Goal: Task Accomplishment & Management: Manage account settings

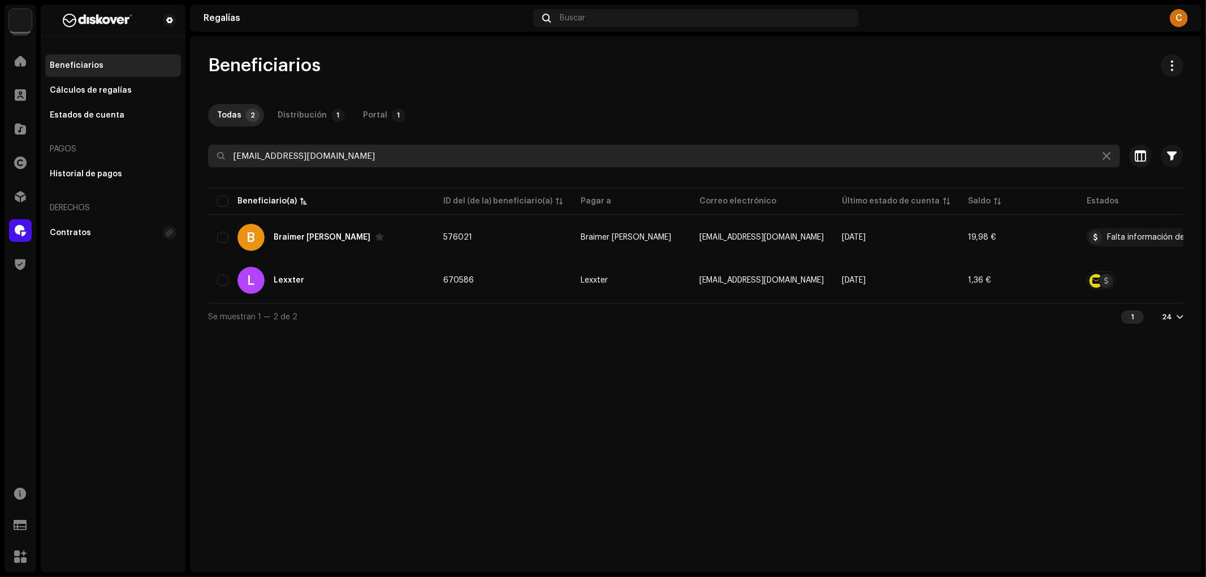
drag, startPoint x: 349, startPoint y: 167, endPoint x: 355, endPoint y: 160, distance: 8.8
click at [349, 167] on input "[EMAIL_ADDRESS][DOMAIN_NAME]" at bounding box center [664, 156] width 912 height 23
click at [356, 157] on input "bookingrremi@gmail.com" at bounding box center [664, 156] width 912 height 23
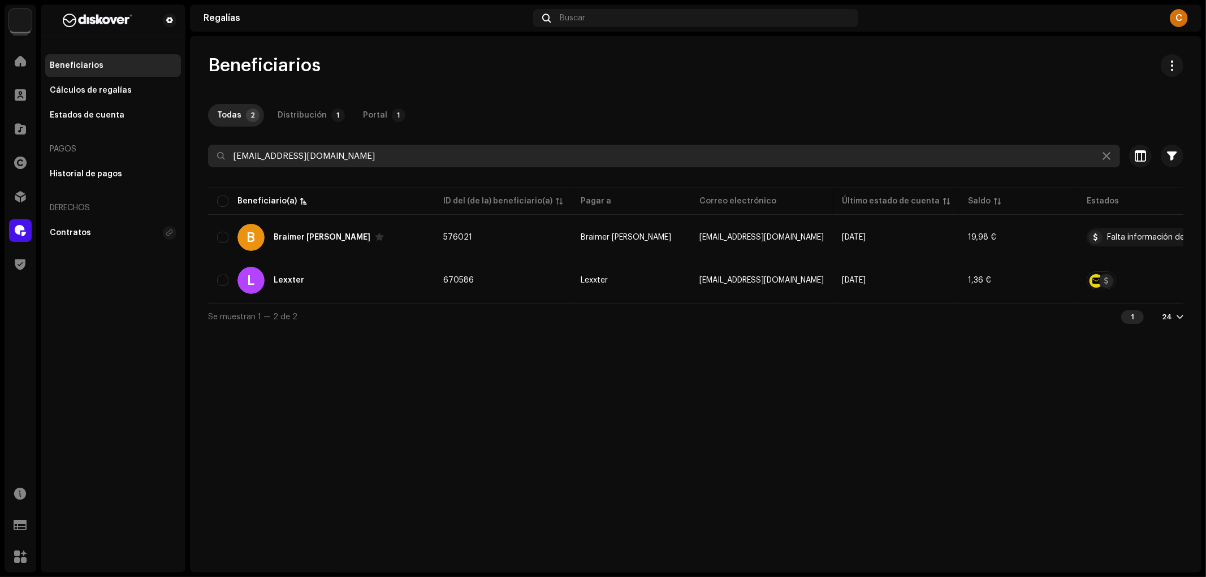
paste input "elbettbooking"
type input "belbettbooking@gmail.com"
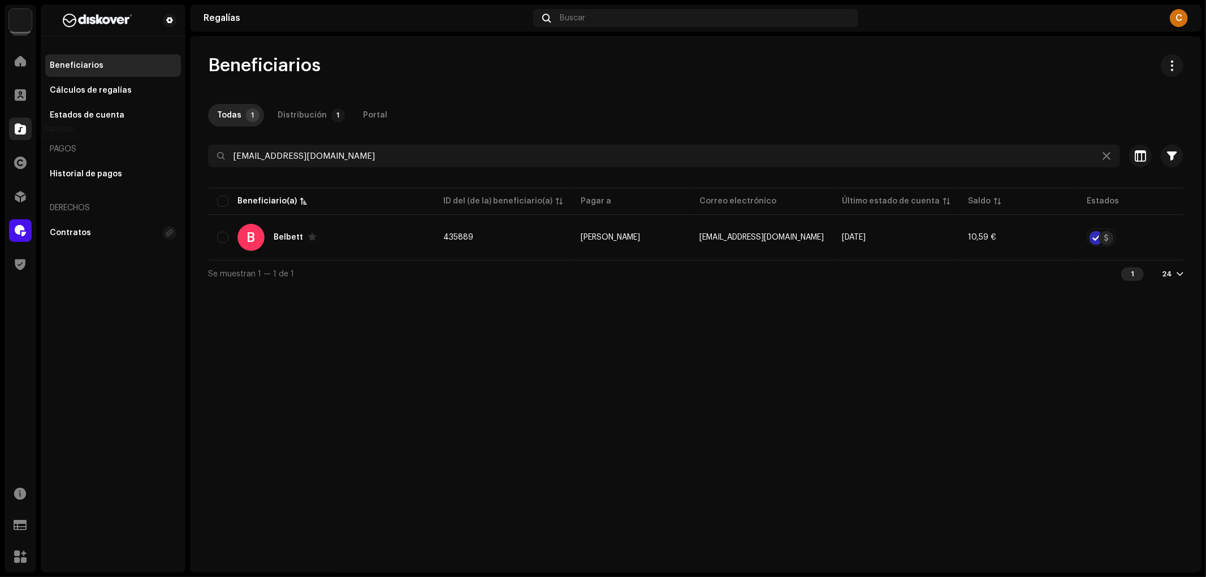
click at [26, 128] on div at bounding box center [20, 129] width 23 height 23
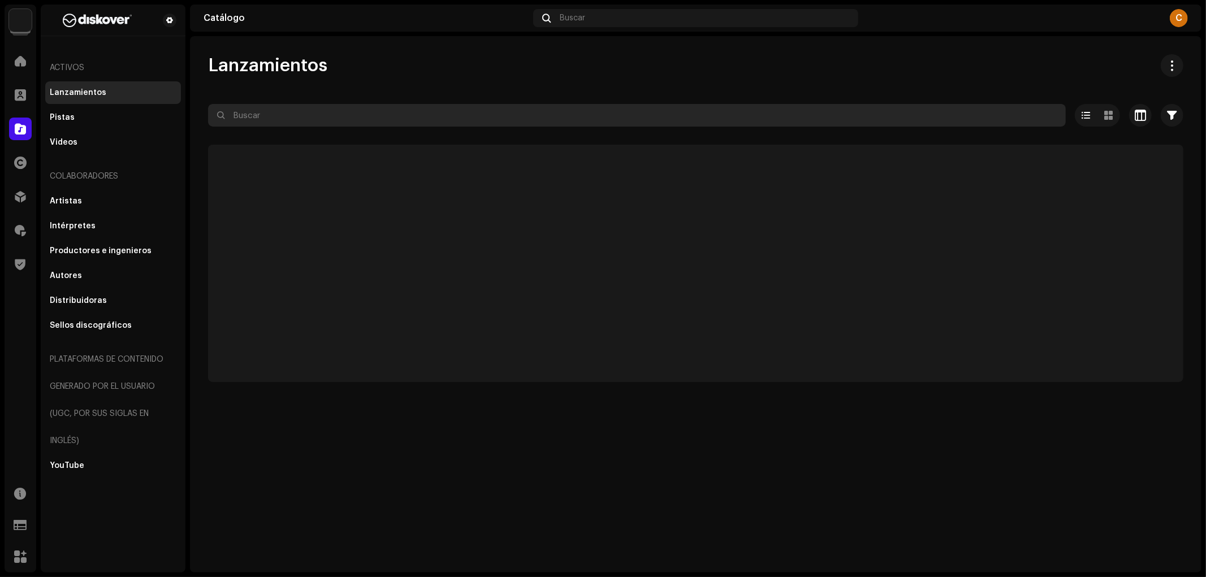
click at [301, 109] on input "text" at bounding box center [637, 115] width 858 height 23
paste input "7316481391364"
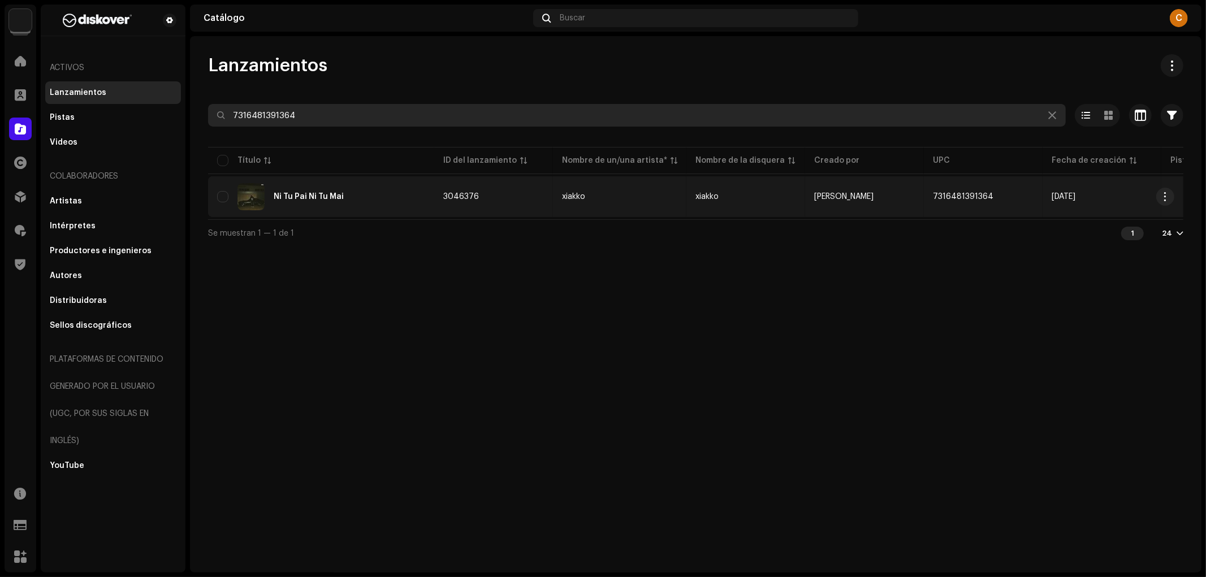
type input "7316481391364"
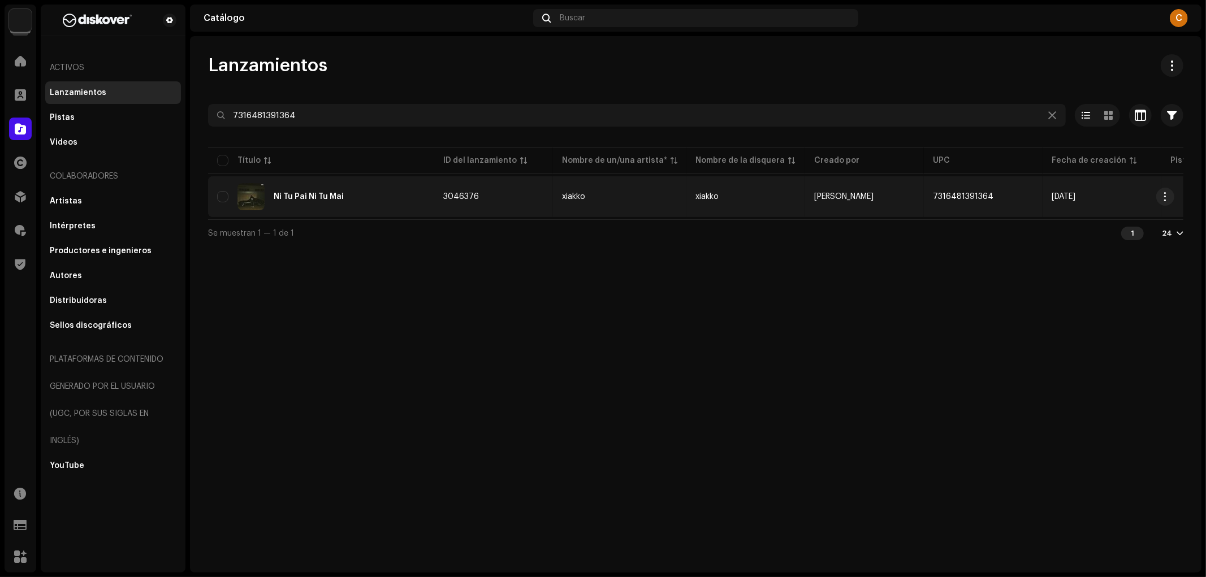
click at [420, 211] on td "Ni Tu Pai Ni Tu Mai" at bounding box center [321, 196] width 226 height 41
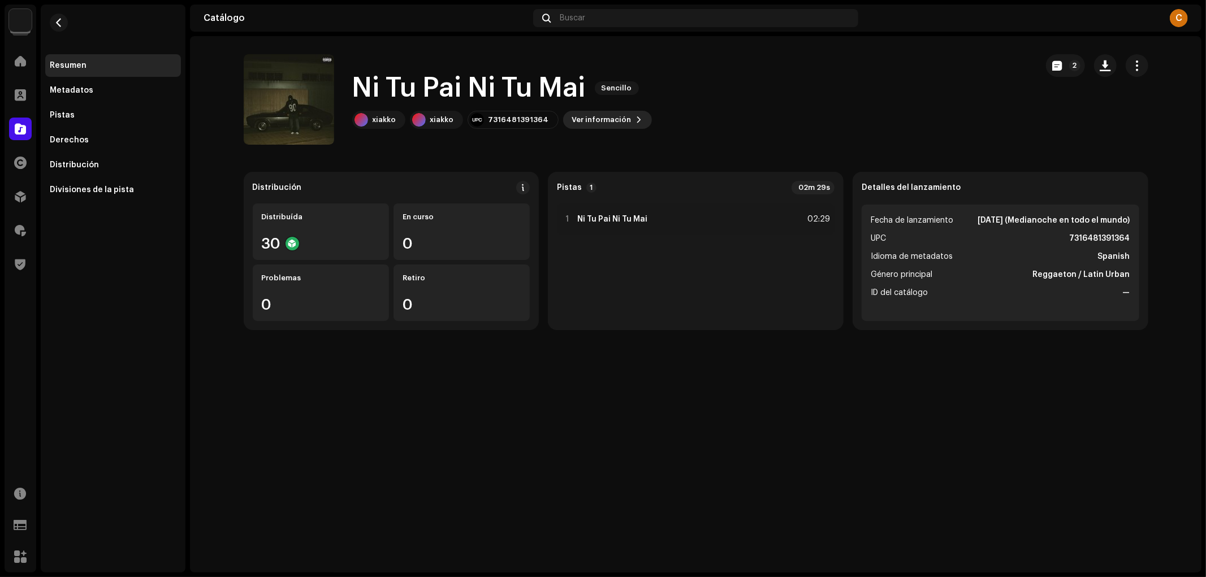
click at [635, 119] on button "Ver información" at bounding box center [607, 120] width 89 height 18
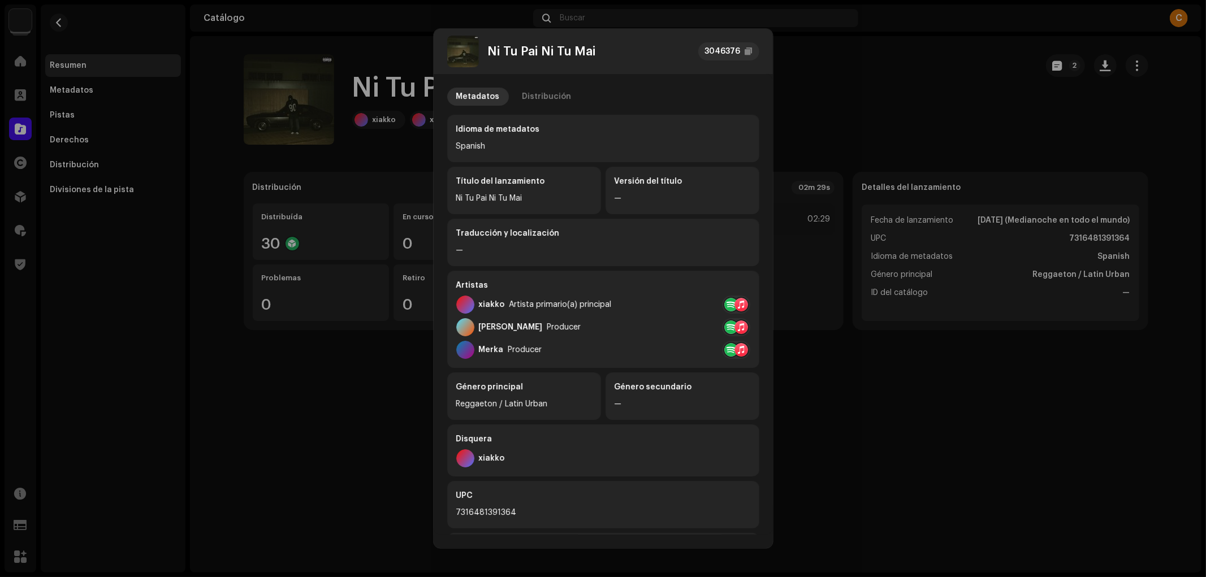
click at [549, 109] on div "Metadatos Distribución Idioma de metadatos Spanish Título del lanzamiento Ni Tu…" at bounding box center [603, 367] width 312 height 559
click at [549, 104] on div "Distribución" at bounding box center [547, 97] width 49 height 18
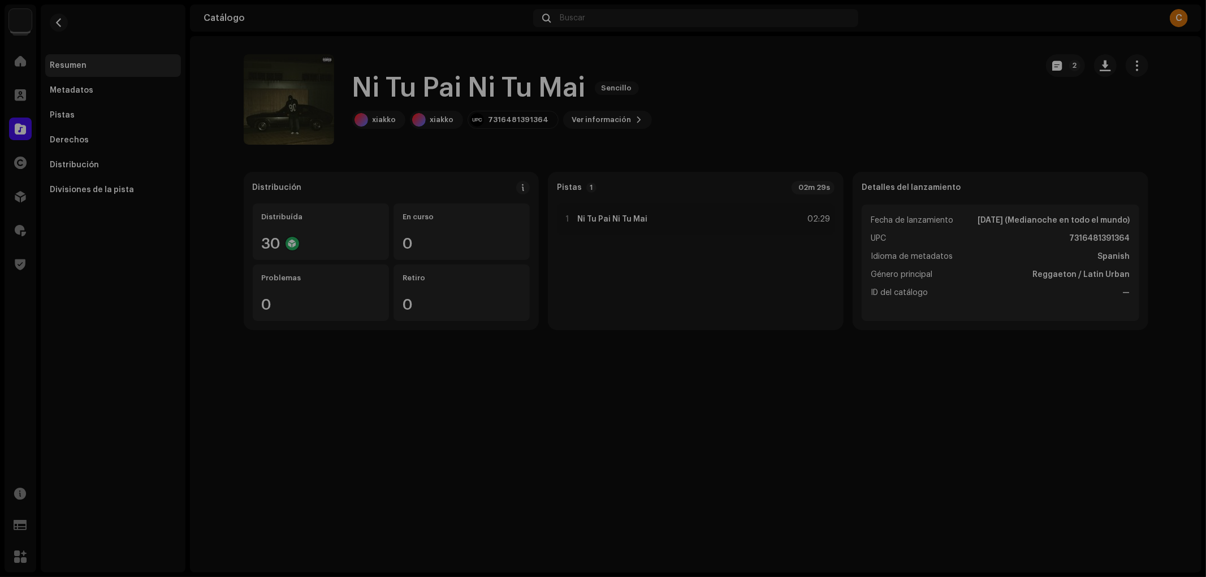
click at [415, 129] on div "Ni Tu Pai Ni Tu Mai 3046376 Metadatos Distribución Fecha de lanzamiento 23 oct …" at bounding box center [603, 288] width 1206 height 577
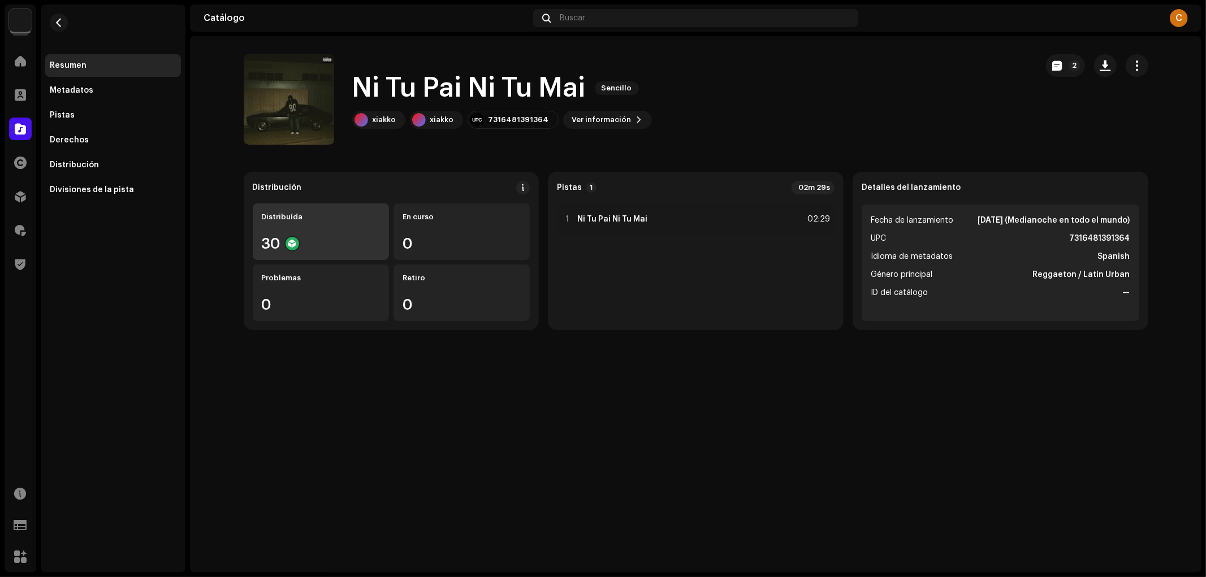
click at [364, 227] on div "Distribuída 30" at bounding box center [321, 232] width 136 height 57
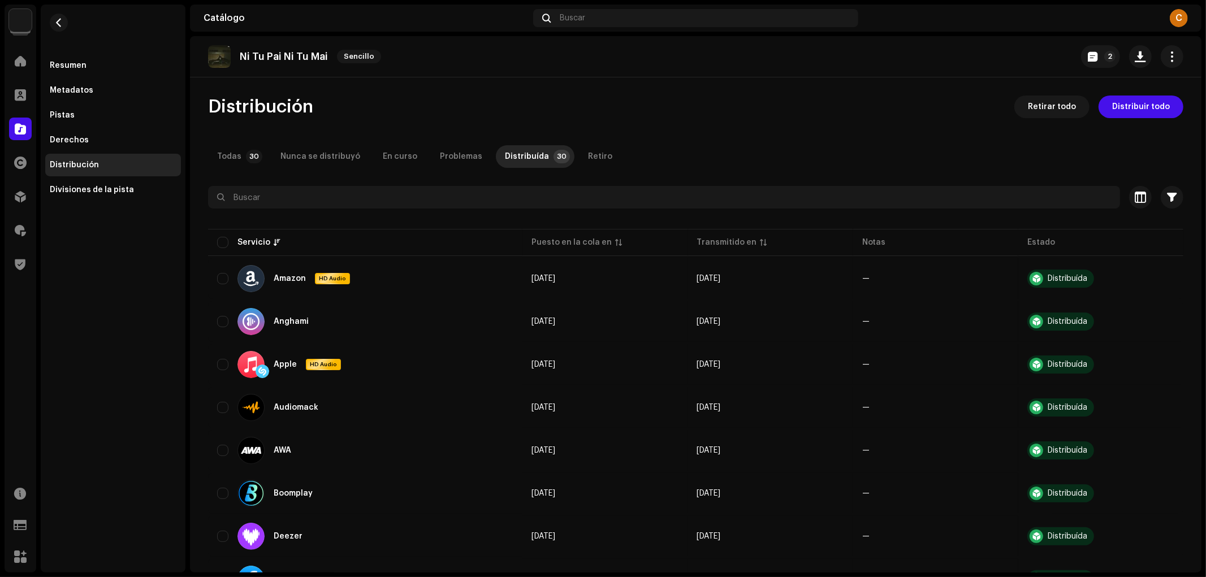
drag, startPoint x: 1073, startPoint y: 103, endPoint x: 1058, endPoint y: 124, distance: 25.6
click at [1073, 103] on span "Retirar todo" at bounding box center [1052, 107] width 48 height 23
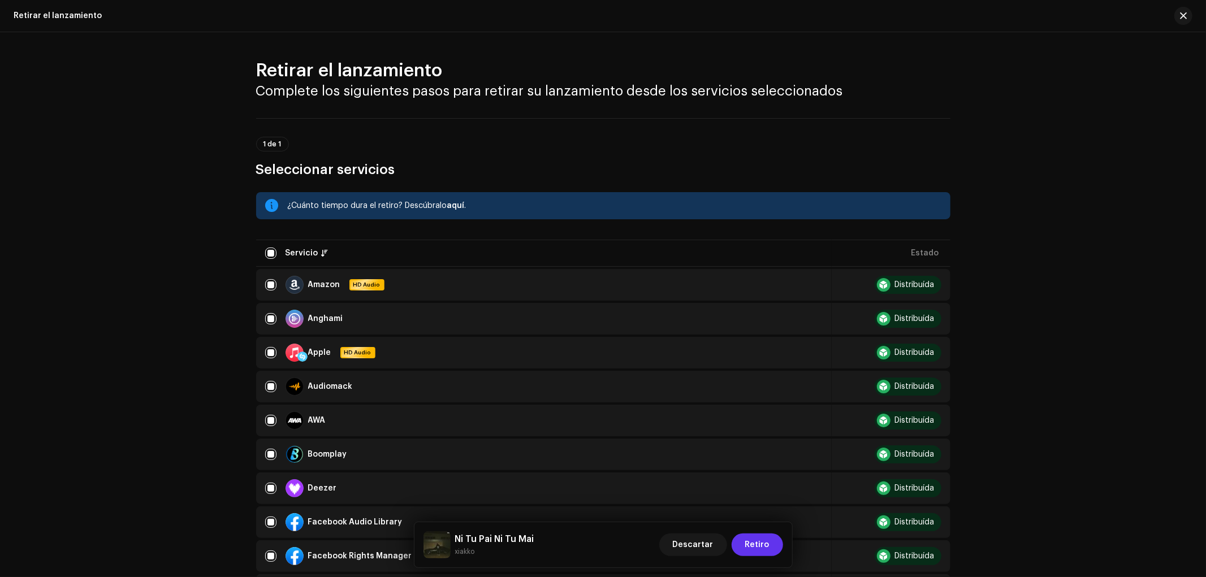
click at [770, 551] on button "Retiro" at bounding box center [757, 545] width 51 height 23
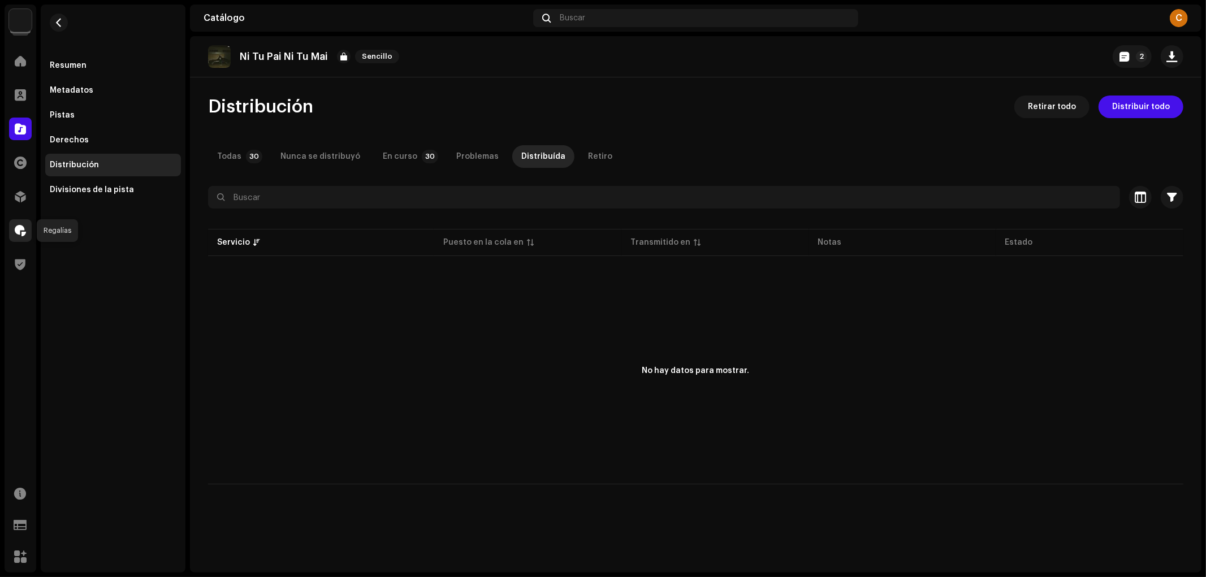
click at [28, 230] on div at bounding box center [20, 230] width 23 height 23
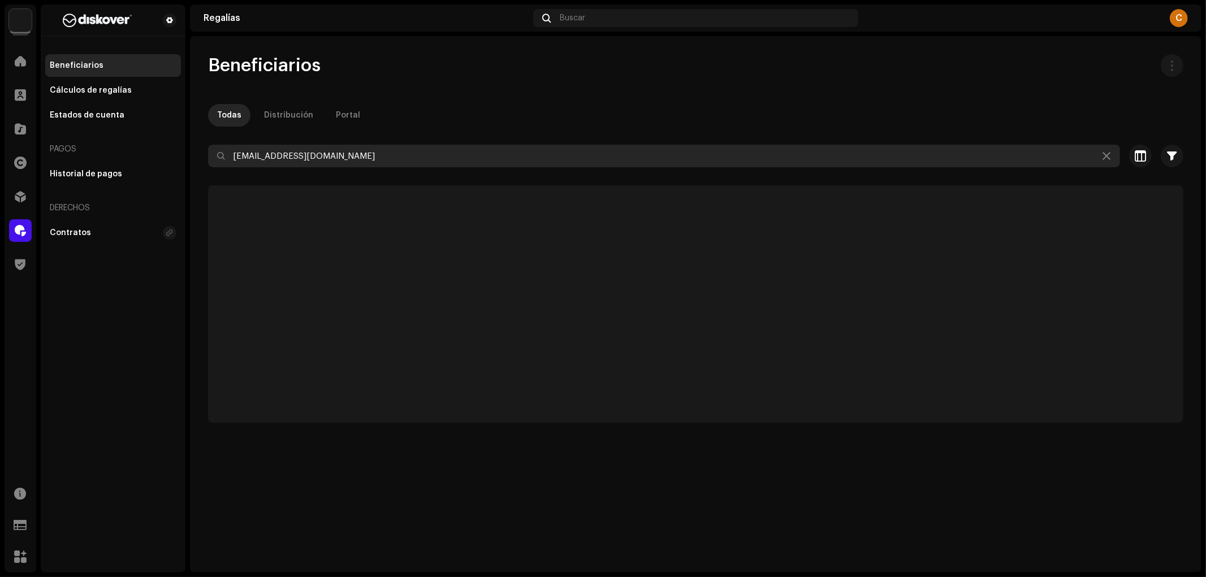
click at [308, 158] on input "belbettbooking@gmail.com" at bounding box center [664, 156] width 912 height 23
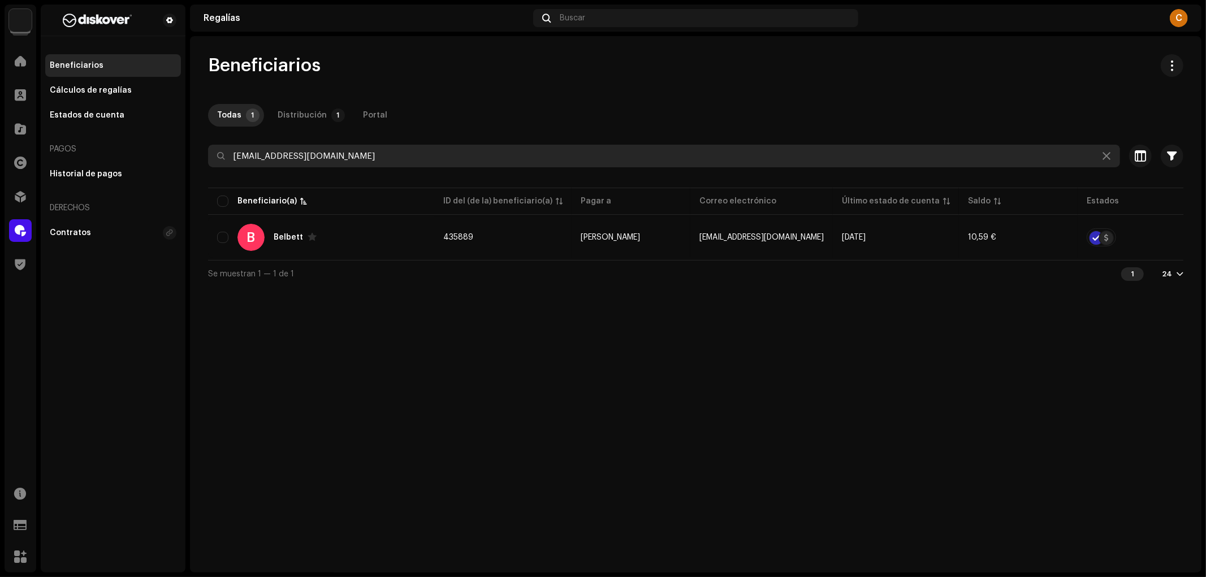
paste input "omtadi.13"
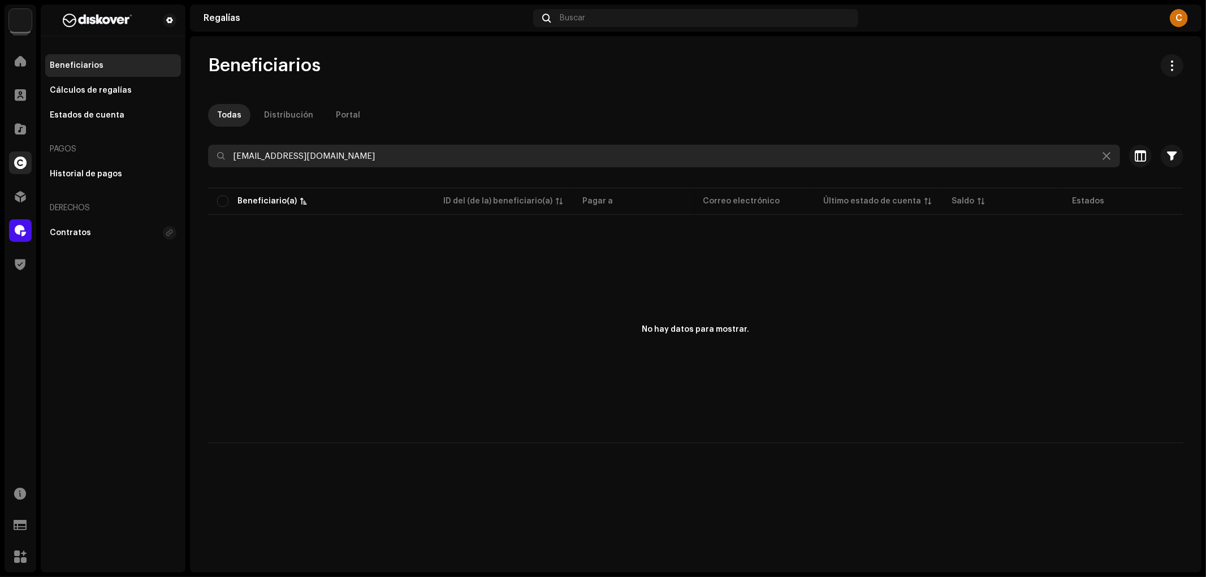
type input "omtadi.13@gmail.com"
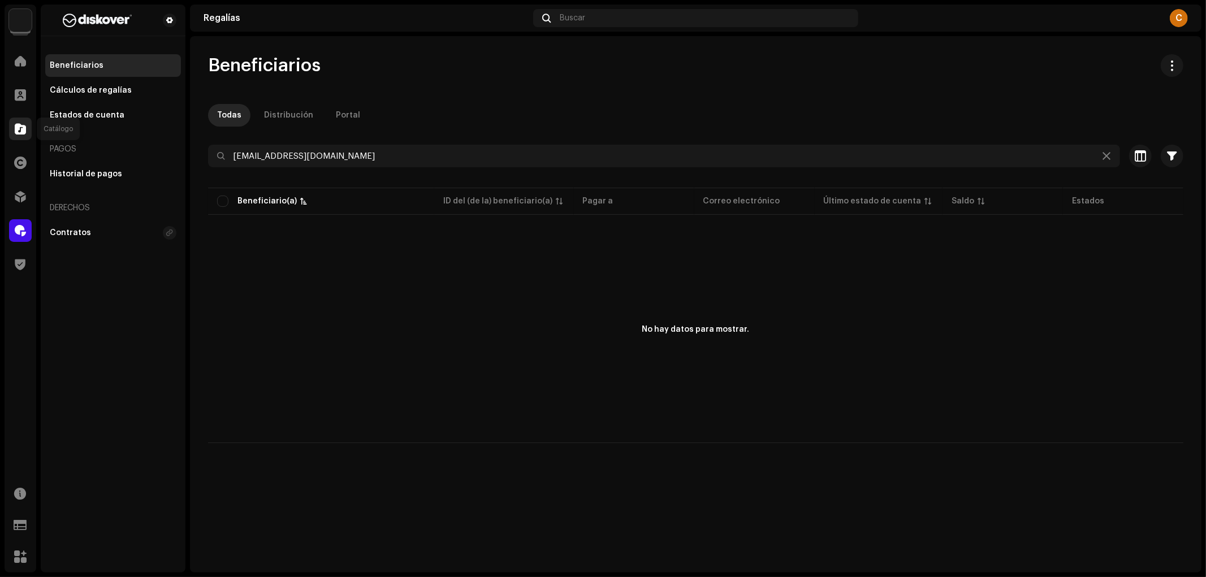
click at [23, 135] on div at bounding box center [20, 129] width 23 height 23
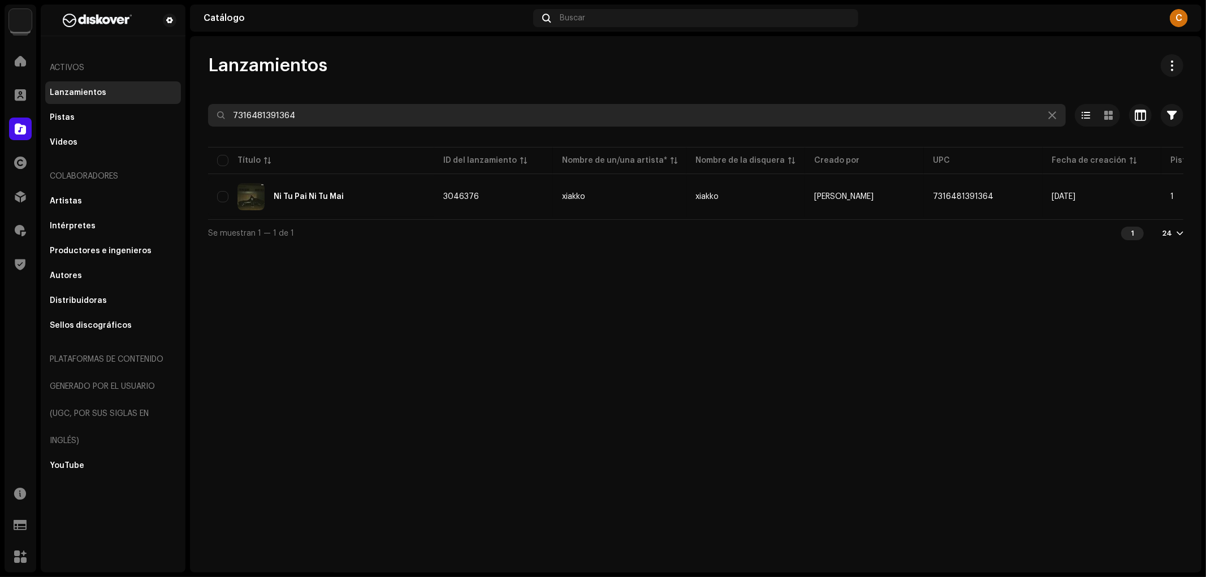
click at [296, 107] on input "7316481391364" at bounding box center [637, 115] width 858 height 23
paste input "03121"
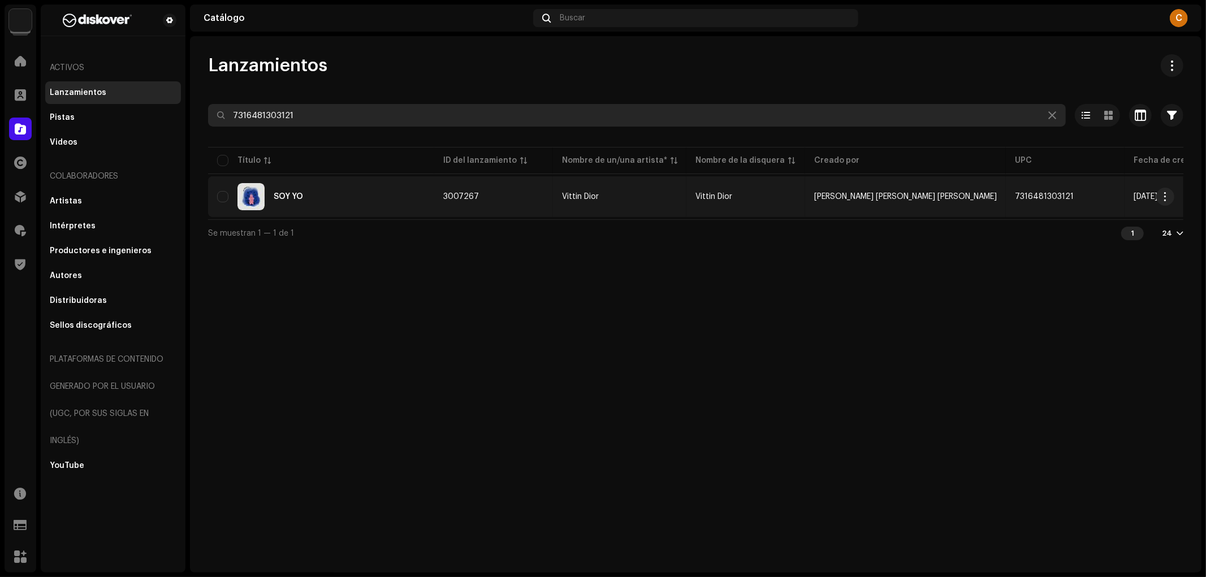
type input "7316481303121"
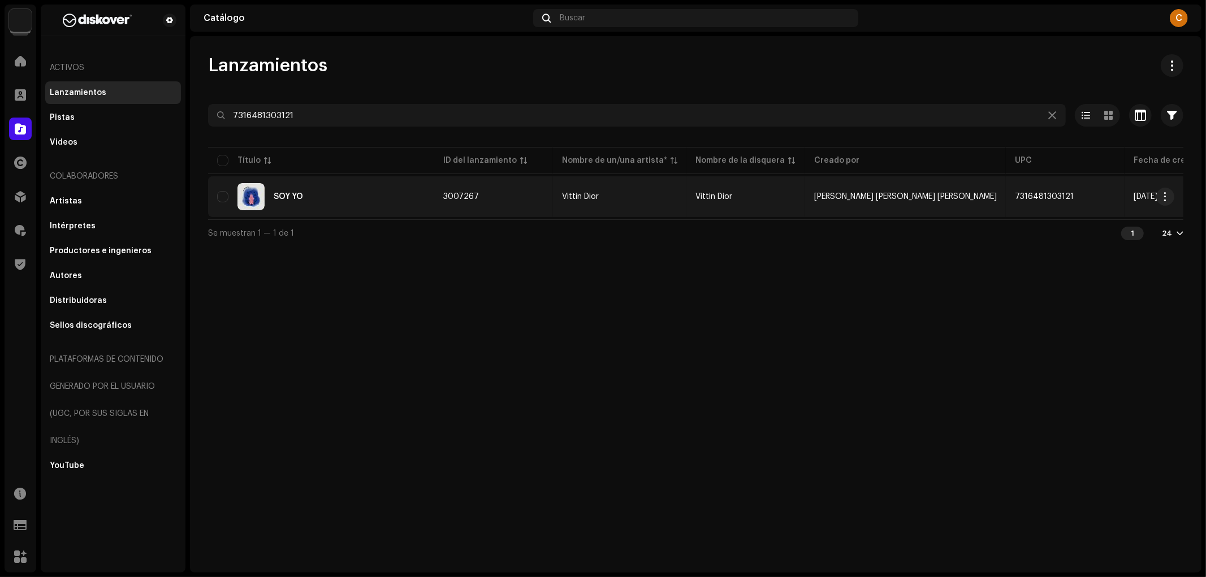
click at [345, 208] on div "SOY YO" at bounding box center [321, 196] width 208 height 27
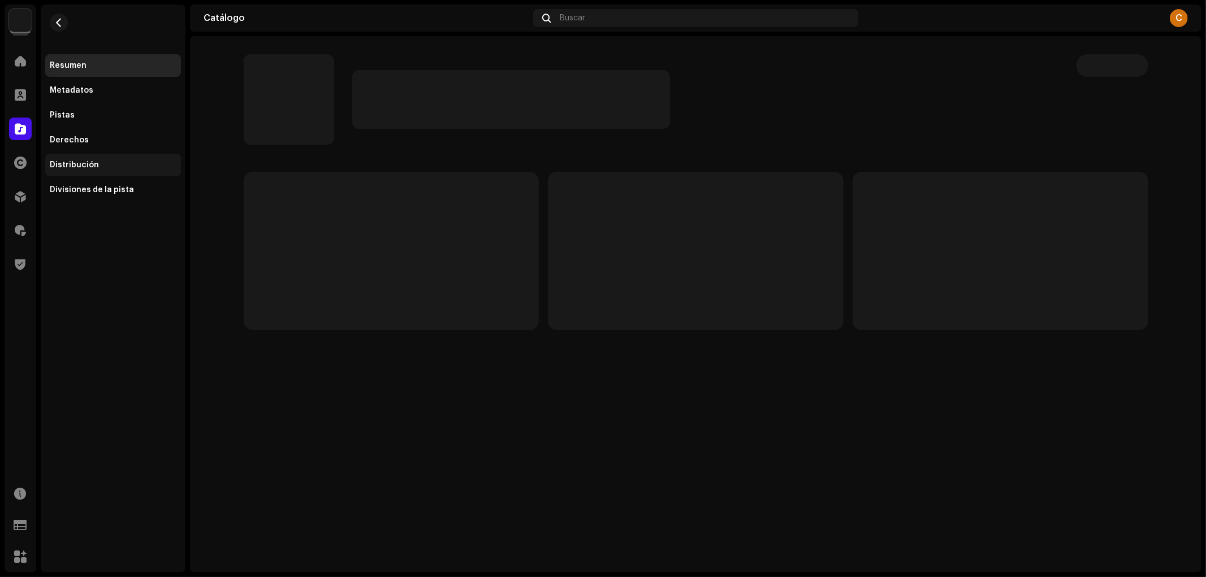
click at [109, 157] on div "Distribución" at bounding box center [113, 165] width 136 height 23
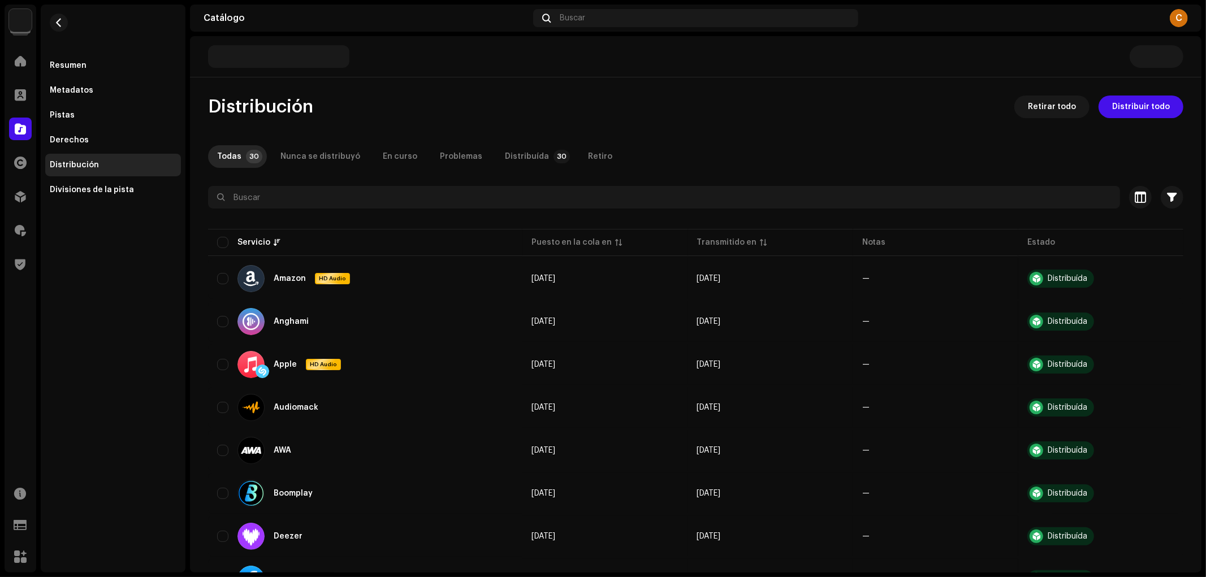
click at [1057, 114] on span "Retirar todo" at bounding box center [1052, 107] width 48 height 23
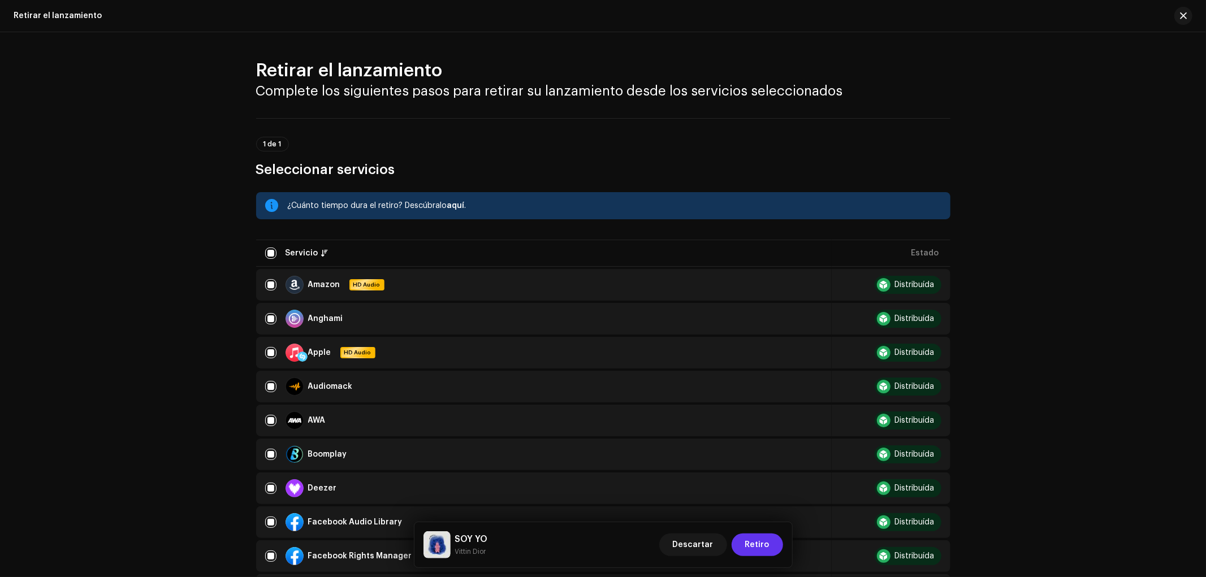
click at [752, 544] on span "Retiro" at bounding box center [757, 545] width 24 height 23
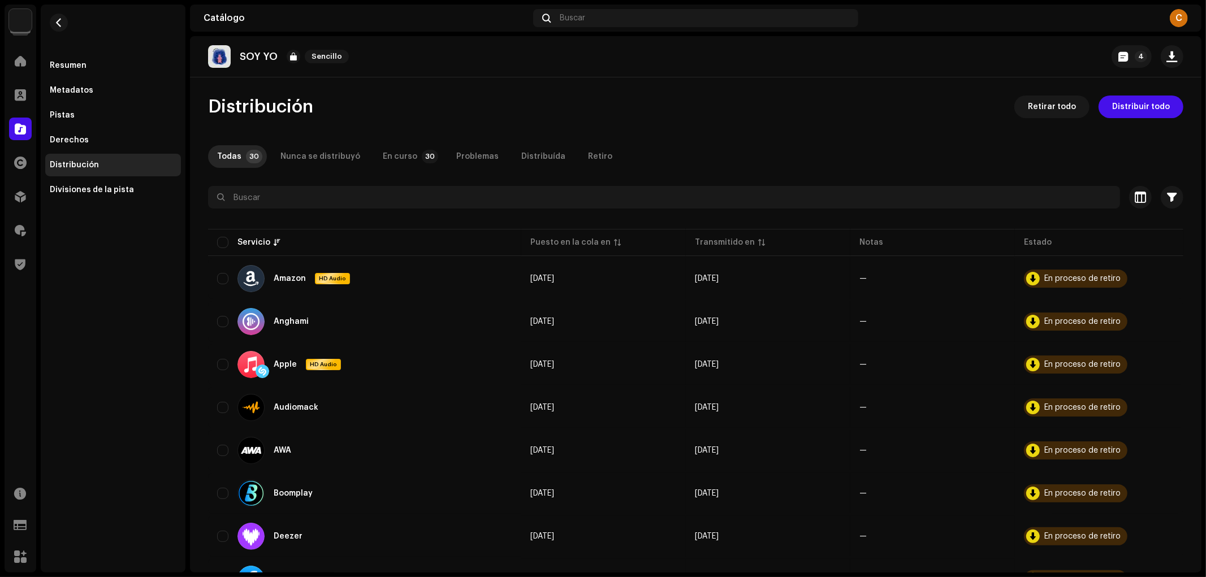
click at [26, 126] on div at bounding box center [20, 129] width 23 height 23
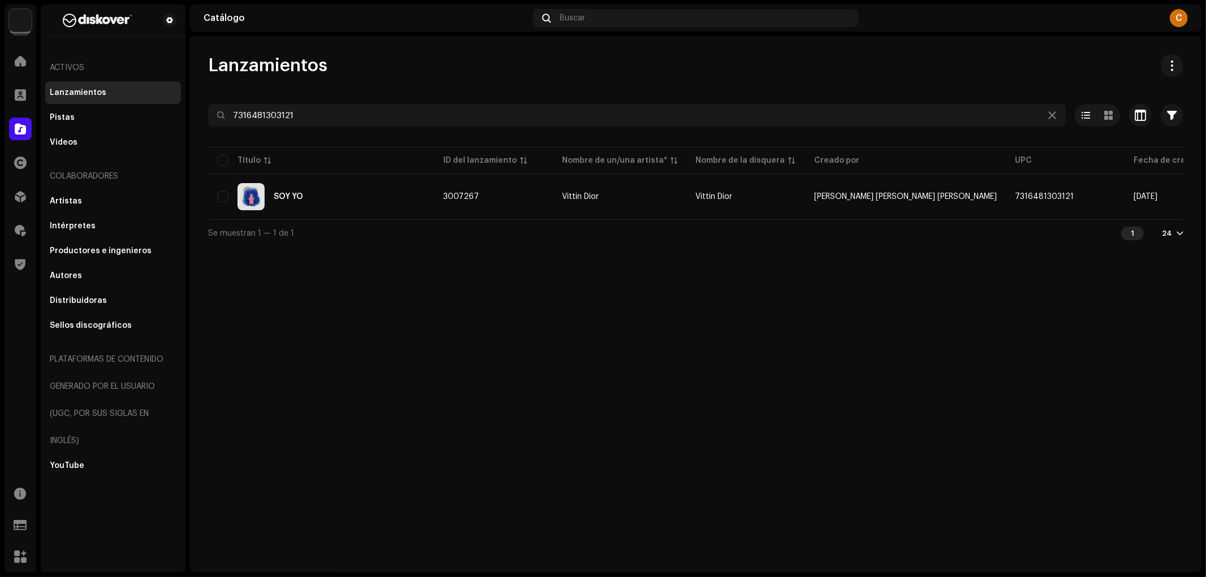
click at [333, 128] on div at bounding box center [695, 136] width 975 height 18
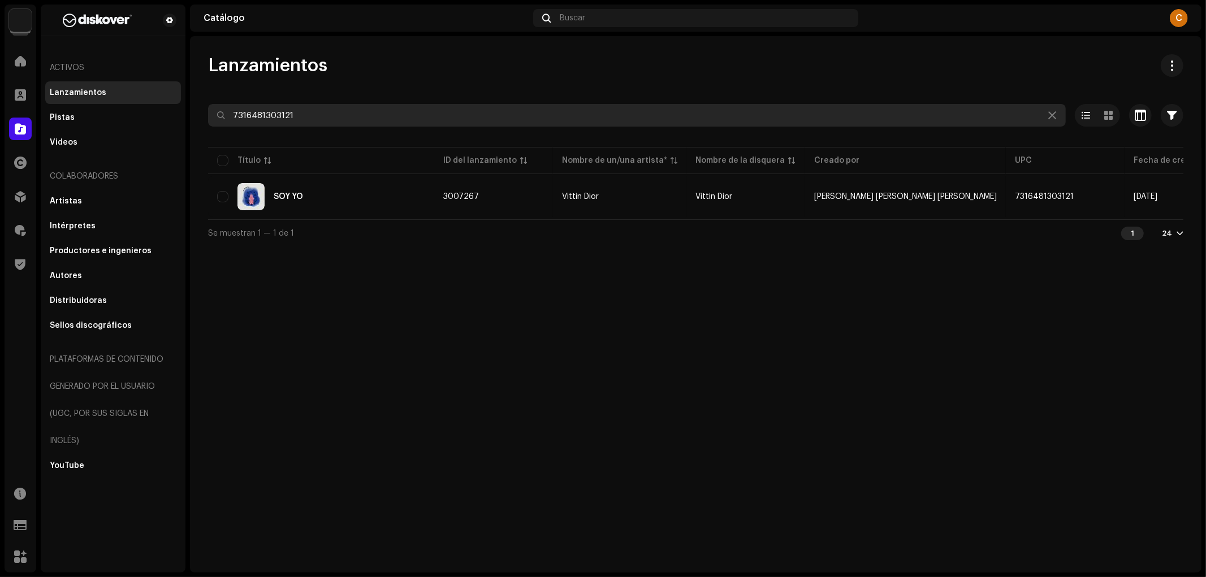
click at [332, 125] on input "7316481303121" at bounding box center [637, 115] width 858 height 23
paste input "5063616540402"
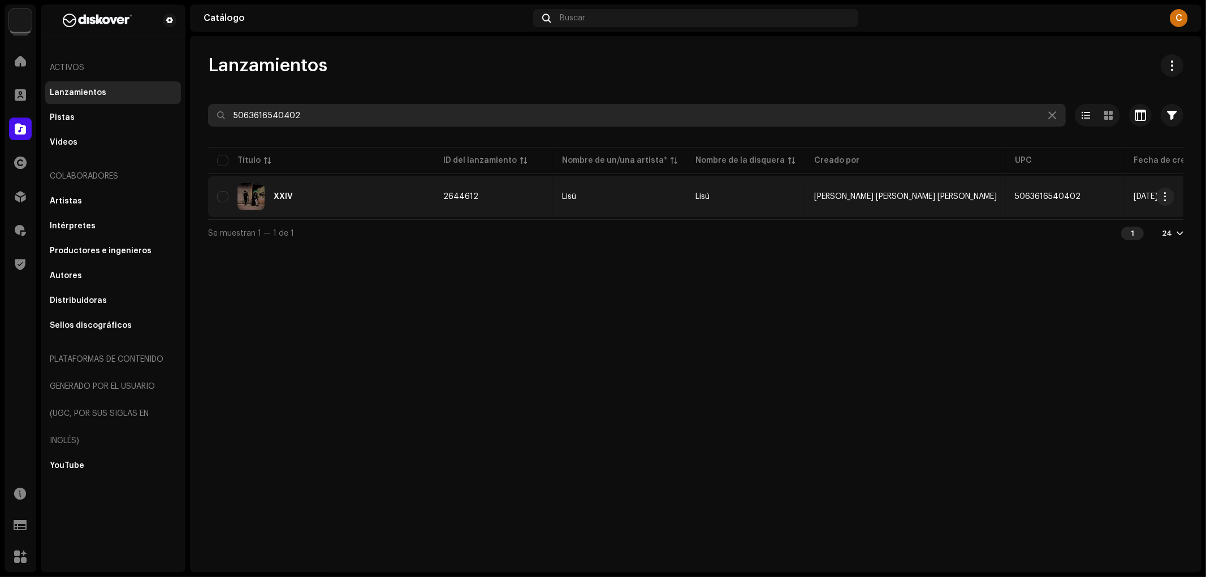
type input "5063616540402"
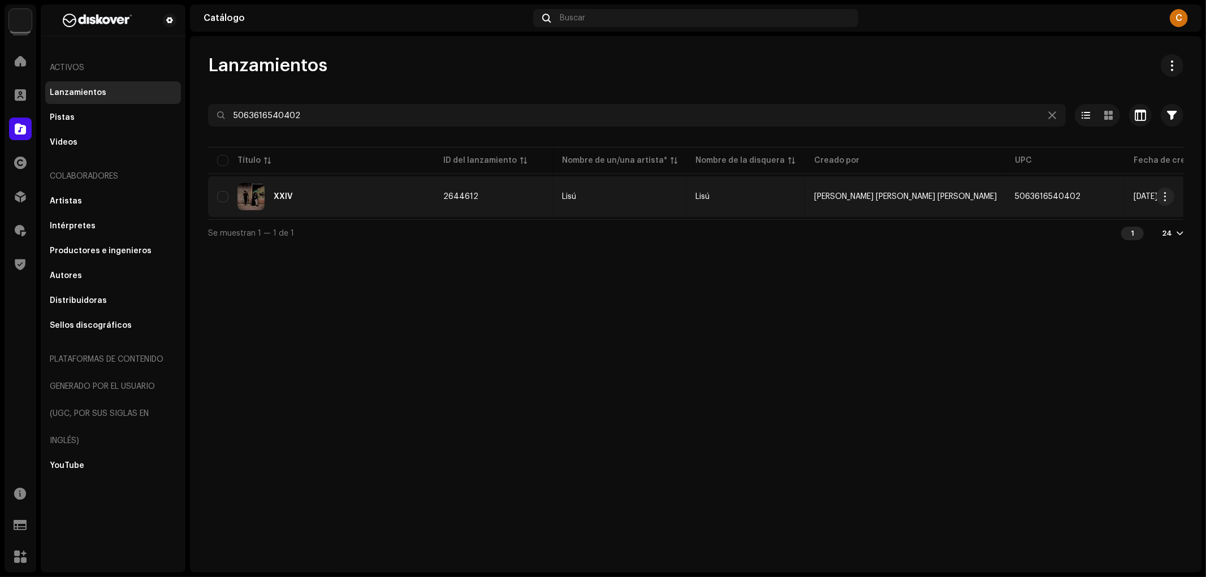
click at [333, 200] on div "XXIV" at bounding box center [321, 196] width 208 height 27
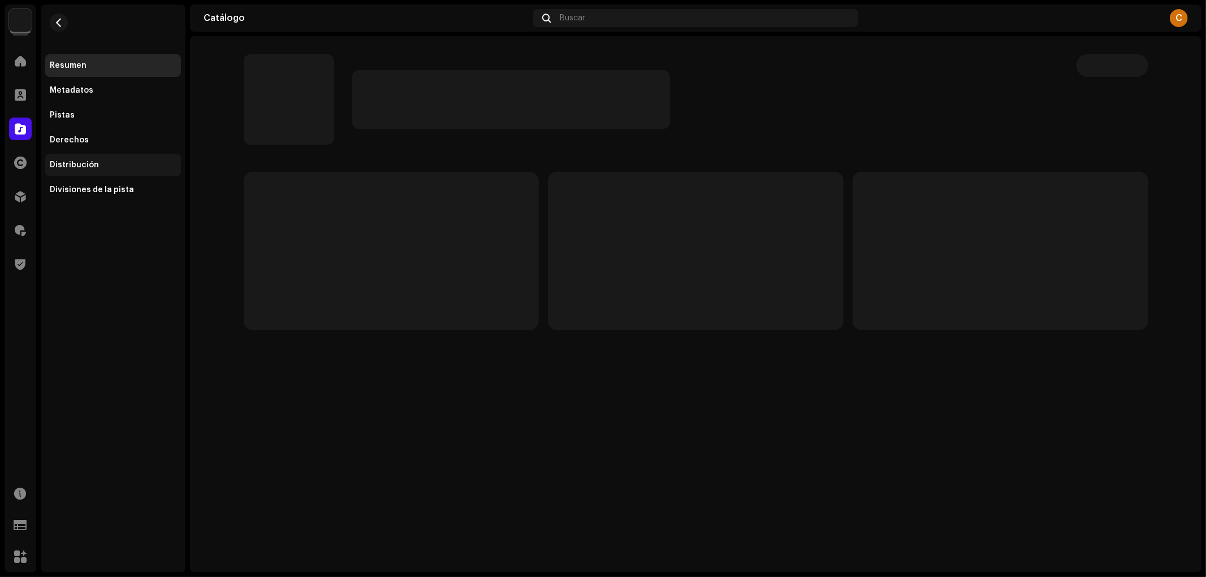
click at [88, 165] on div "Distribución" at bounding box center [74, 165] width 49 height 9
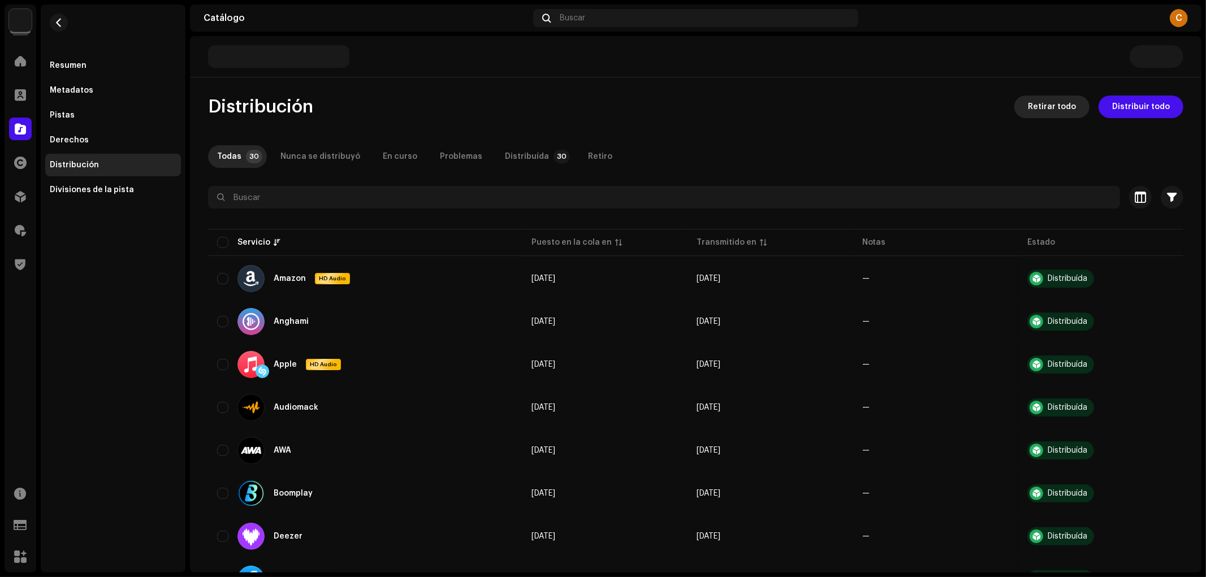
click at [1058, 113] on span "Retirar todo" at bounding box center [1052, 107] width 48 height 23
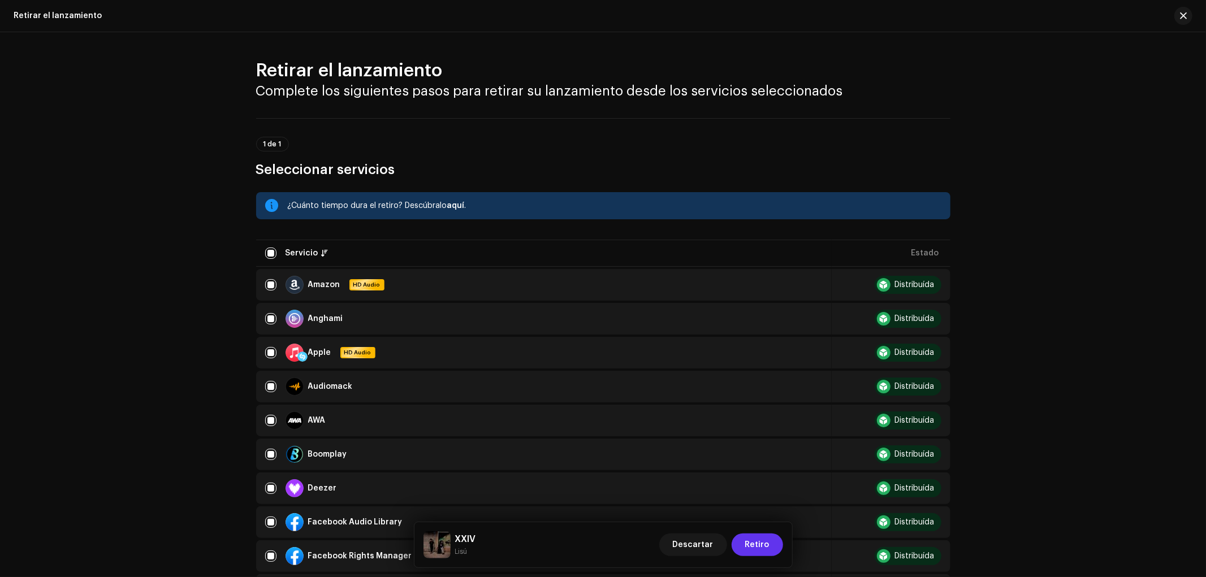
click at [769, 546] on span "Retiro" at bounding box center [757, 545] width 24 height 23
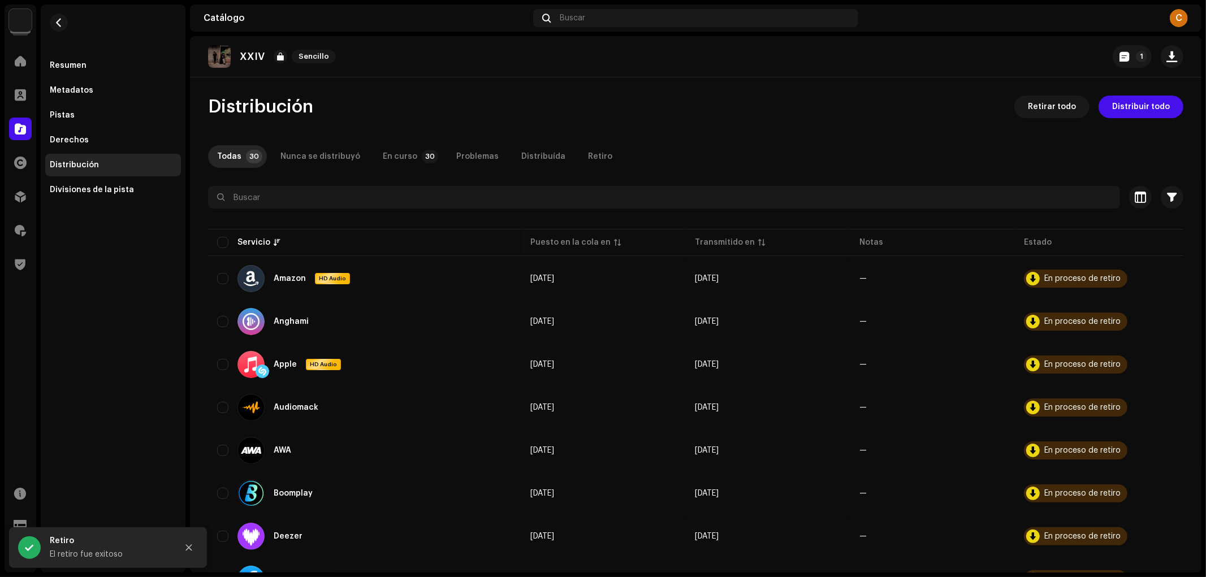
click at [10, 131] on div at bounding box center [20, 129] width 23 height 23
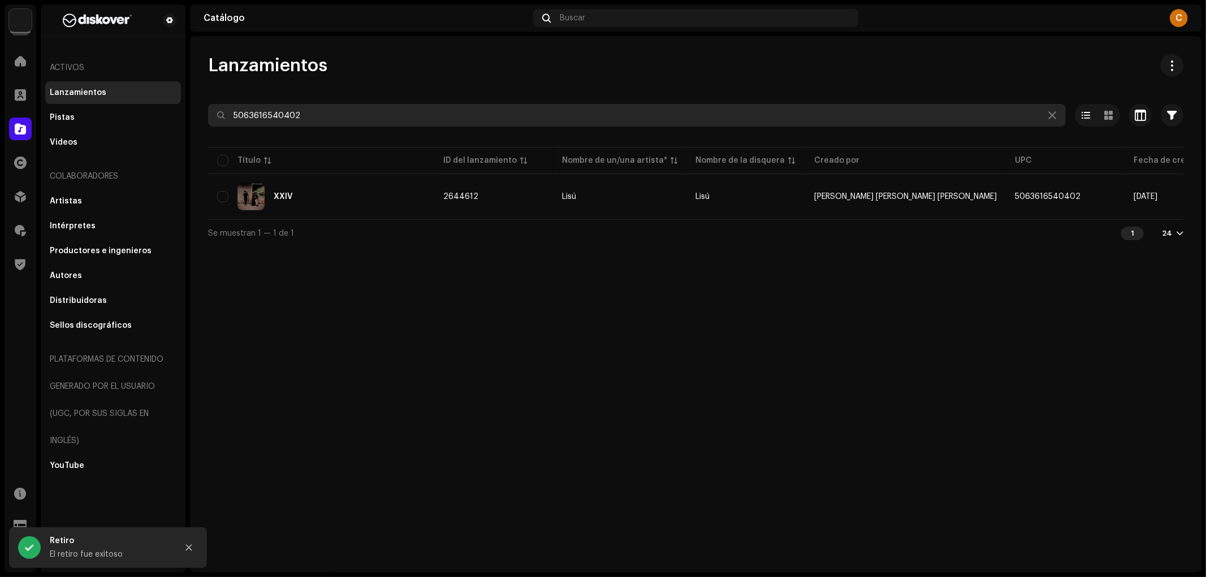
click at [314, 125] on input "5063616540402" at bounding box center [637, 115] width 858 height 23
click at [314, 124] on input "5063616540402" at bounding box center [637, 115] width 858 height 23
paste input "7316479996281"
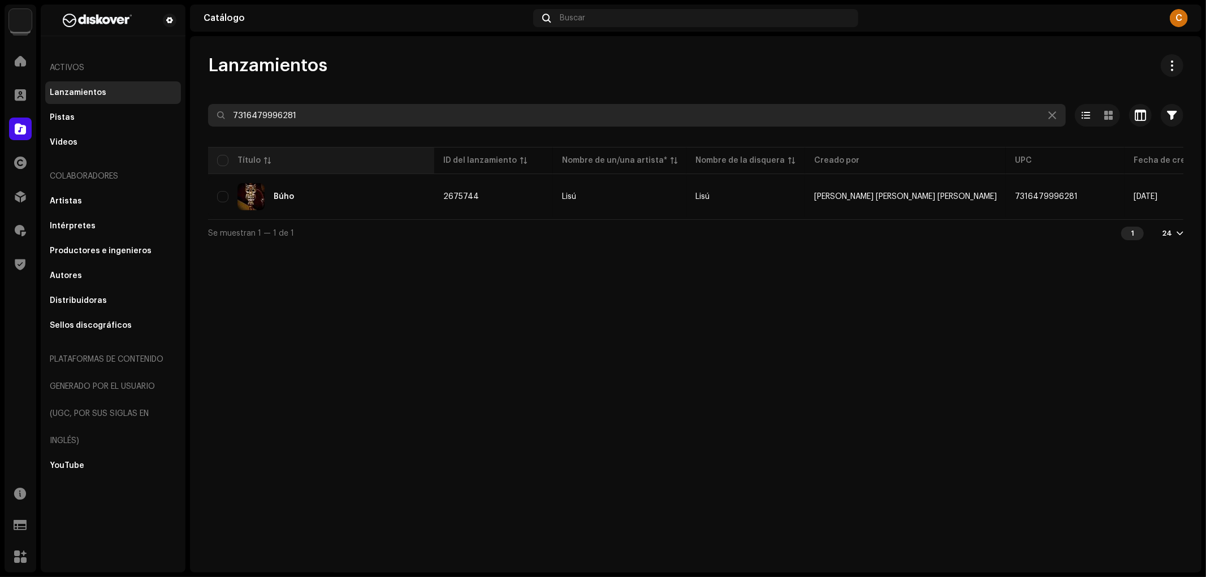
type input "7316479996281"
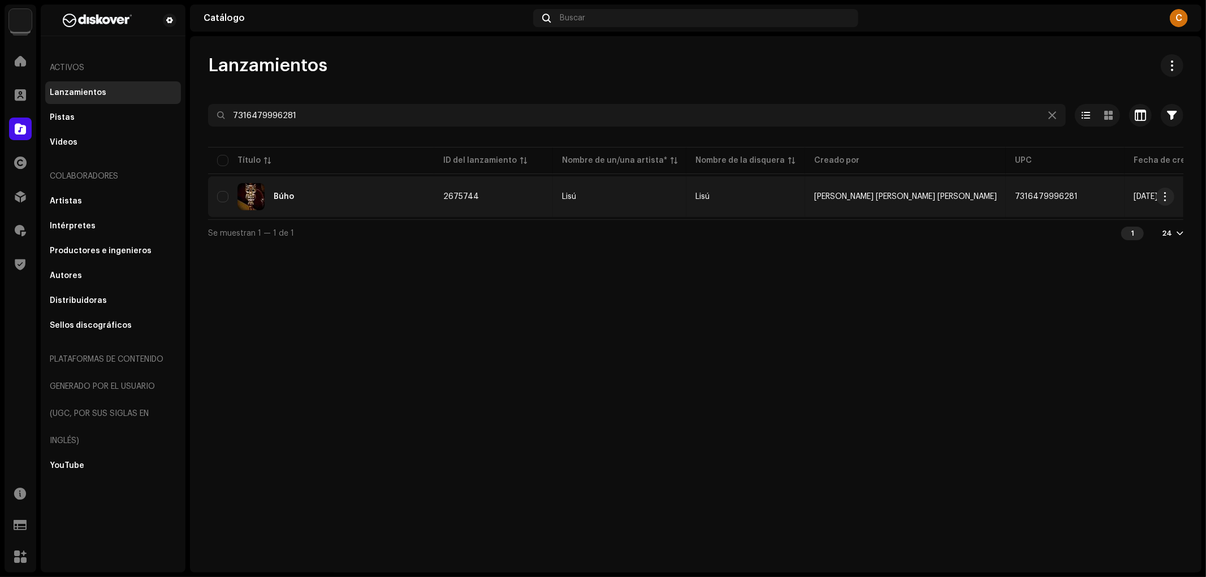
drag, startPoint x: 369, startPoint y: 169, endPoint x: 390, endPoint y: 197, distance: 36.0
click at [369, 169] on th "Título" at bounding box center [321, 160] width 226 height 27
click at [391, 200] on div "Búho" at bounding box center [321, 196] width 208 height 27
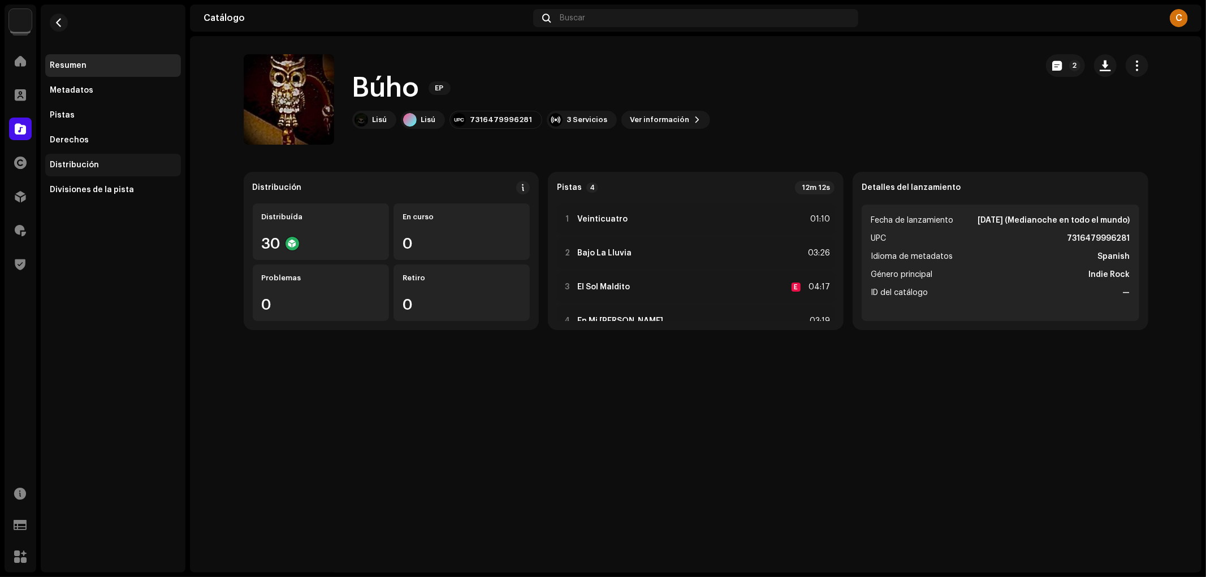
click at [73, 168] on div "Distribución" at bounding box center [74, 165] width 49 height 9
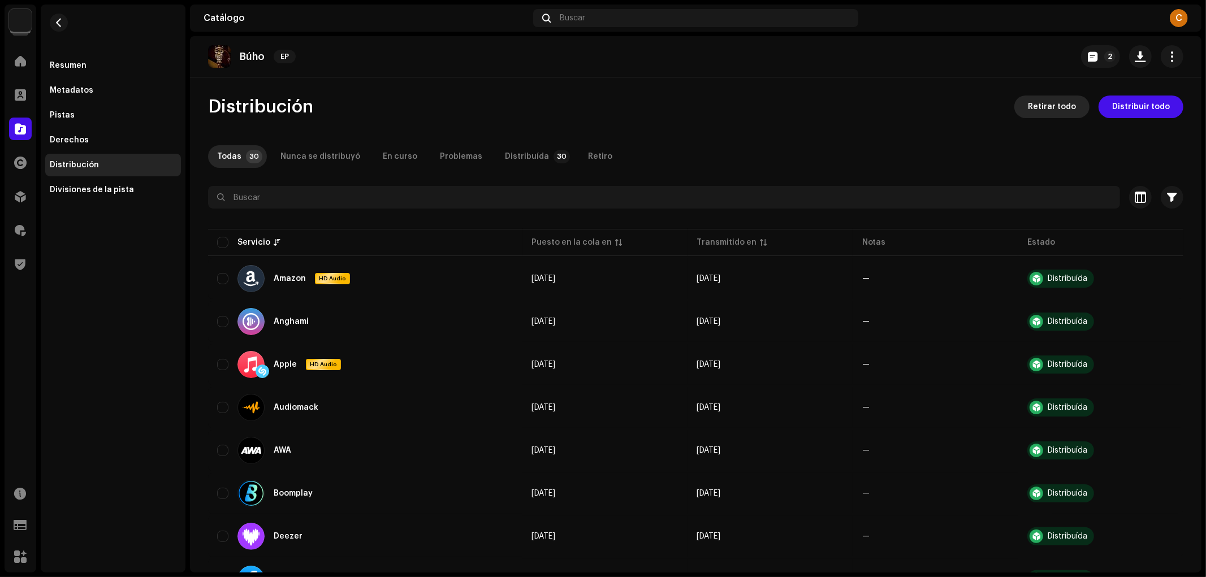
click at [1054, 108] on span "Retirar todo" at bounding box center [1052, 107] width 48 height 23
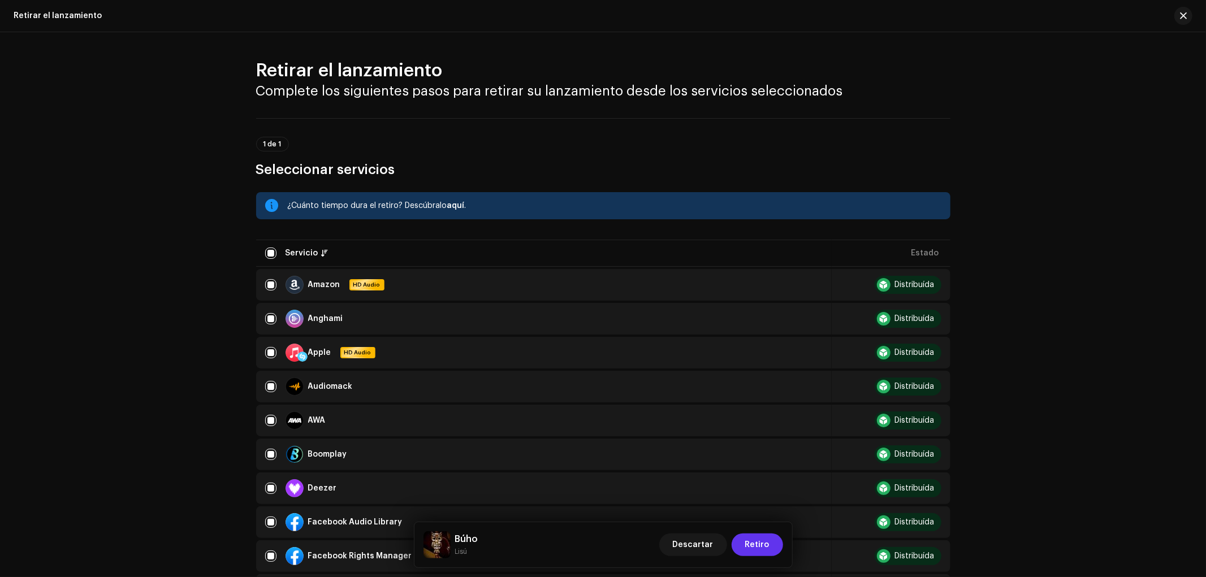
click at [761, 539] on span "Retiro" at bounding box center [757, 545] width 24 height 23
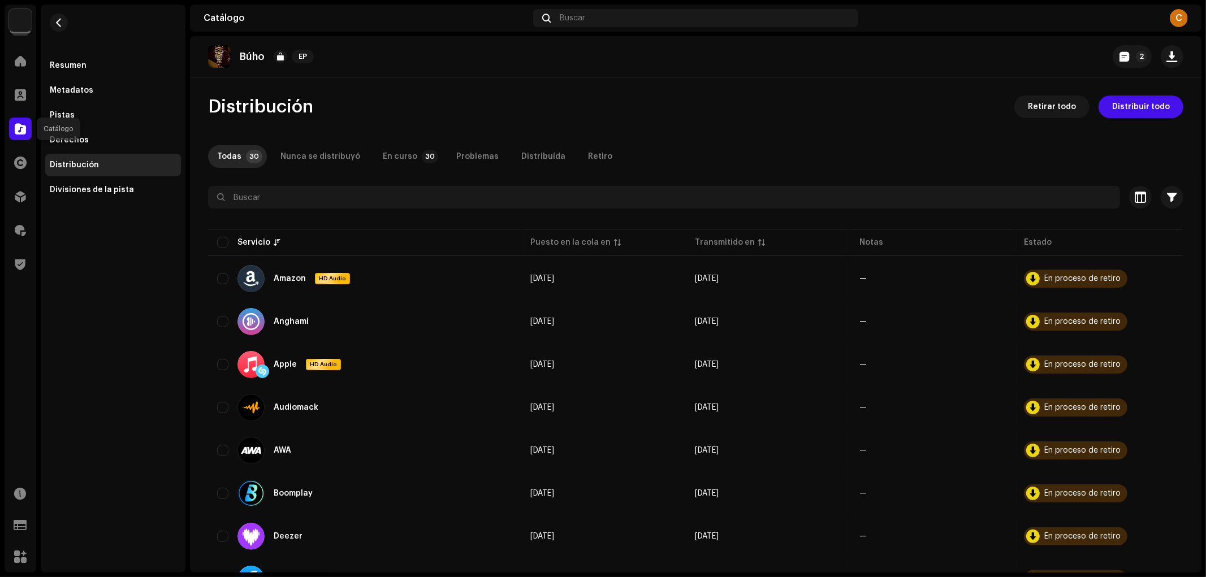
click at [19, 128] on span at bounding box center [20, 128] width 11 height 9
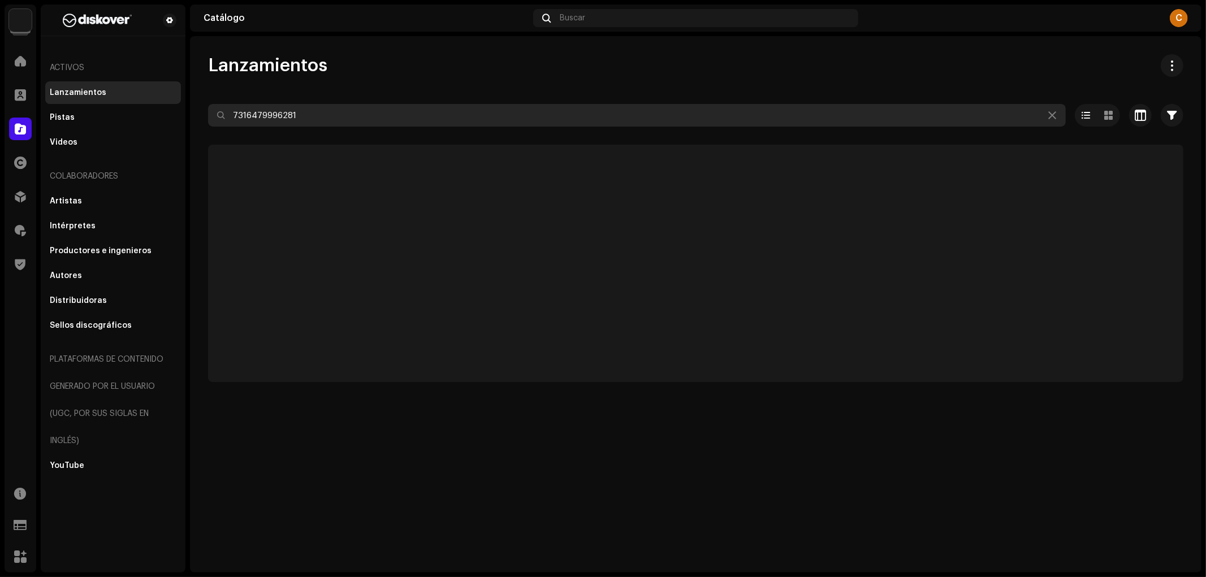
click at [284, 106] on input "7316479996281" at bounding box center [637, 115] width 858 height 23
paste input "5063549983598"
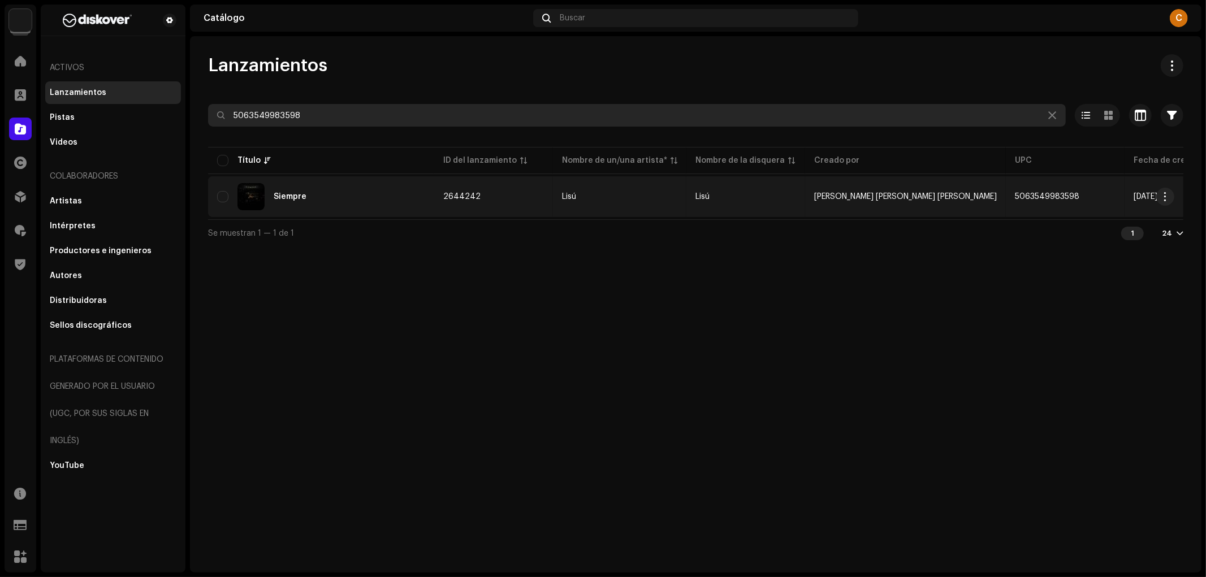
type input "5063549983598"
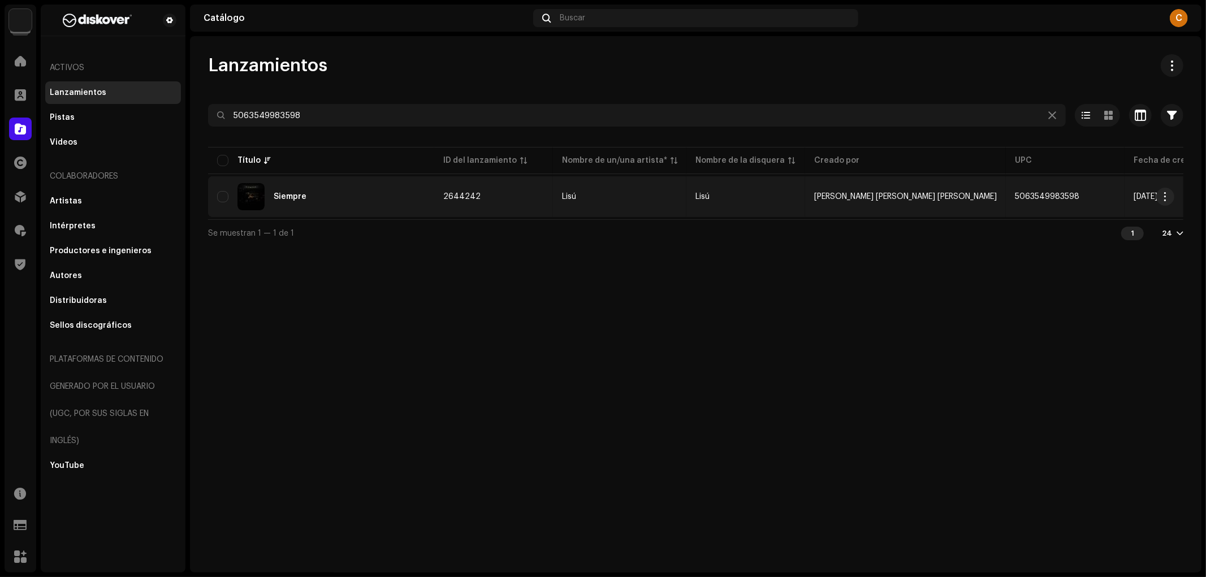
click at [375, 191] on div "Siempre" at bounding box center [321, 196] width 208 height 27
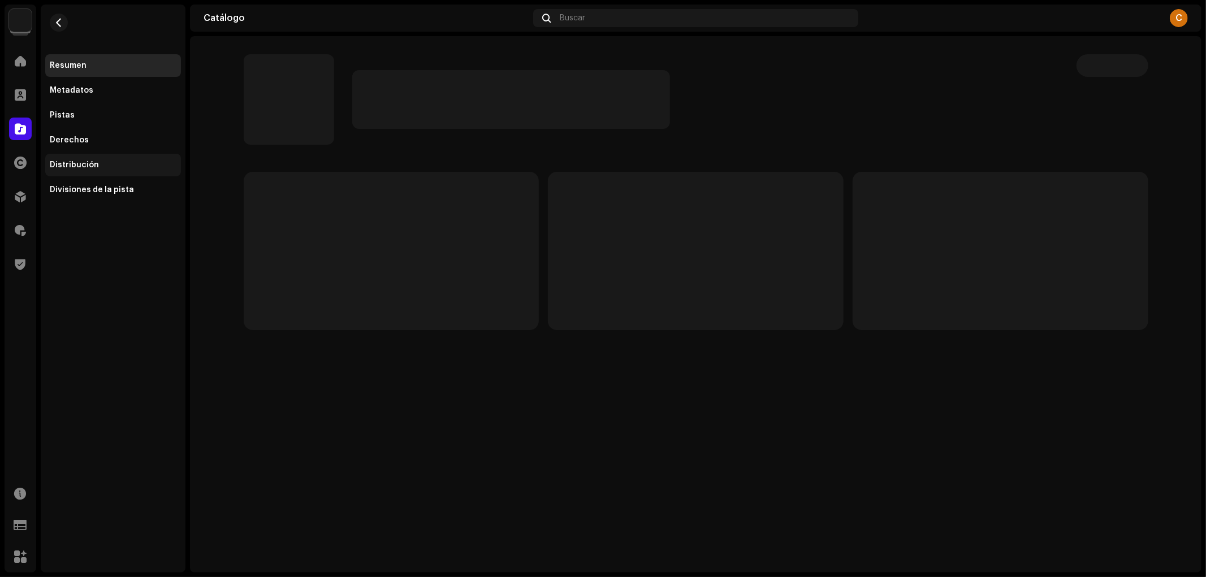
click at [101, 168] on div "Distribución" at bounding box center [113, 165] width 127 height 9
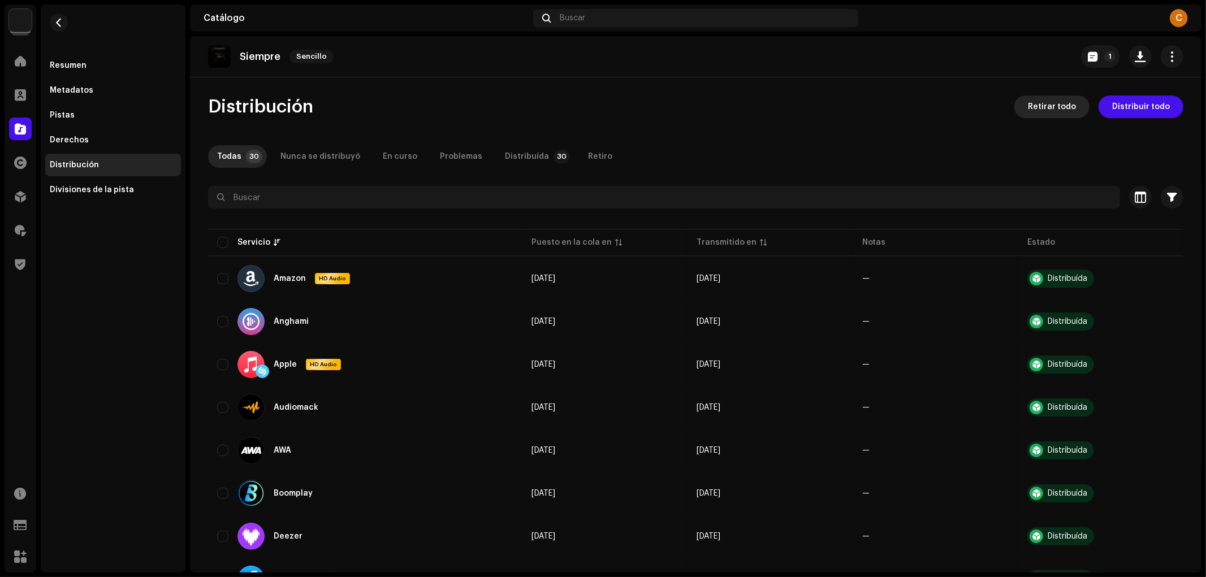
click at [1043, 111] on span "Retirar todo" at bounding box center [1052, 107] width 48 height 23
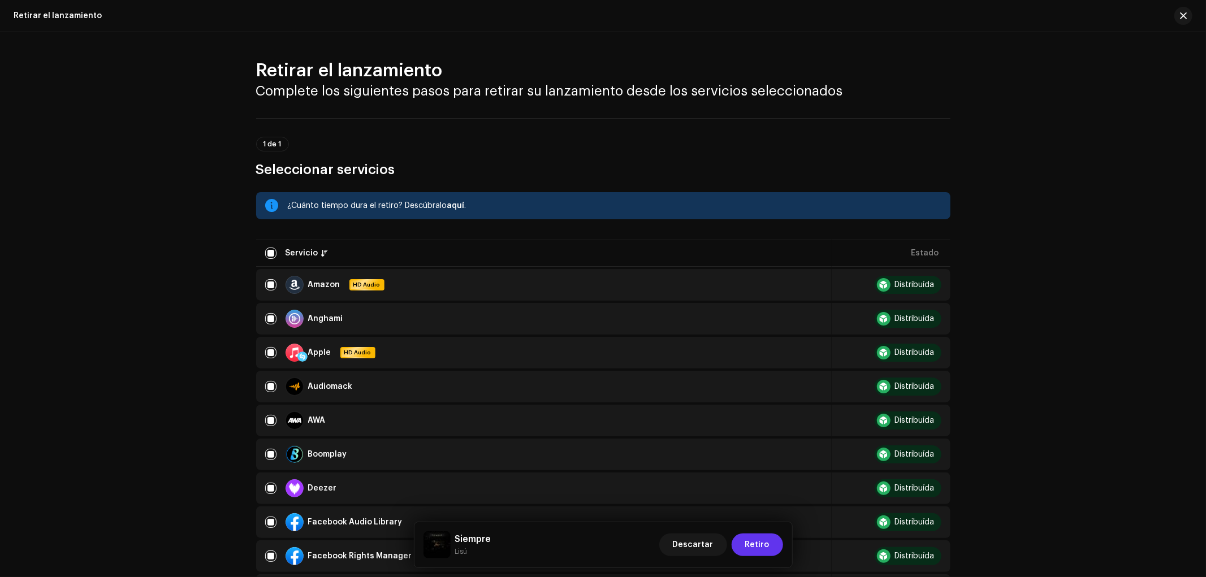
drag, startPoint x: 762, startPoint y: 556, endPoint x: 758, endPoint y: 549, distance: 8.3
click at [762, 556] on div "Descartar Retiro" at bounding box center [721, 545] width 124 height 27
click at [765, 544] on span "Retiro" at bounding box center [757, 545] width 24 height 23
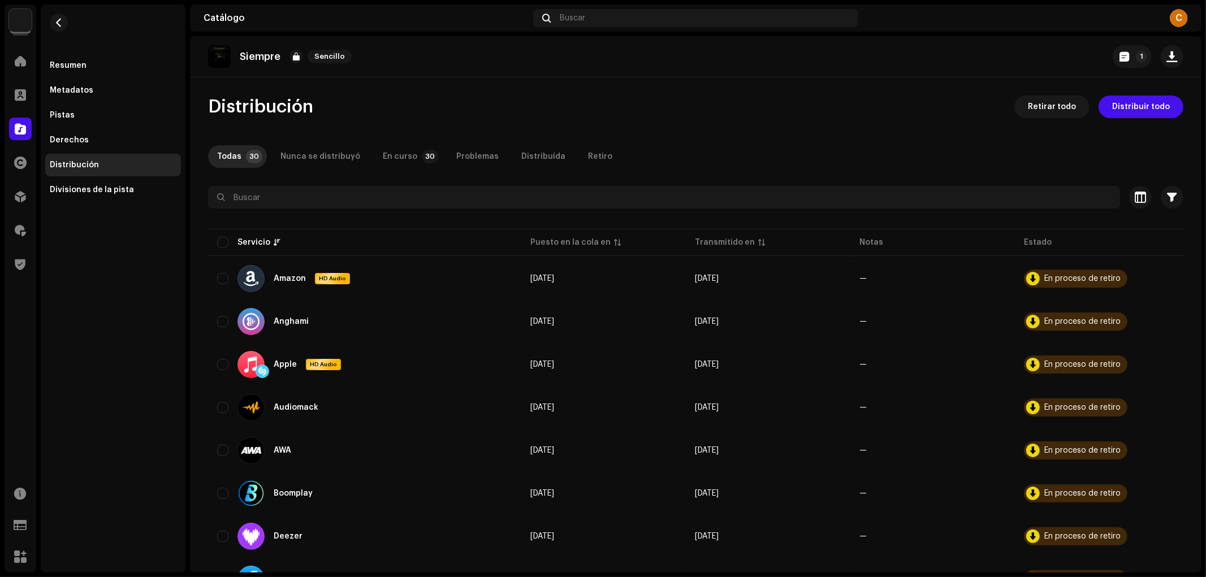
click at [21, 145] on div "Inicio Clientes Catálogo Derechos Distribución Regalías Trust & Safety" at bounding box center [21, 162] width 32 height 235
click at [16, 132] on span at bounding box center [20, 128] width 11 height 9
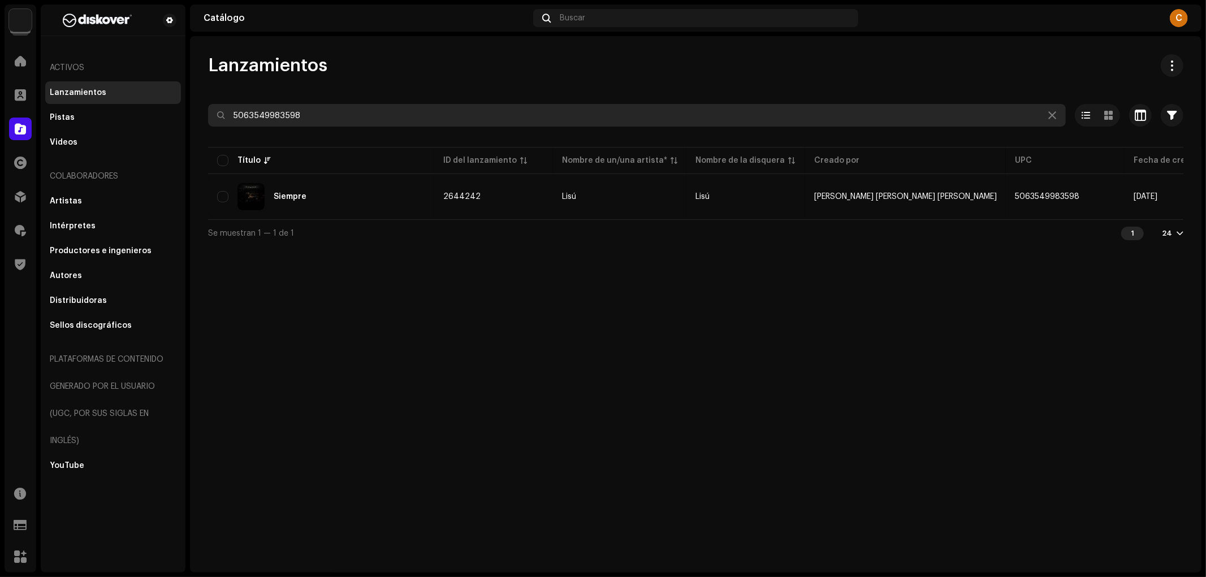
click at [360, 120] on input "5063549983598" at bounding box center [637, 115] width 858 height 23
paste input "3043339"
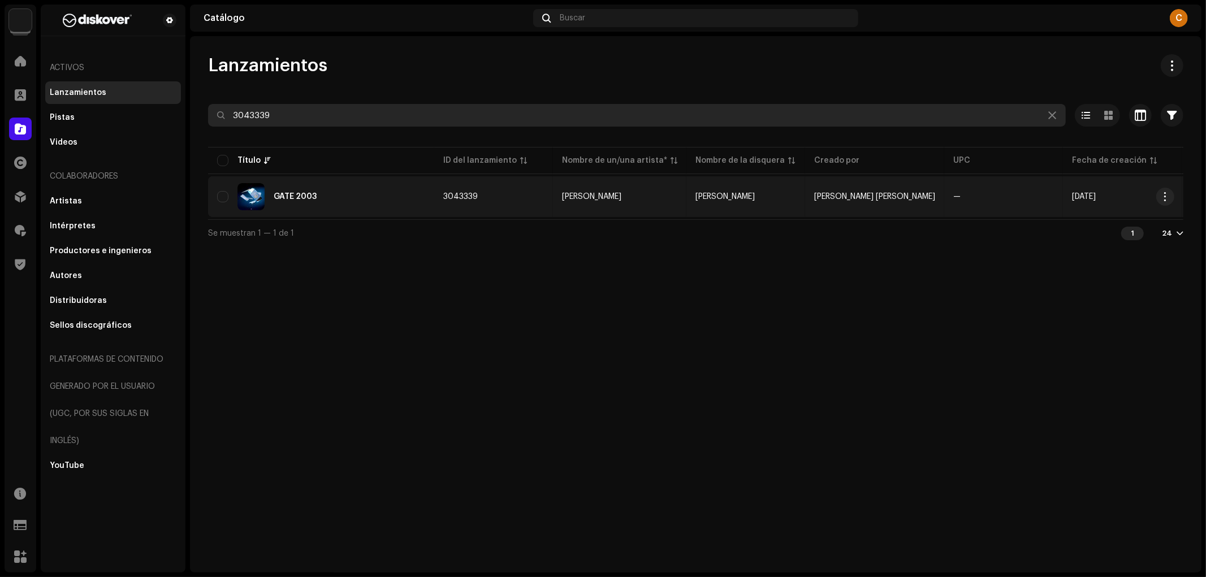
type input "3043339"
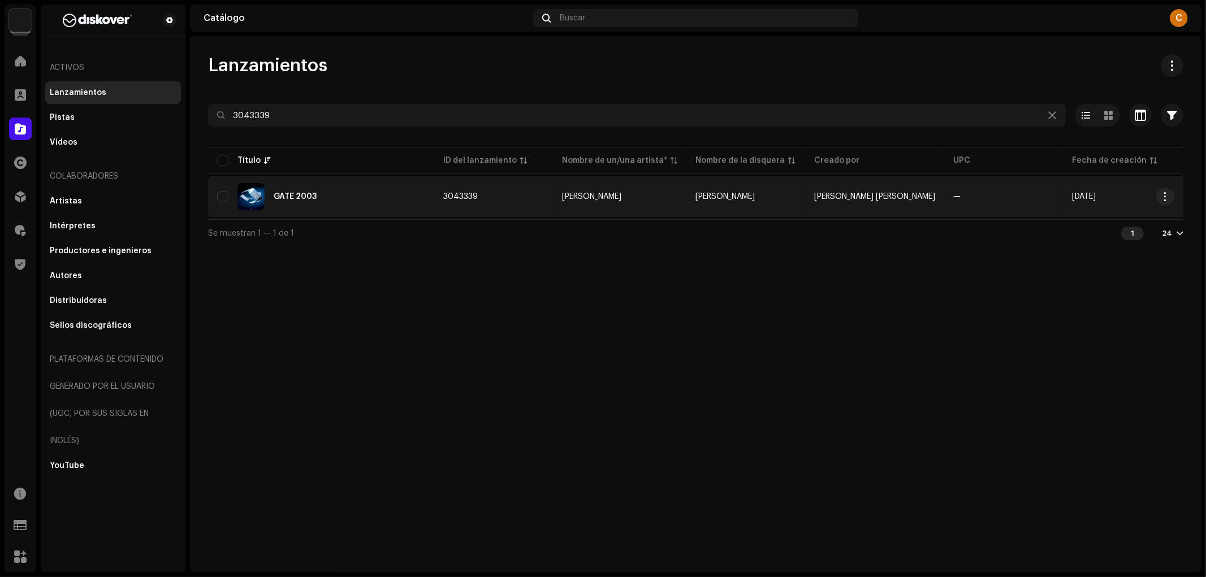
click at [362, 204] on div "GATE 2003" at bounding box center [321, 196] width 208 height 27
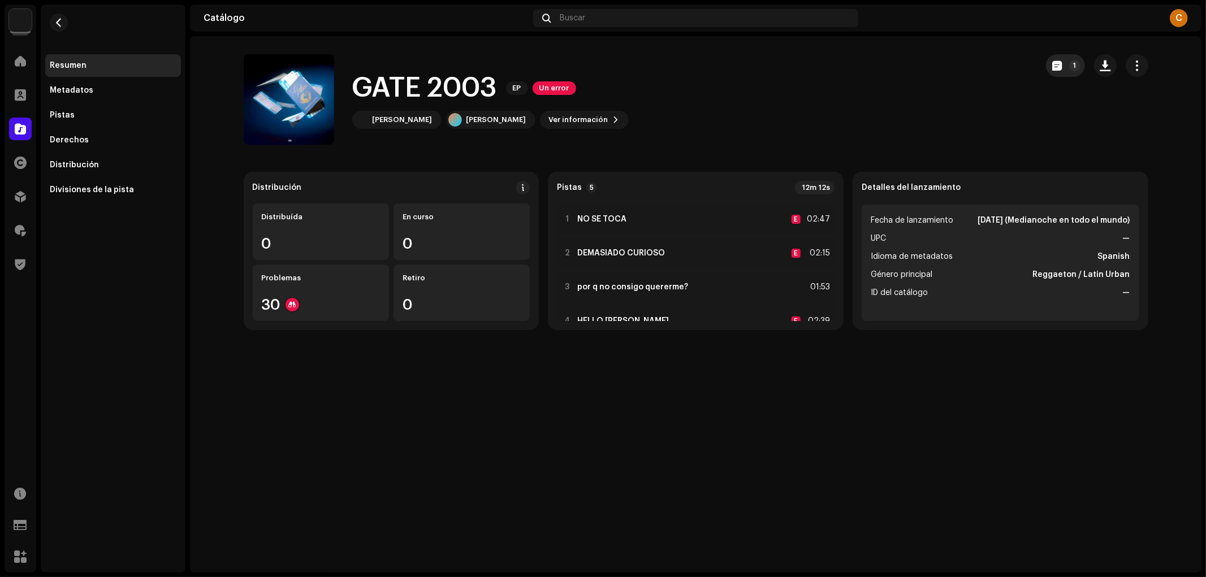
click at [1062, 74] on button "1" at bounding box center [1065, 65] width 39 height 23
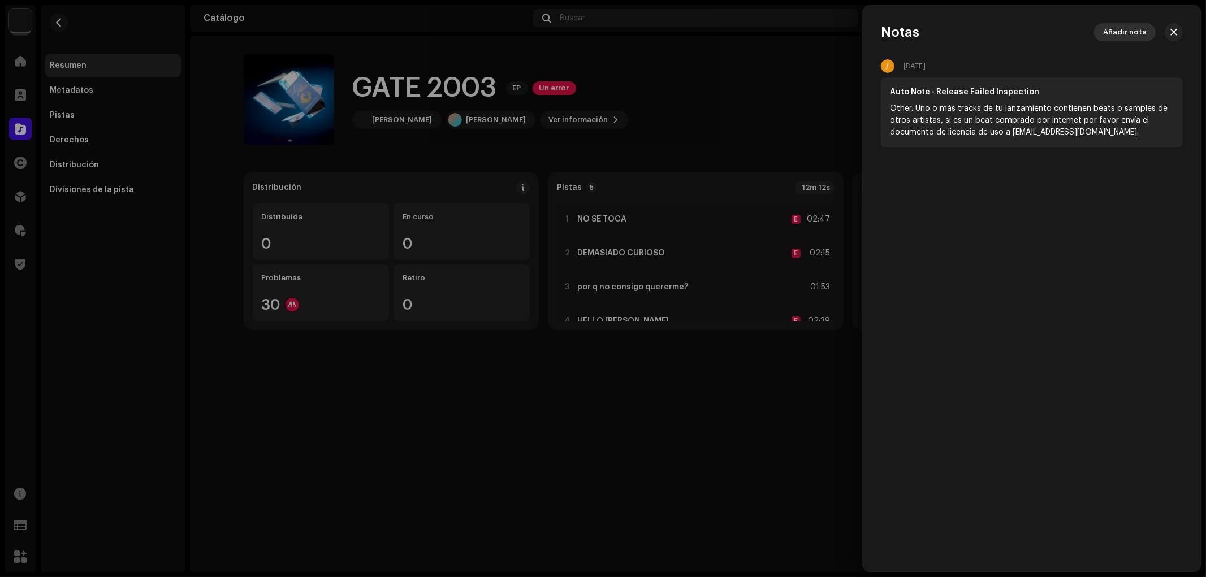
click at [1129, 38] on span "Añadir nota" at bounding box center [1125, 32] width 44 height 23
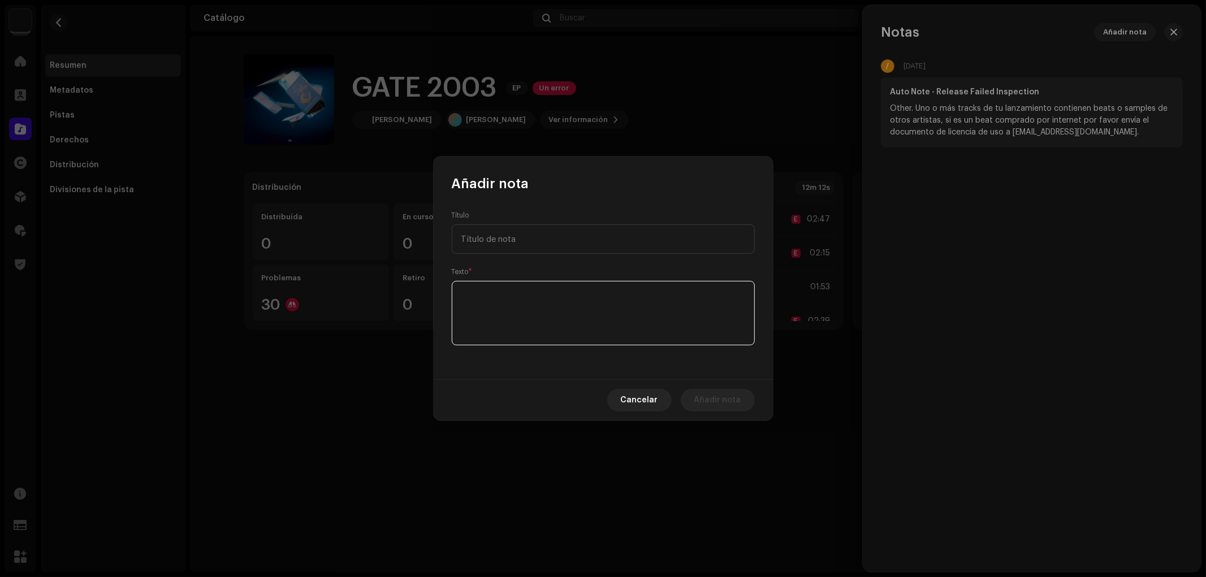
click at [592, 320] on textarea at bounding box center [603, 313] width 303 height 64
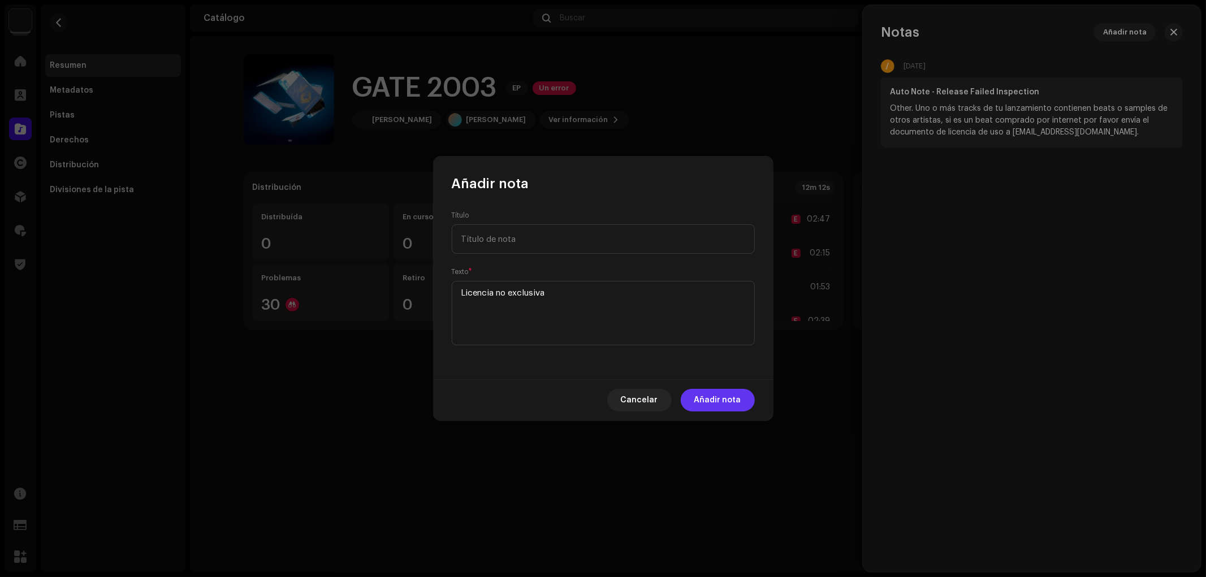
type textarea "Licencia no exclusiva"
click at [740, 398] on span "Añadir nota" at bounding box center [717, 400] width 47 height 23
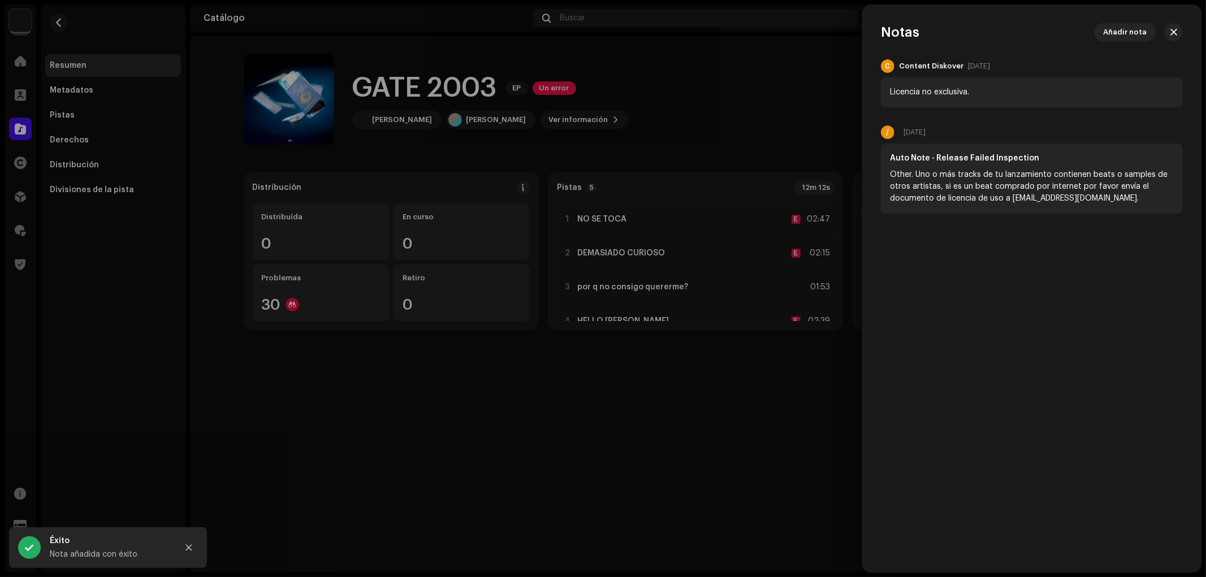
click at [365, 302] on div at bounding box center [603, 288] width 1206 height 577
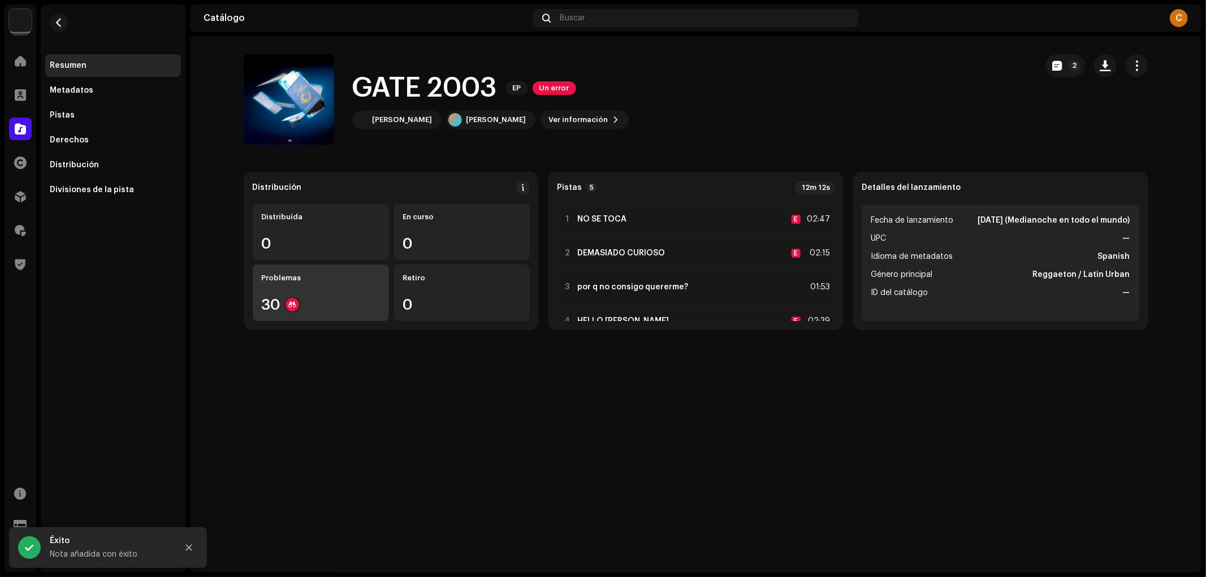
click at [335, 295] on div "Problemas 30" at bounding box center [321, 293] width 136 height 57
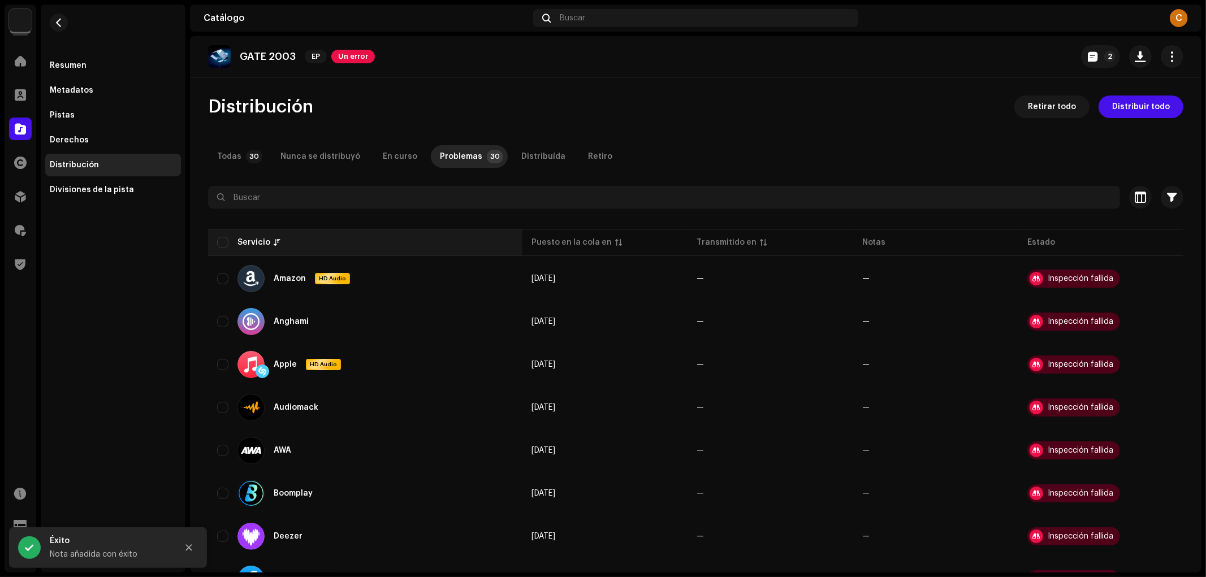
click at [226, 249] on th "Servicio" at bounding box center [365, 242] width 314 height 27
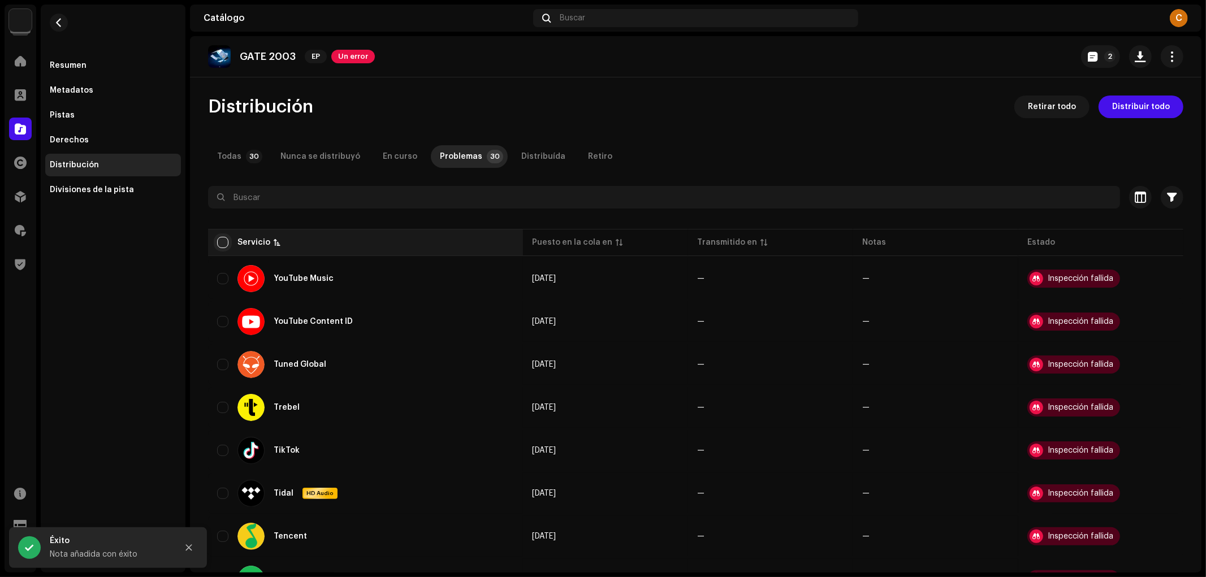
click at [222, 247] on input "checkbox" at bounding box center [222, 242] width 11 height 11
checkbox input "true"
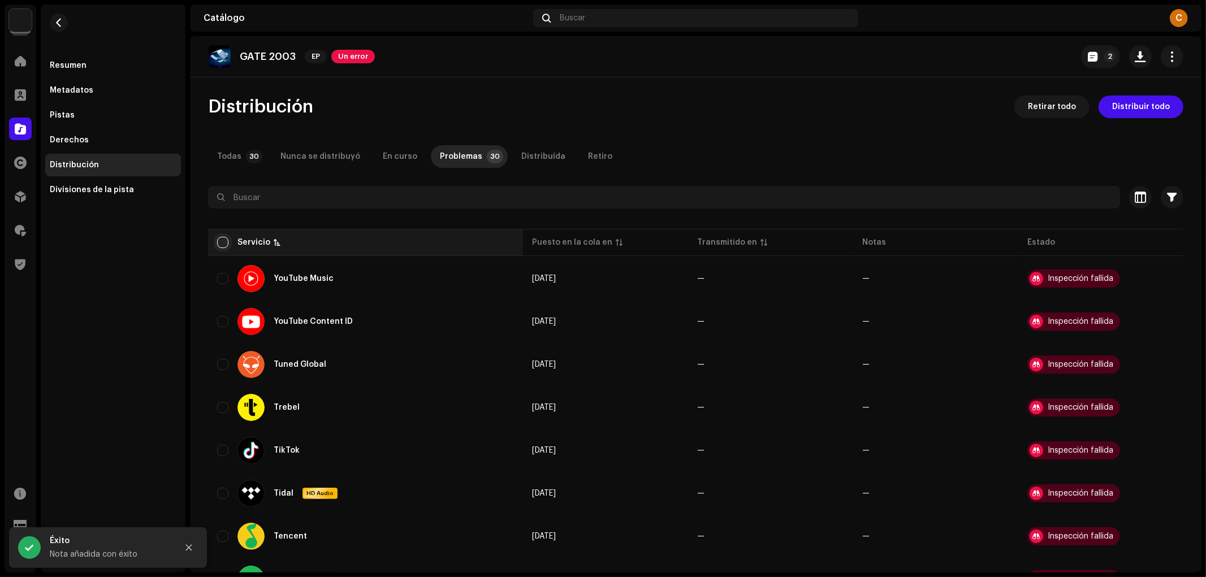
checkbox input "true"
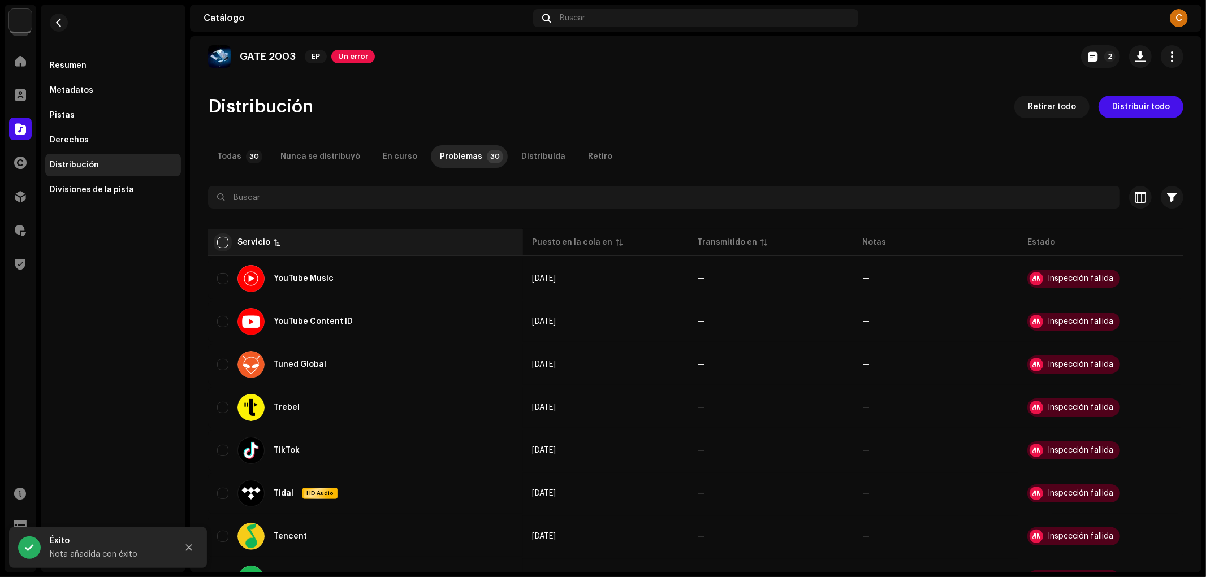
checkbox input "true"
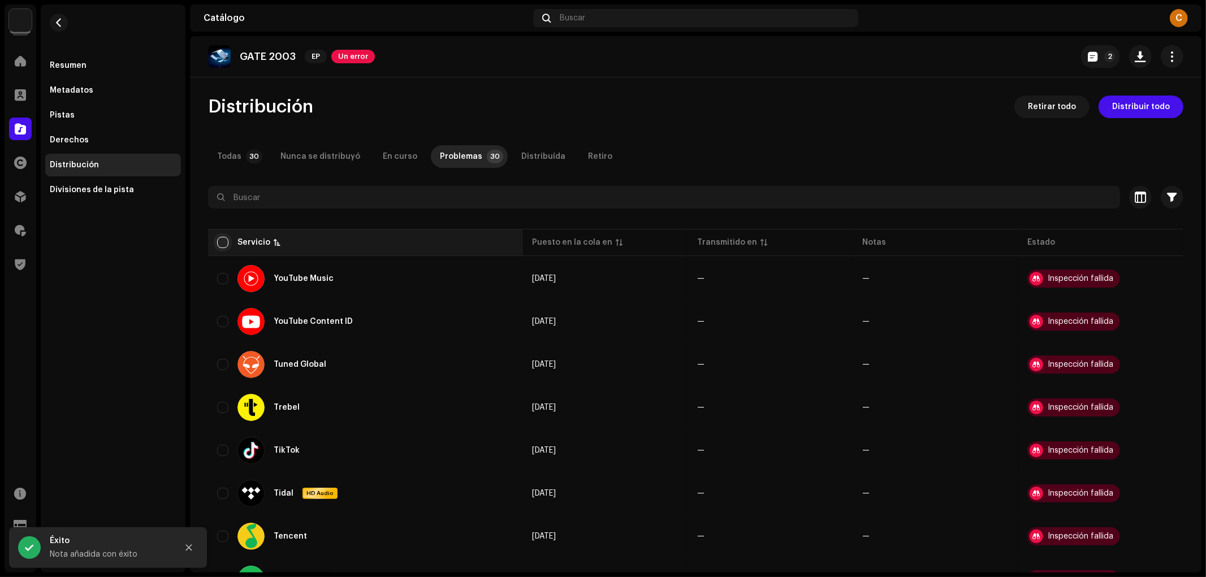
checkbox input "true"
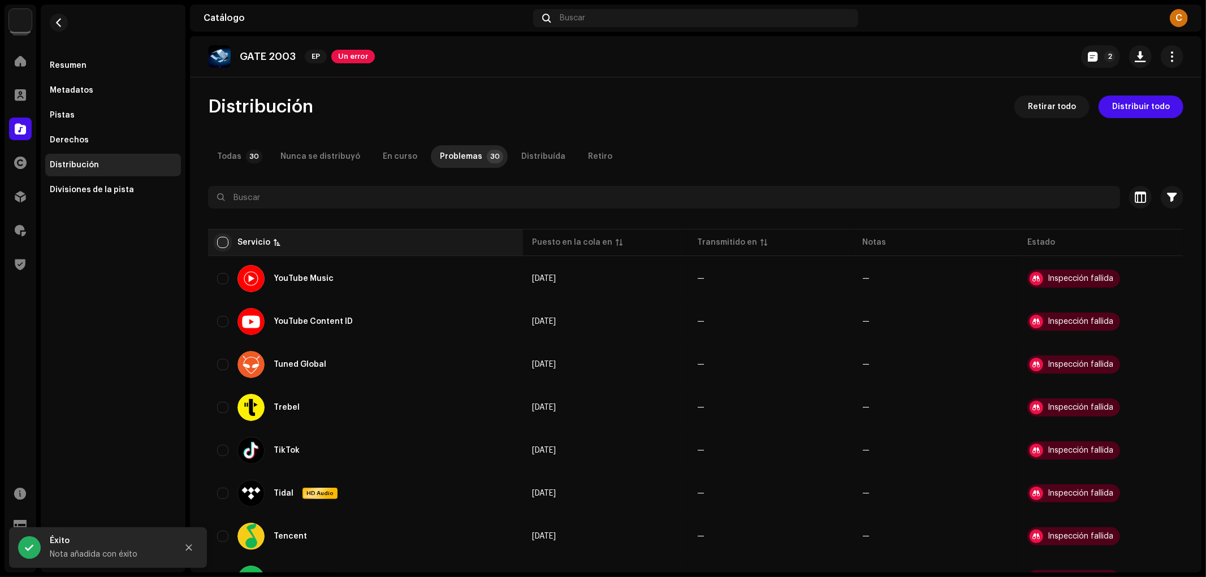
checkbox input "true"
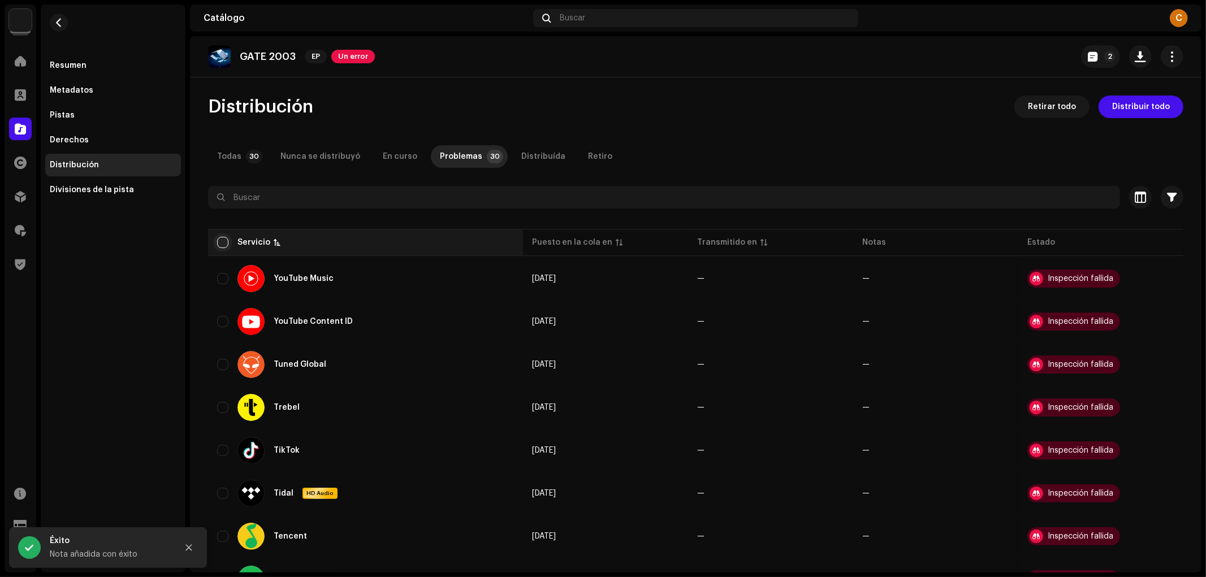
checkbox input "true"
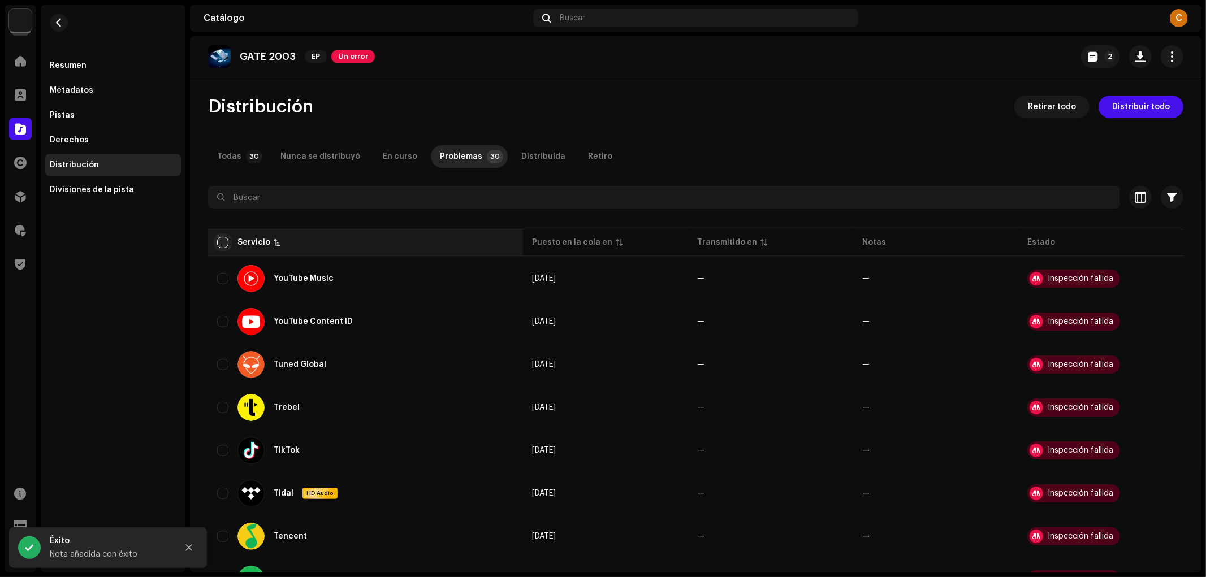
checkbox input "true"
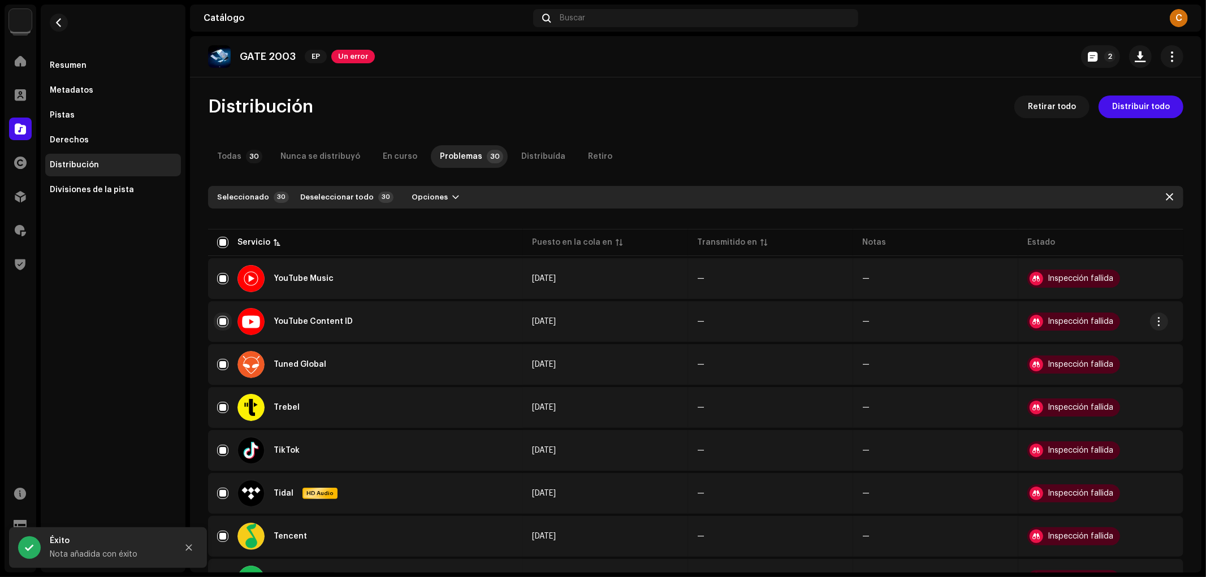
click at [225, 316] on input "Row Selected" at bounding box center [222, 321] width 11 height 11
checkbox input "false"
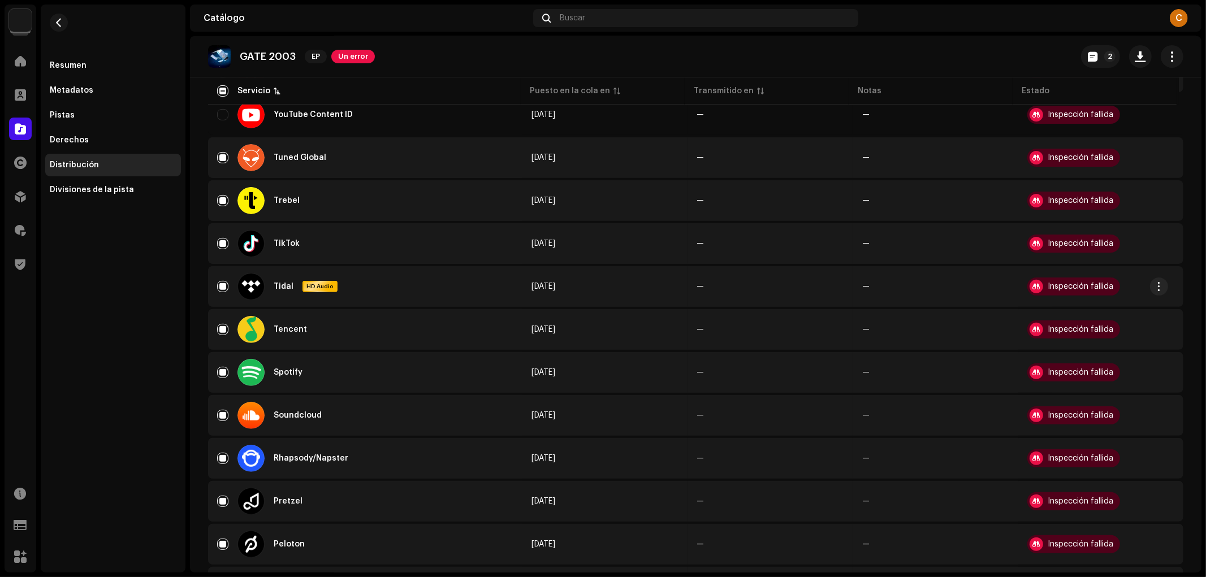
scroll to position [213, 0]
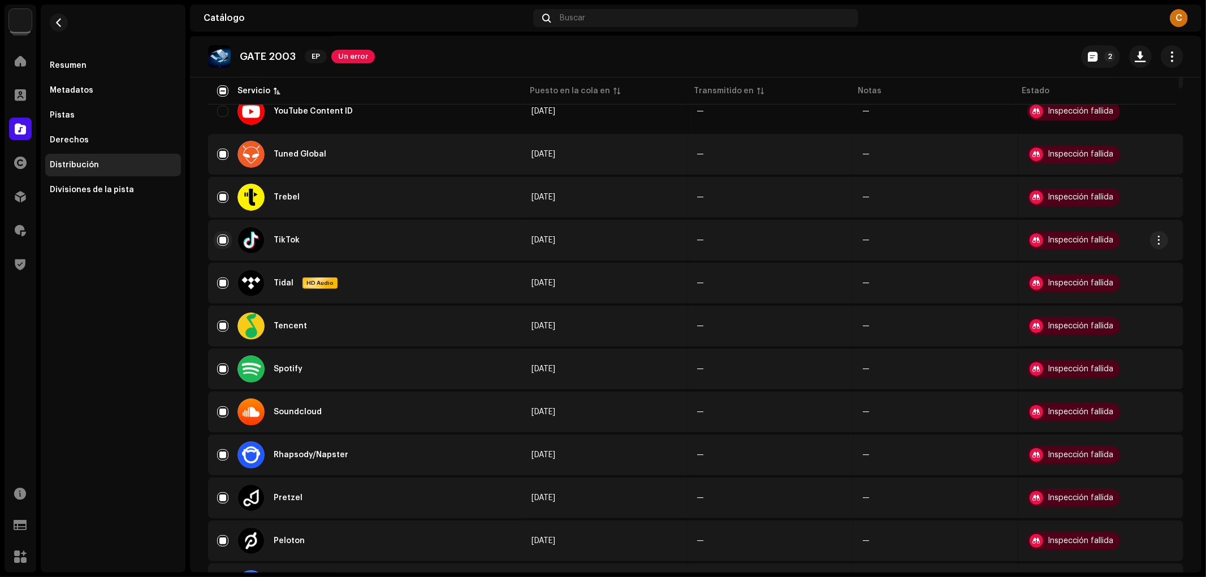
click at [223, 240] on input "Row Selected" at bounding box center [222, 240] width 11 height 11
checkbox input "false"
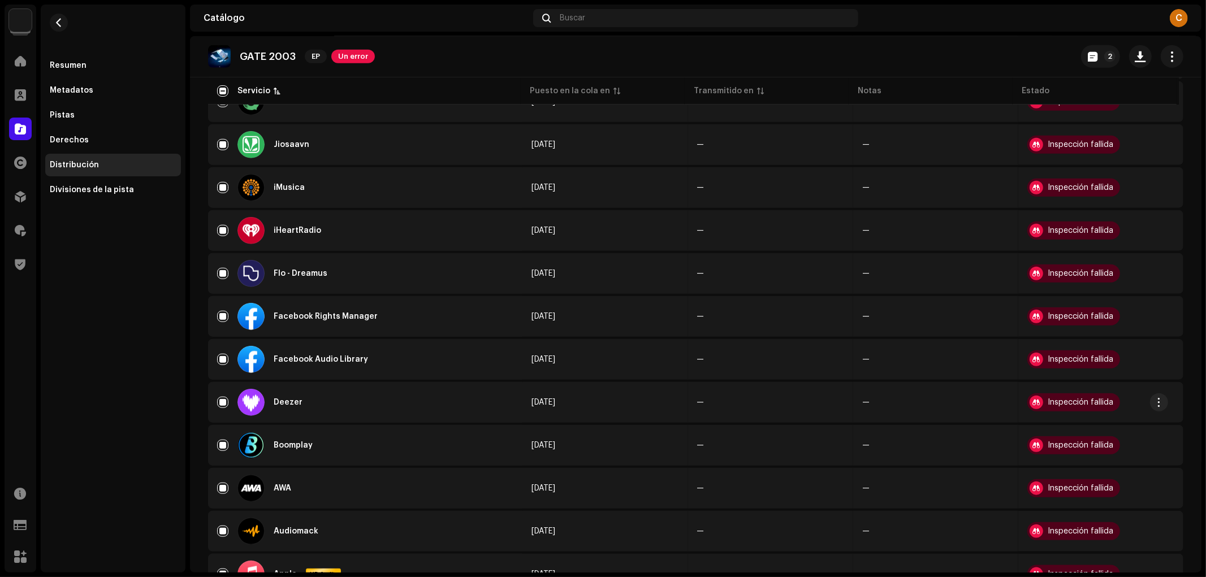
scroll to position [875, 0]
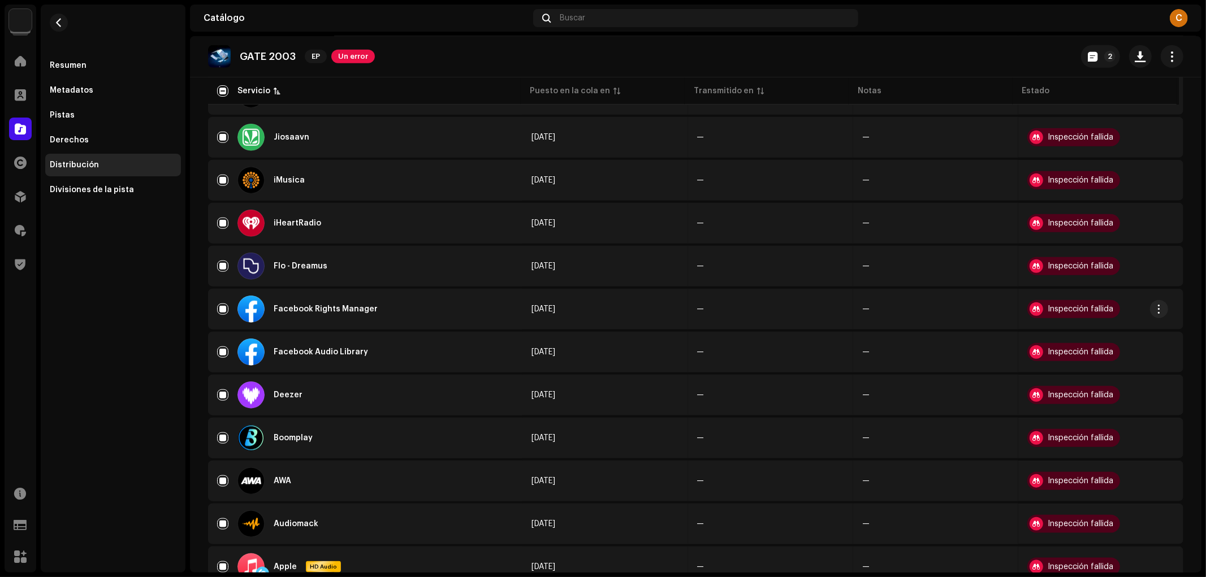
click at [221, 296] on div "Facebook Rights Manager" at bounding box center [365, 309] width 296 height 27
click at [221, 304] on input "Row Selected" at bounding box center [222, 309] width 11 height 11
checkbox input "false"
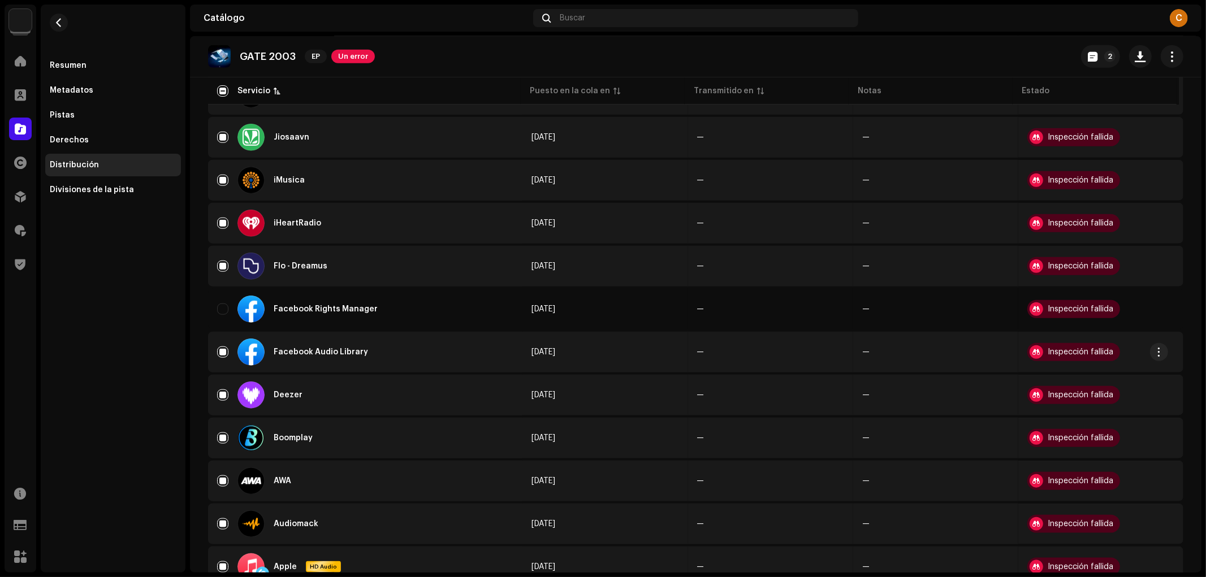
click at [223, 339] on div "Facebook Audio Library" at bounding box center [365, 352] width 296 height 27
click at [222, 347] on input "Row Selected" at bounding box center [222, 352] width 11 height 11
checkbox input "false"
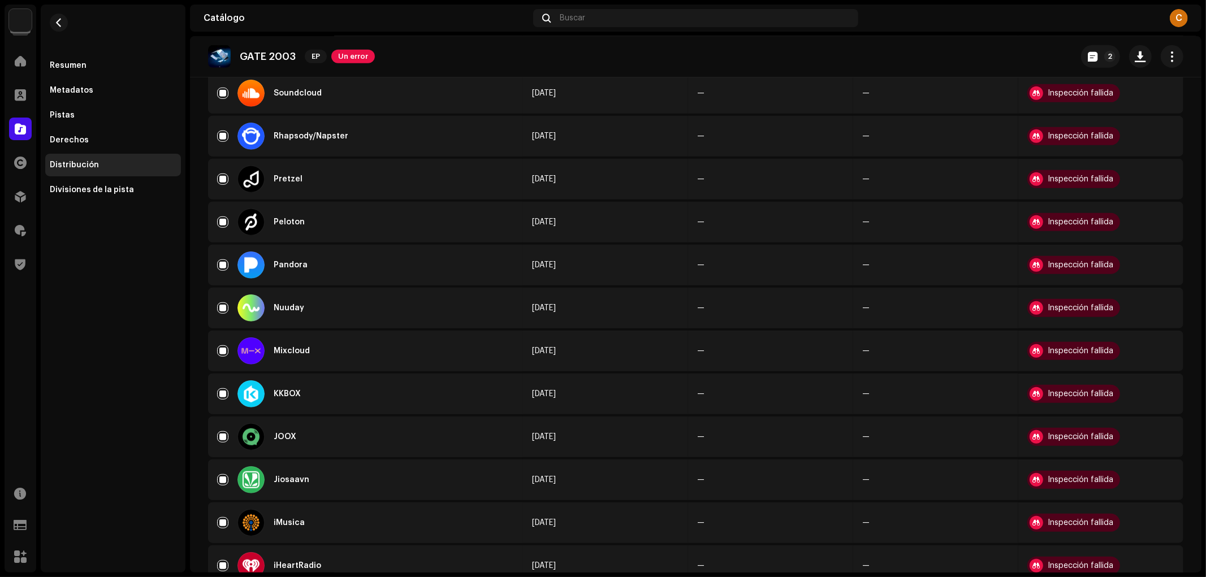
scroll to position [0, 0]
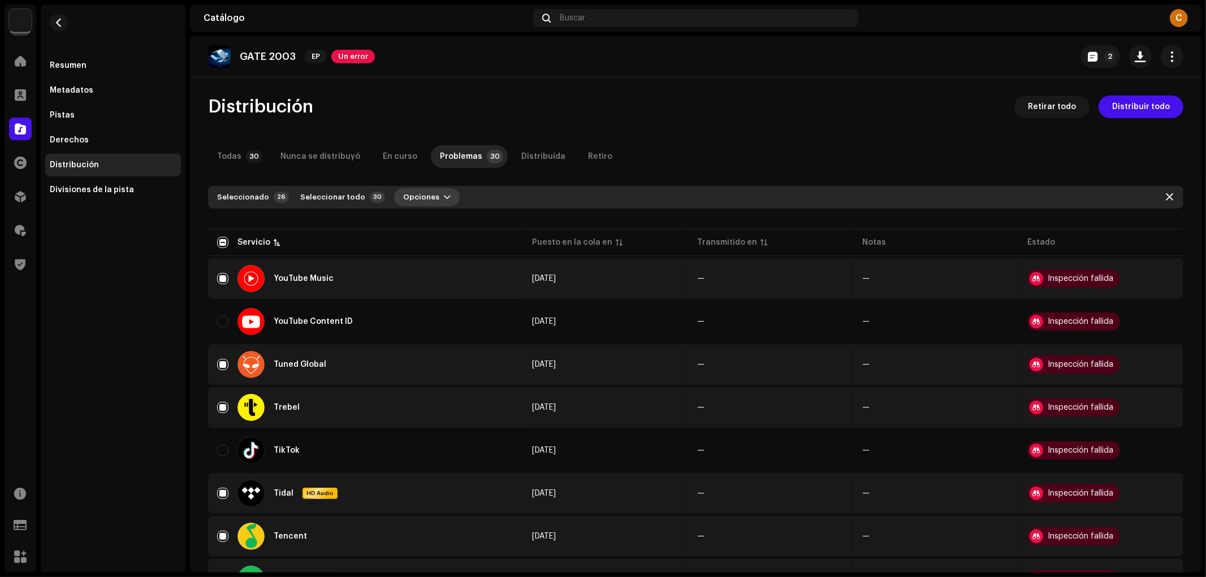
click at [416, 205] on span "Opciones" at bounding box center [421, 197] width 36 height 23
click at [431, 215] on div "Distribuir" at bounding box center [445, 222] width 114 height 23
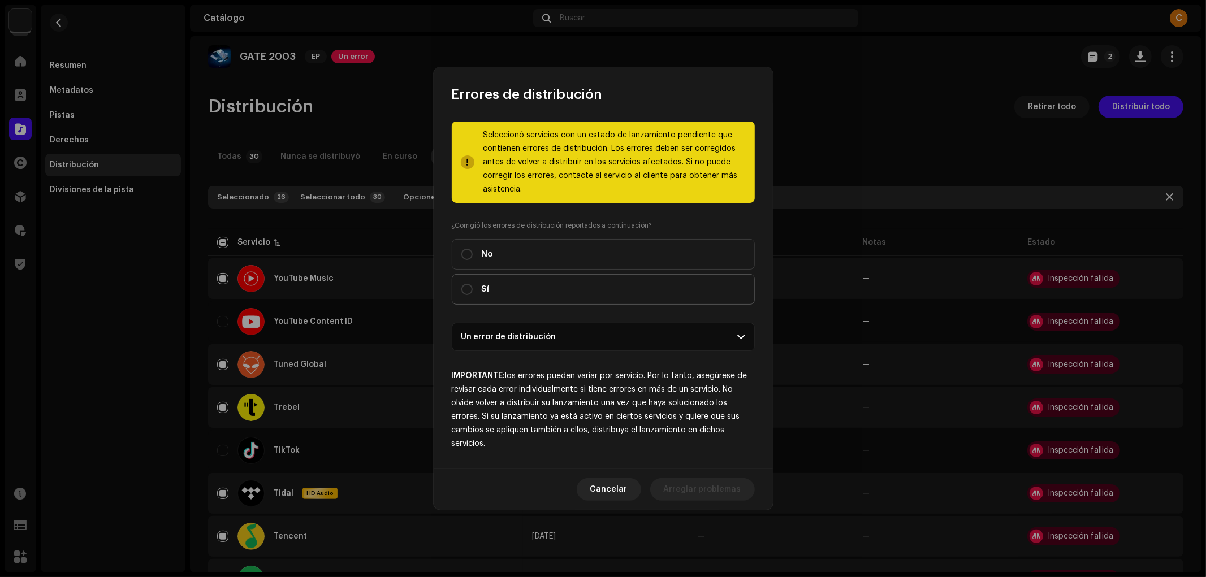
click at [545, 292] on label "Sí" at bounding box center [603, 289] width 303 height 31
click at [473, 292] on input "Sí" at bounding box center [466, 289] width 11 height 11
radio input "true"
click at [714, 494] on span "Distribuir" at bounding box center [722, 489] width 37 height 23
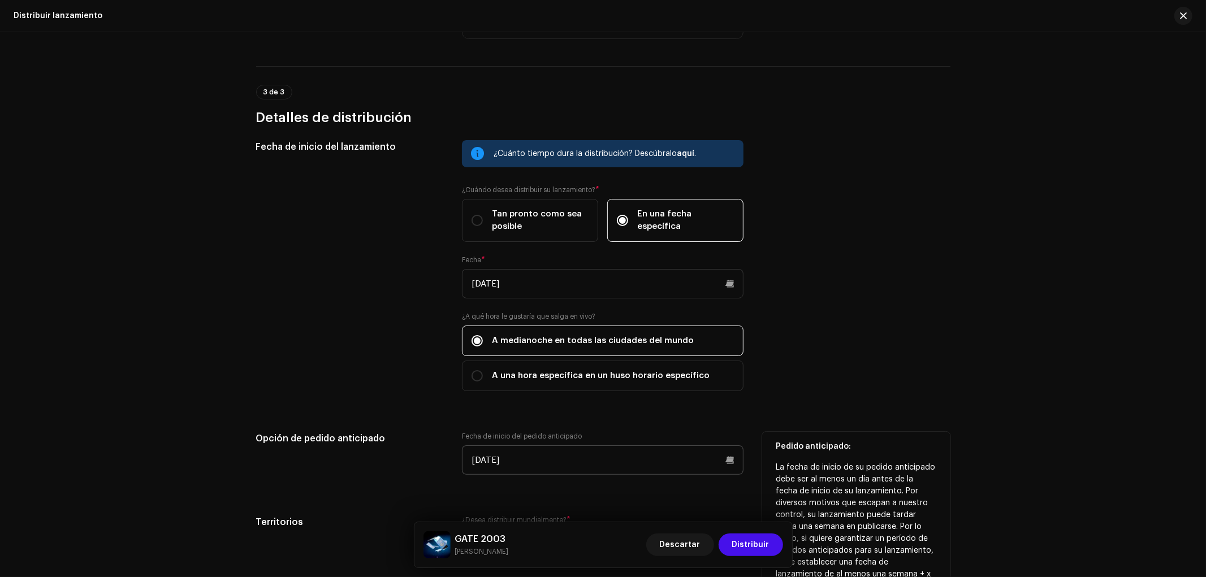
scroll to position [1404, 0]
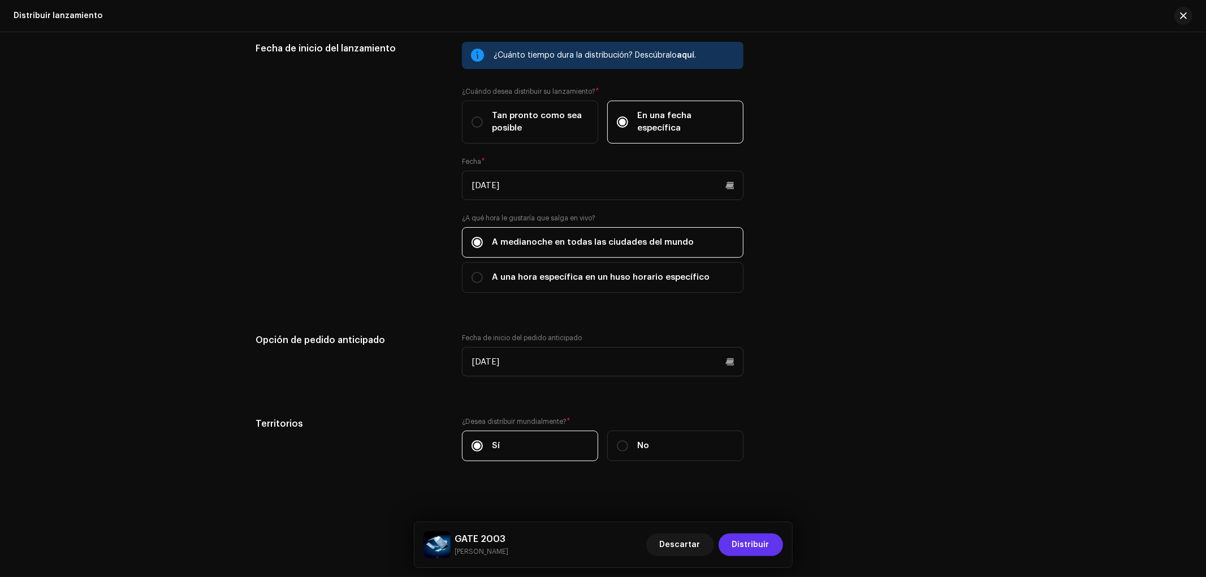
click at [758, 547] on span "Distribuir" at bounding box center [750, 545] width 37 height 23
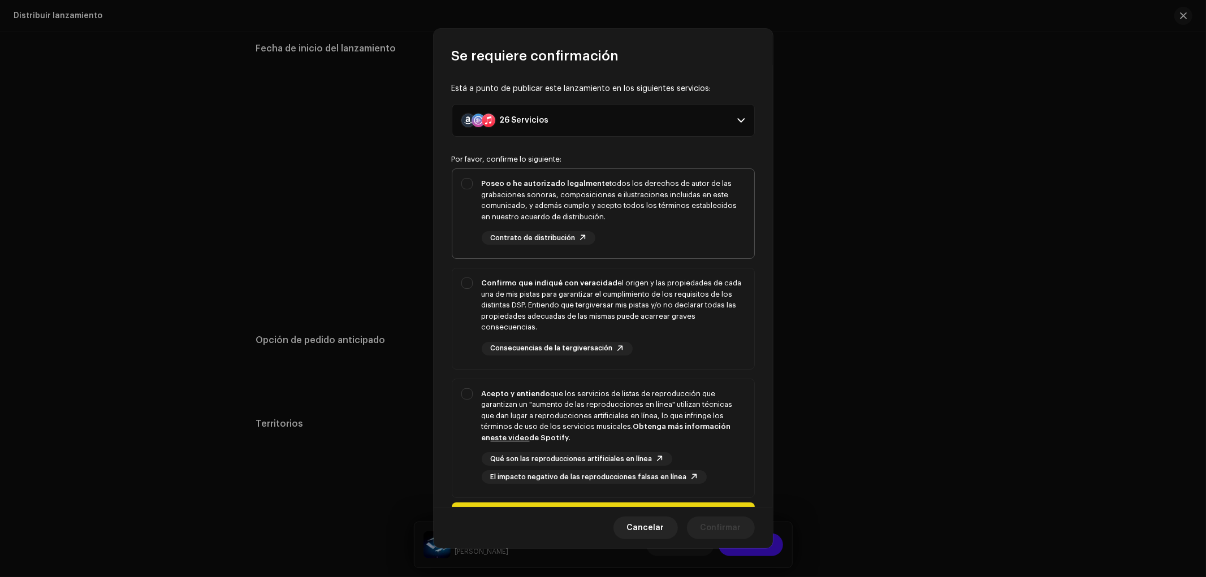
click at [601, 221] on div "Poseo o he autorizado legalmente todos los derechos de autor de las grabaciones…" at bounding box center [614, 200] width 264 height 44
checkbox input "true"
drag, startPoint x: 612, startPoint y: 287, endPoint x: 617, endPoint y: 338, distance: 50.5
click at [612, 287] on div "Confirmo que indiqué con veracidad el origen y las propiedades de cada una de m…" at bounding box center [614, 305] width 264 height 55
checkbox input "true"
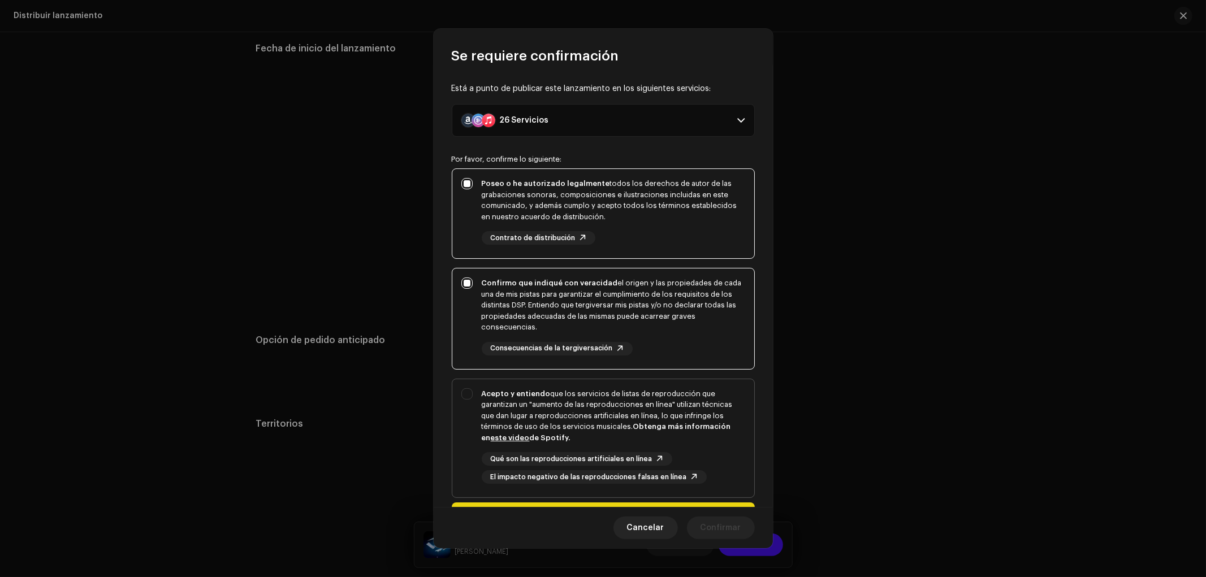
click at [627, 416] on div "Acepto y entiendo que los servicios de listas de reproducción que garantizan un…" at bounding box center [614, 415] width 264 height 55
checkbox input "true"
click at [707, 531] on span "Confirmar" at bounding box center [721, 528] width 41 height 23
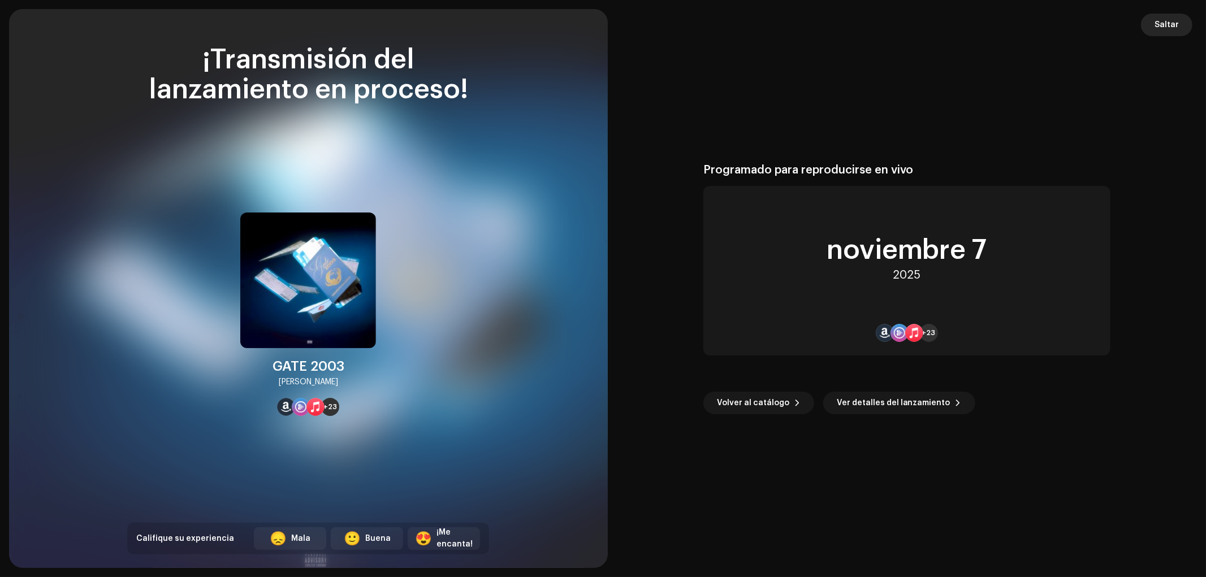
click at [1147, 24] on button "Saltar" at bounding box center [1166, 25] width 51 height 23
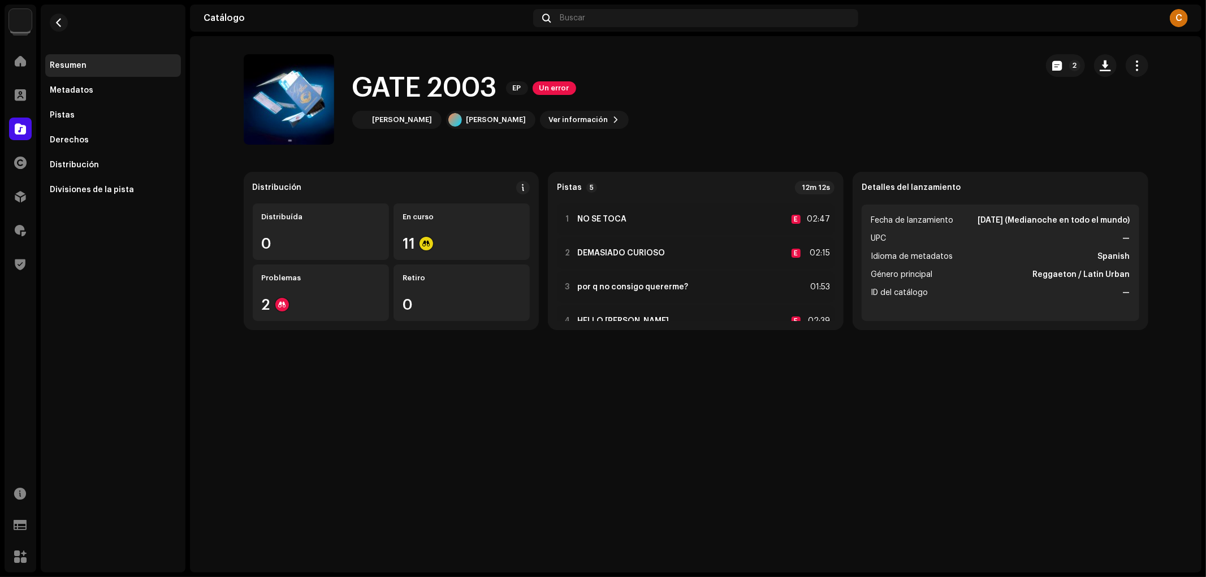
click at [1148, 24] on div "C" at bounding box center [1025, 18] width 325 height 18
click at [21, 124] on span at bounding box center [20, 128] width 11 height 9
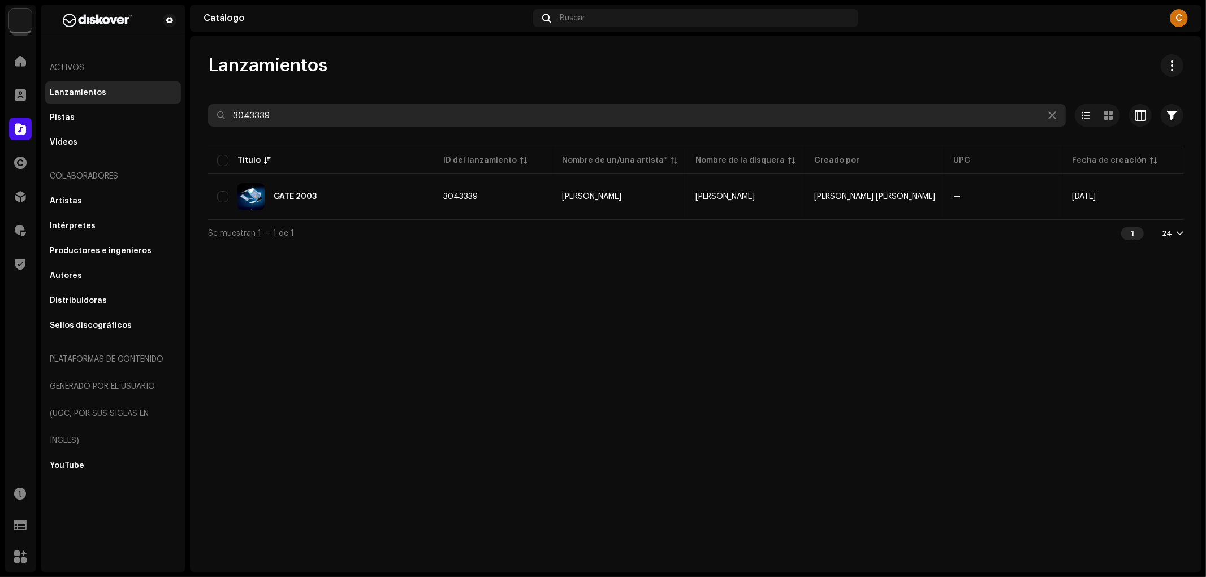
click at [340, 126] on input "3043339" at bounding box center [637, 115] width 858 height 23
paste input "8992"
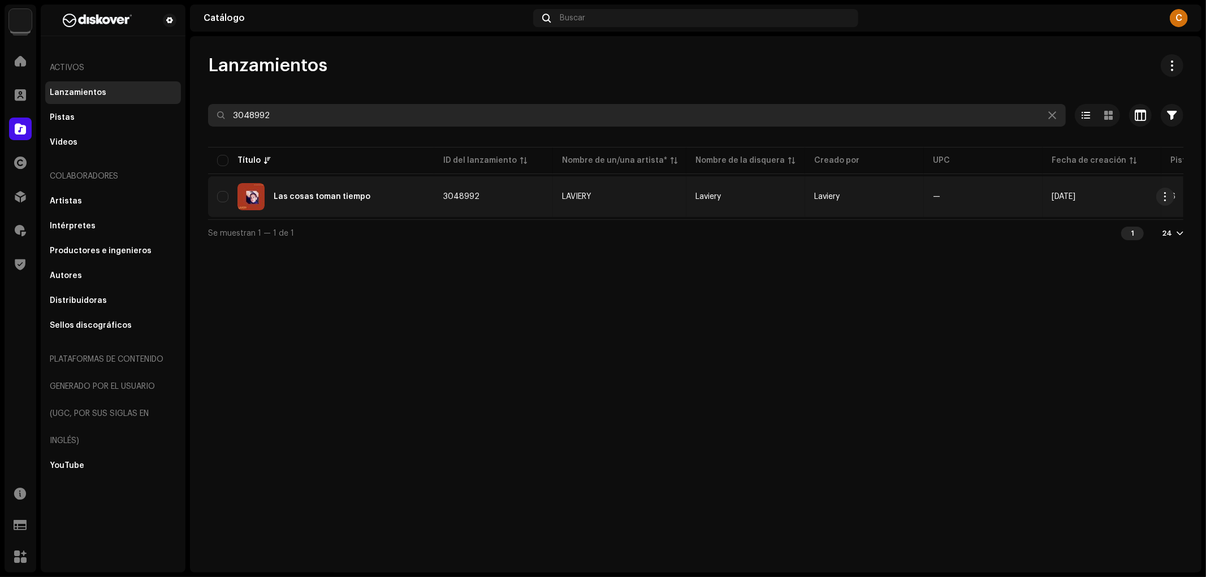
type input "3048992"
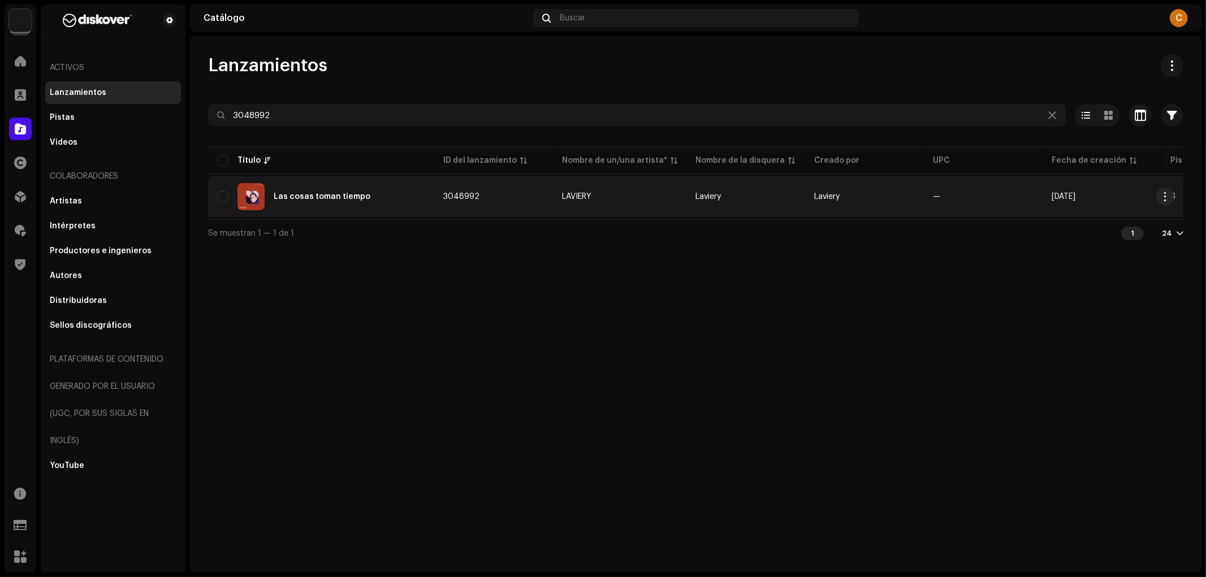
click at [399, 185] on div "Las cosas toman tiempo" at bounding box center [321, 196] width 208 height 27
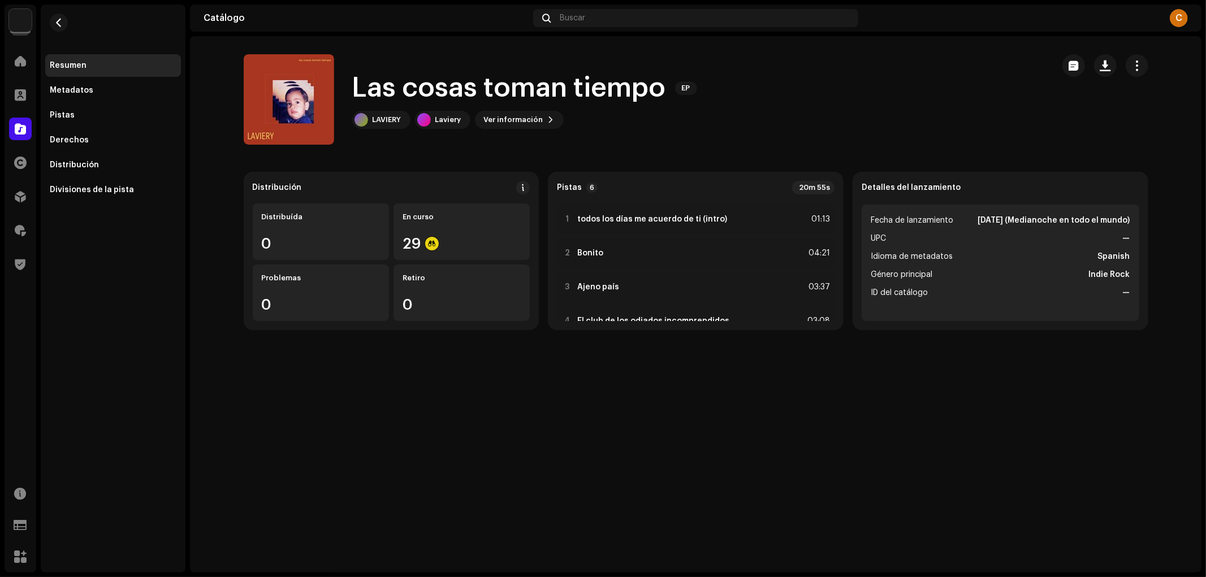
click at [412, 81] on h1 "Las cosas toman tiempo" at bounding box center [509, 88] width 314 height 36
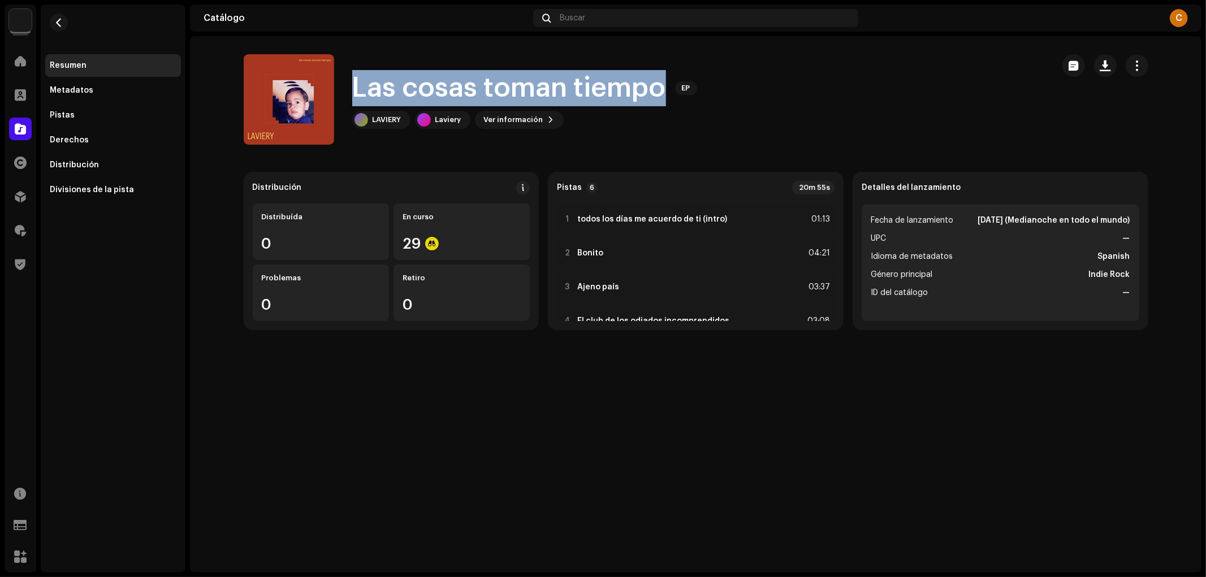
click at [412, 81] on h1 "Las cosas toman tiempo" at bounding box center [509, 88] width 314 height 36
copy div "Las cosas toman tiempo EP"
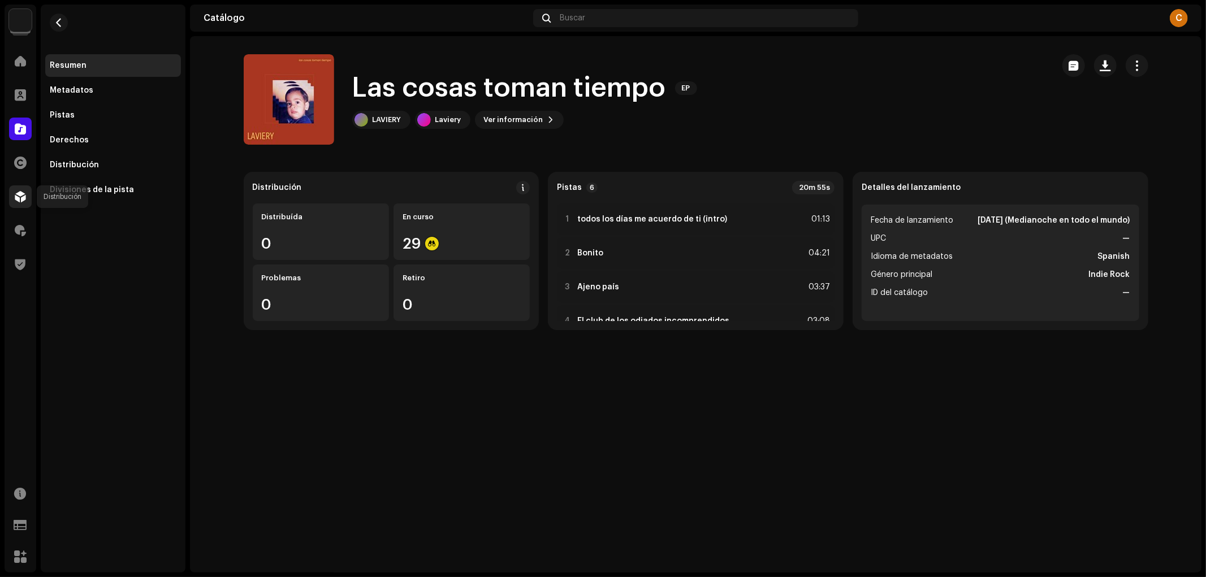
click at [20, 193] on span at bounding box center [20, 196] width 11 height 9
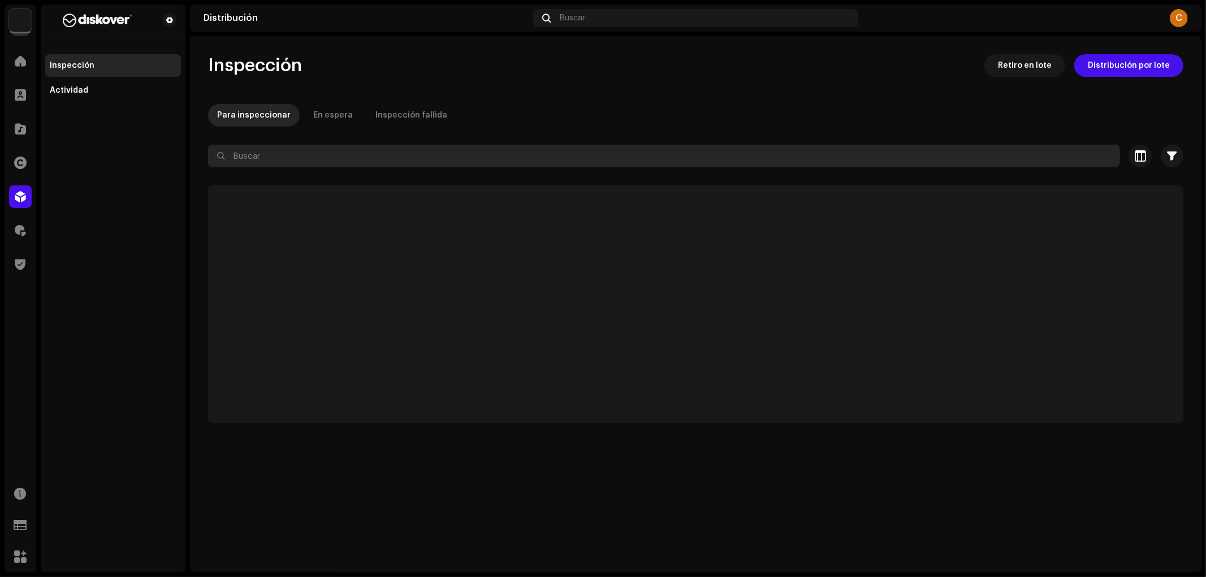
click at [406, 146] on input "text" at bounding box center [664, 156] width 912 height 23
paste input "Las cosas toman tiempo"
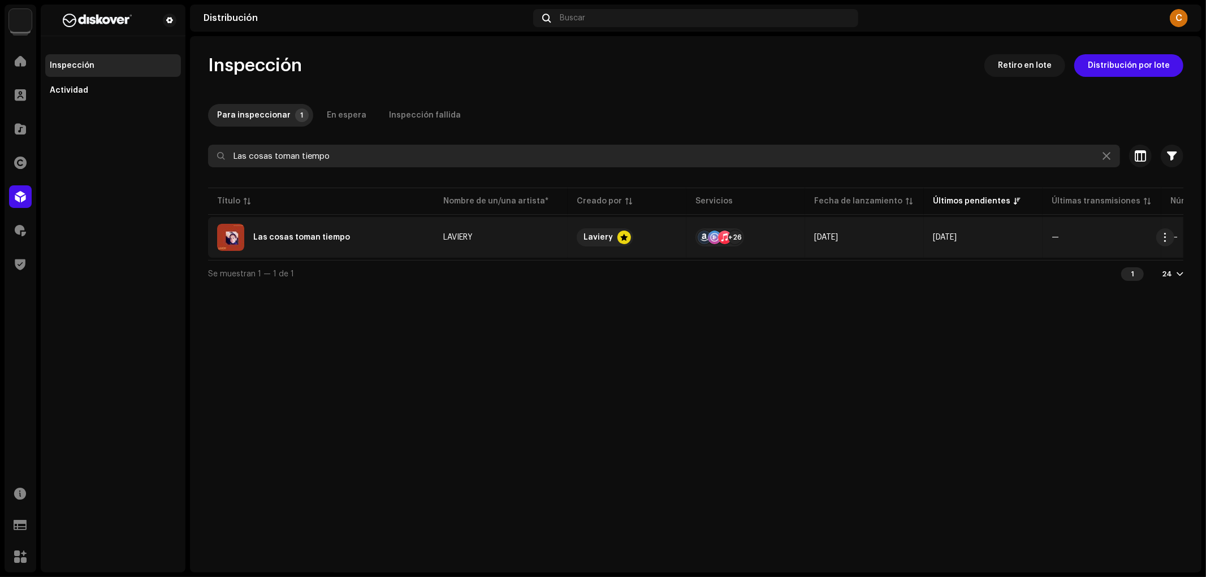
type input "Las cosas toman tiempo"
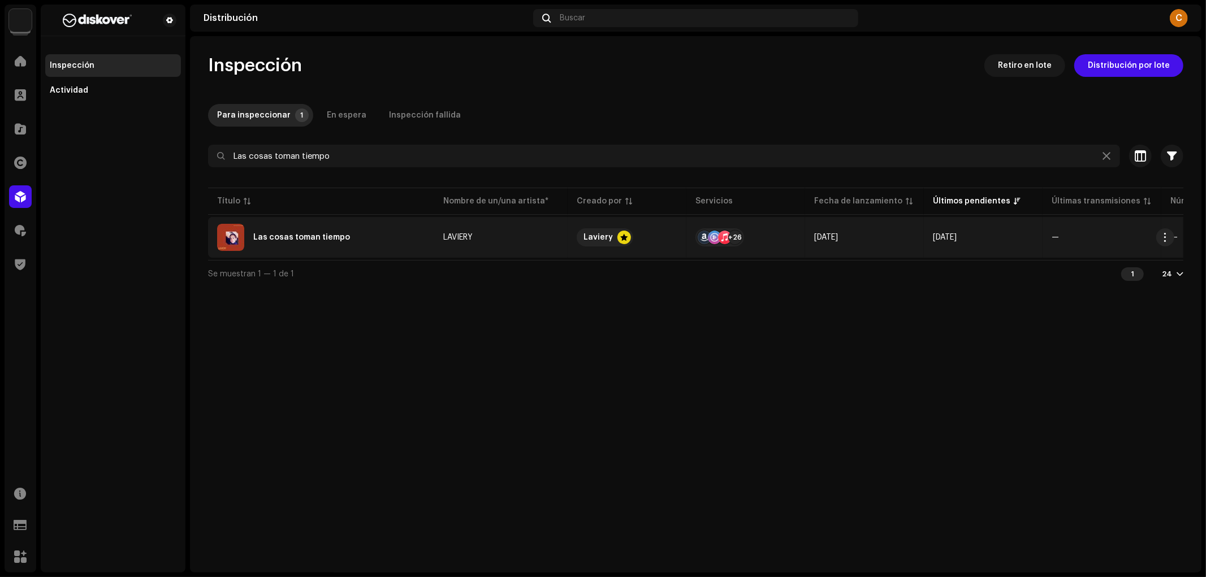
click at [374, 238] on div "Las cosas toman tiempo" at bounding box center [321, 237] width 208 height 27
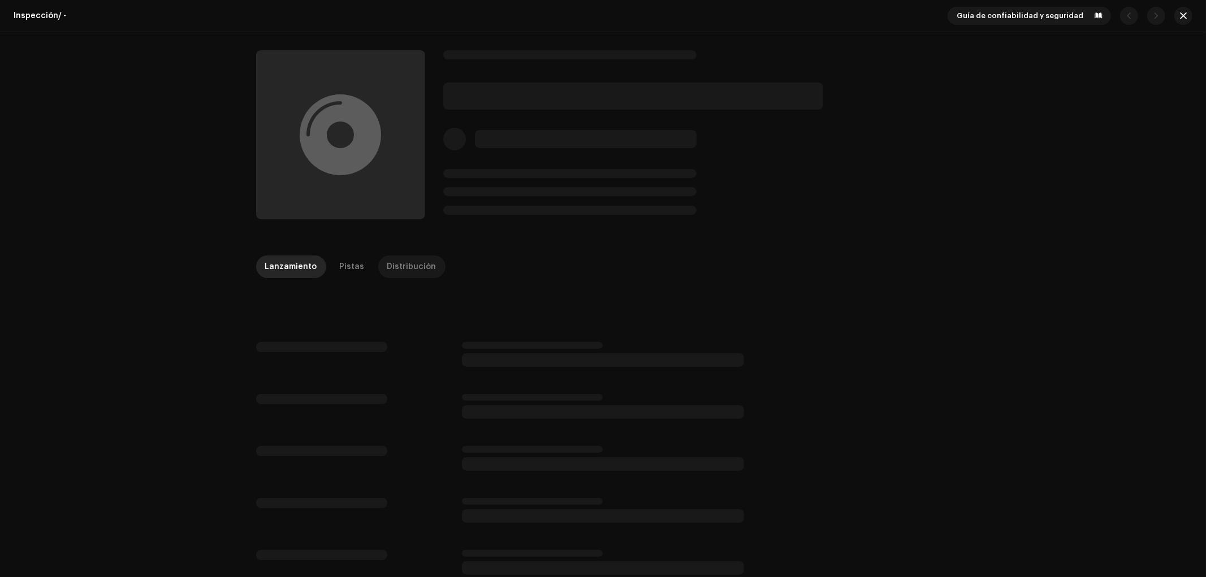
click at [421, 269] on div "Distribución" at bounding box center [411, 267] width 49 height 23
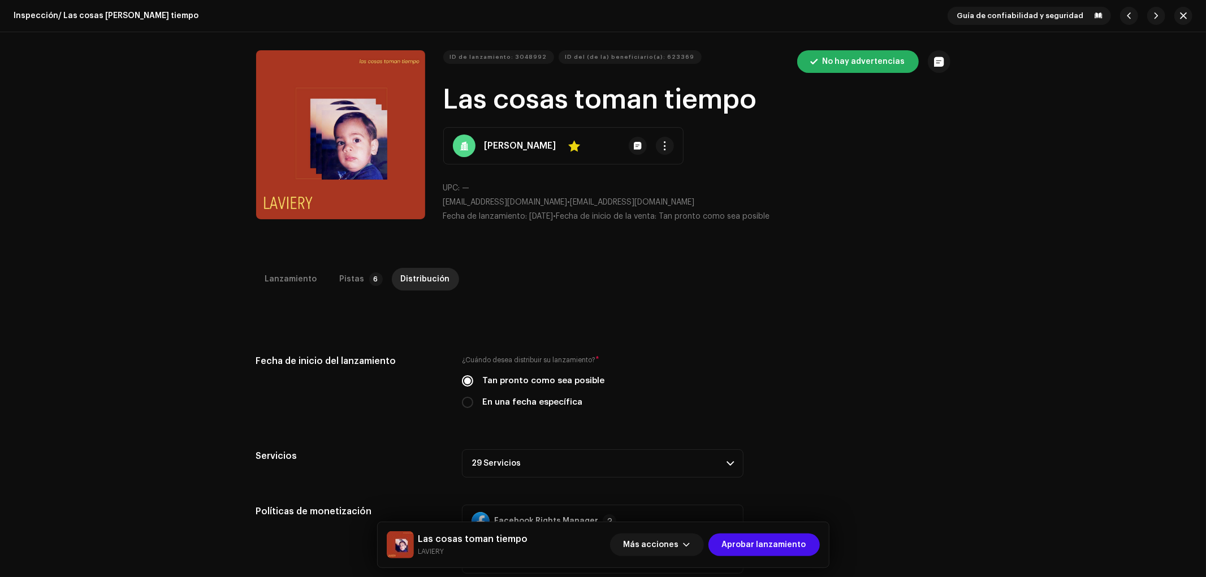
click at [551, 402] on label "En una fecha específica" at bounding box center [532, 402] width 100 height 12
click at [473, 402] on input "En una fecha específica" at bounding box center [467, 402] width 11 height 11
radio input "true"
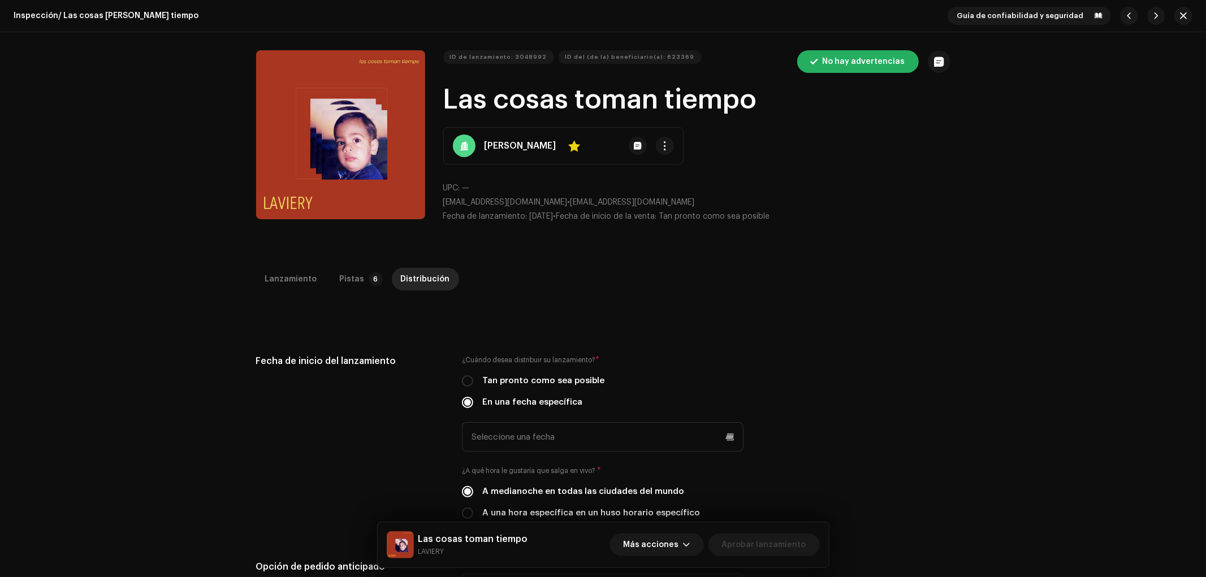
scroll to position [269, 0]
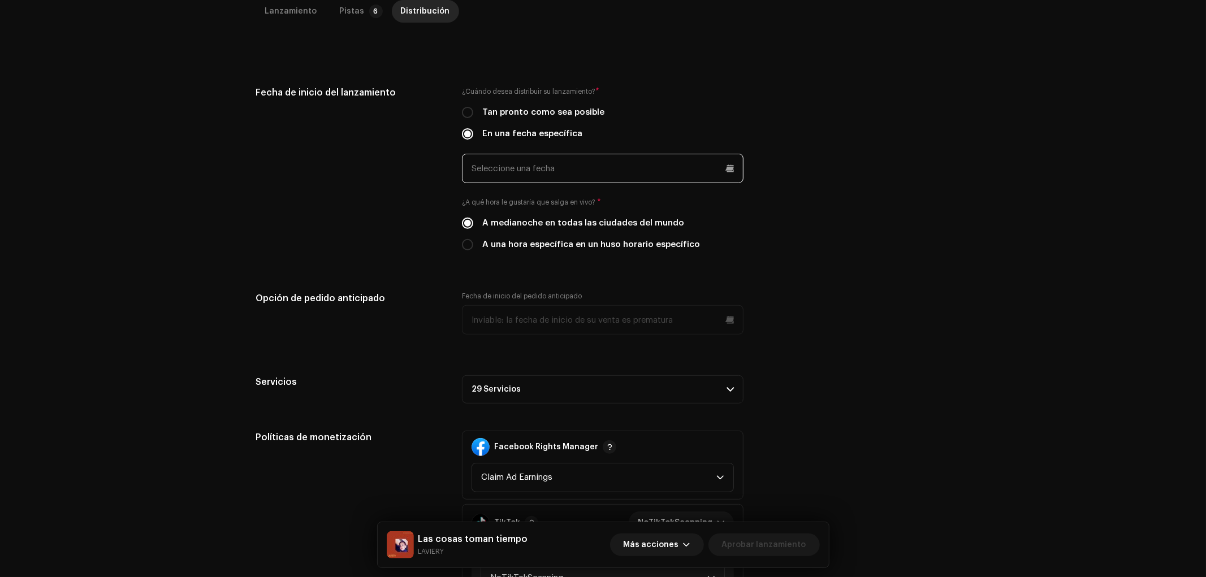
click at [568, 173] on input "text" at bounding box center [603, 168] width 282 height 29
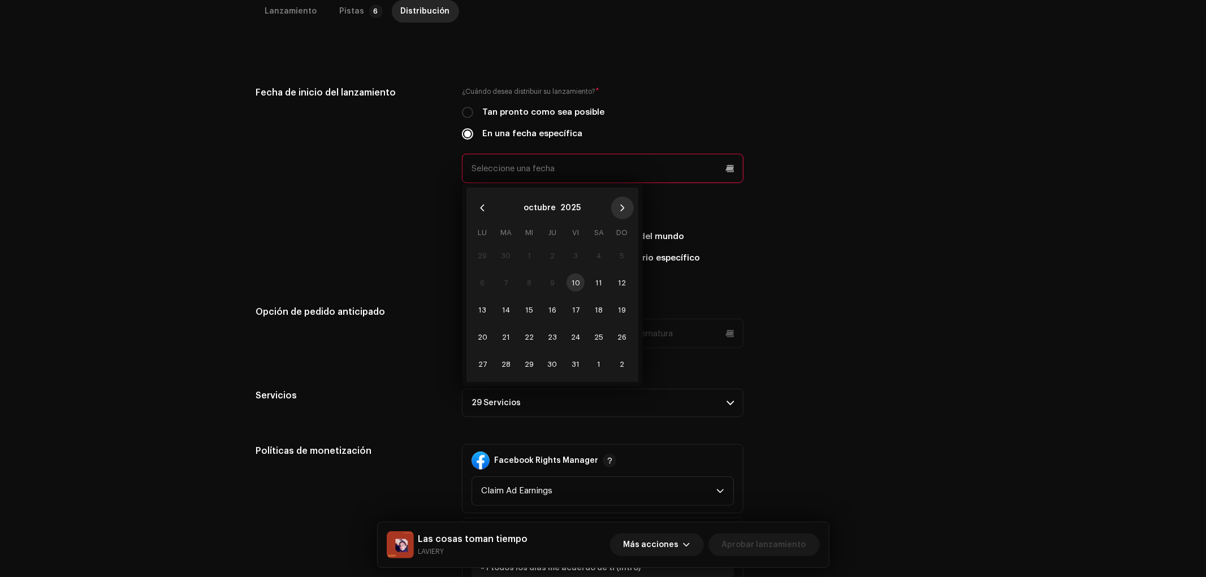
click at [620, 197] on button "Next Month" at bounding box center [622, 208] width 23 height 23
click at [578, 281] on span "7" at bounding box center [576, 283] width 18 height 18
type input "[DATE]"
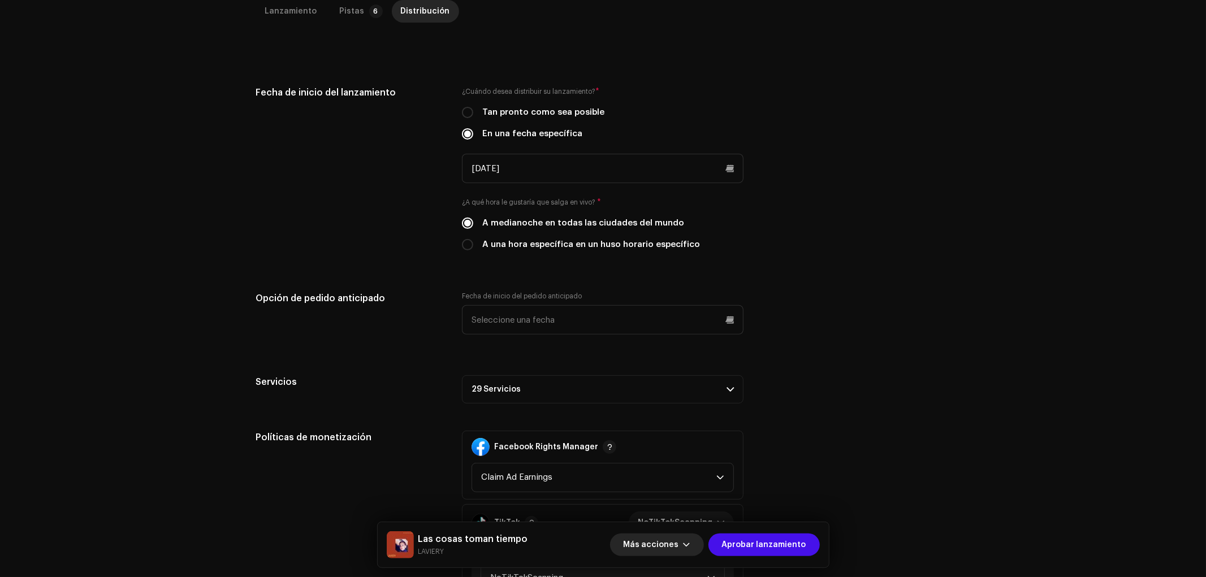
click at [697, 549] on button "Más acciones" at bounding box center [657, 545] width 94 height 23
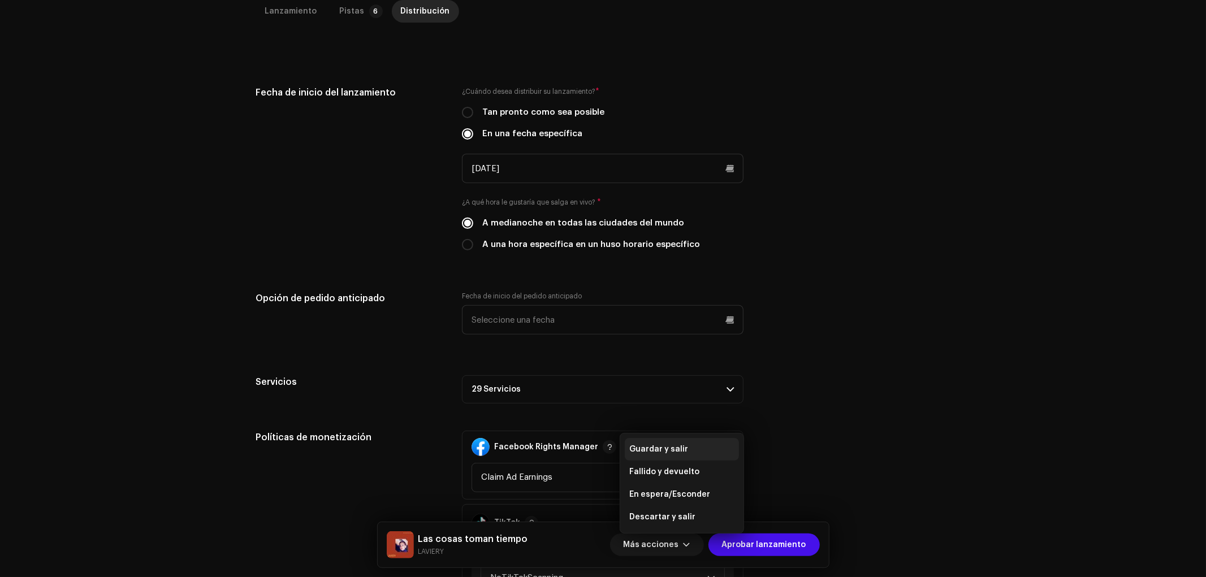
click at [675, 452] on span "Guardar y salir" at bounding box center [658, 449] width 59 height 9
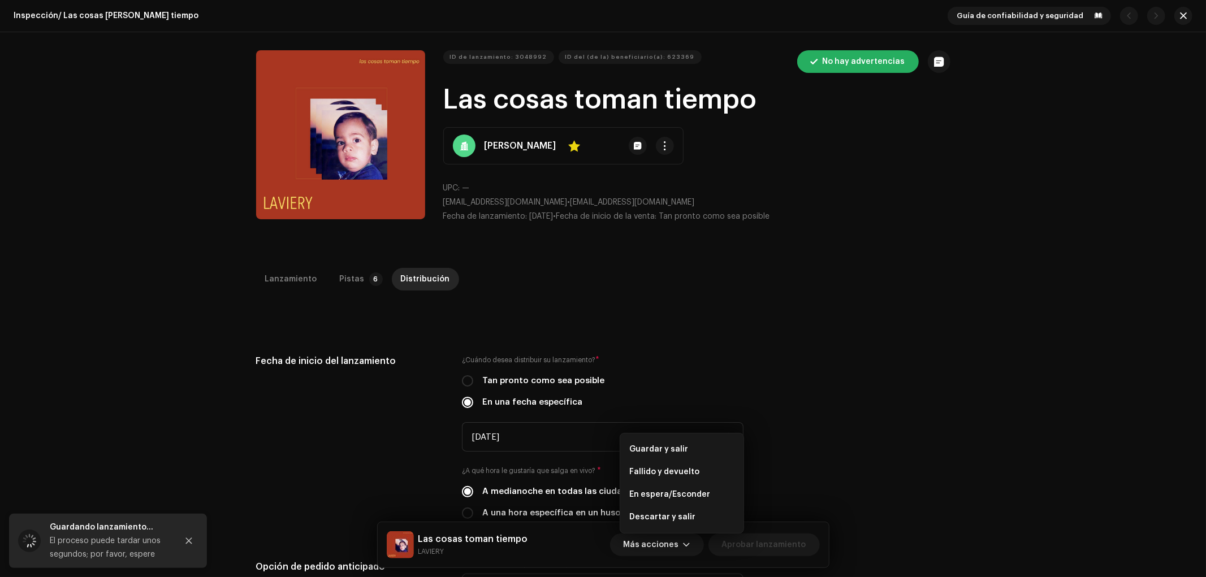
scroll to position [269, 0]
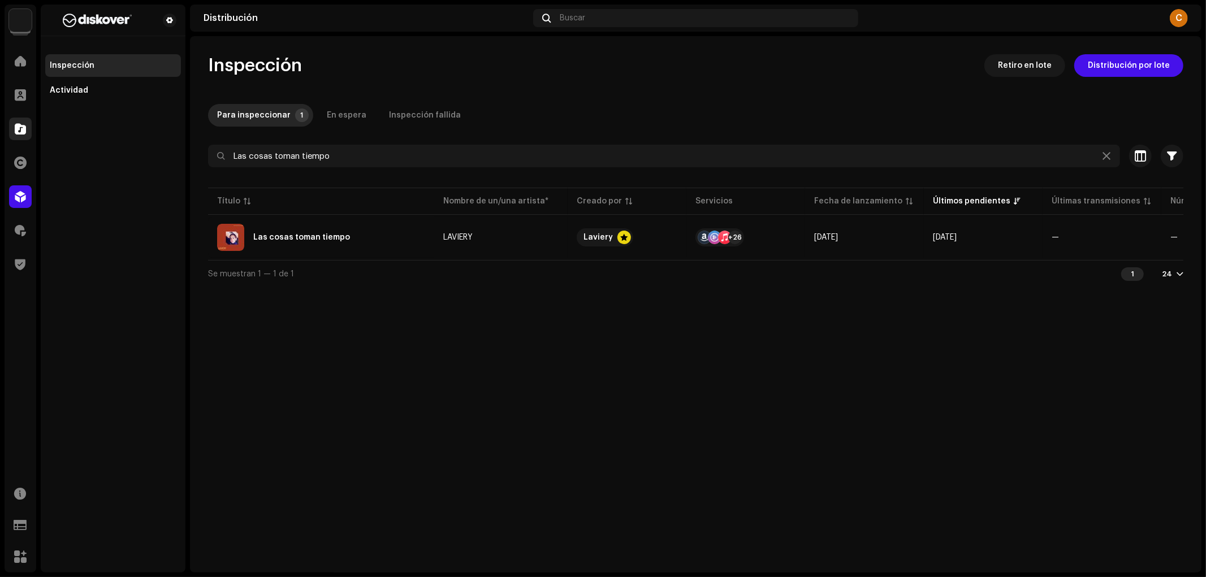
click at [19, 131] on span at bounding box center [20, 128] width 11 height 9
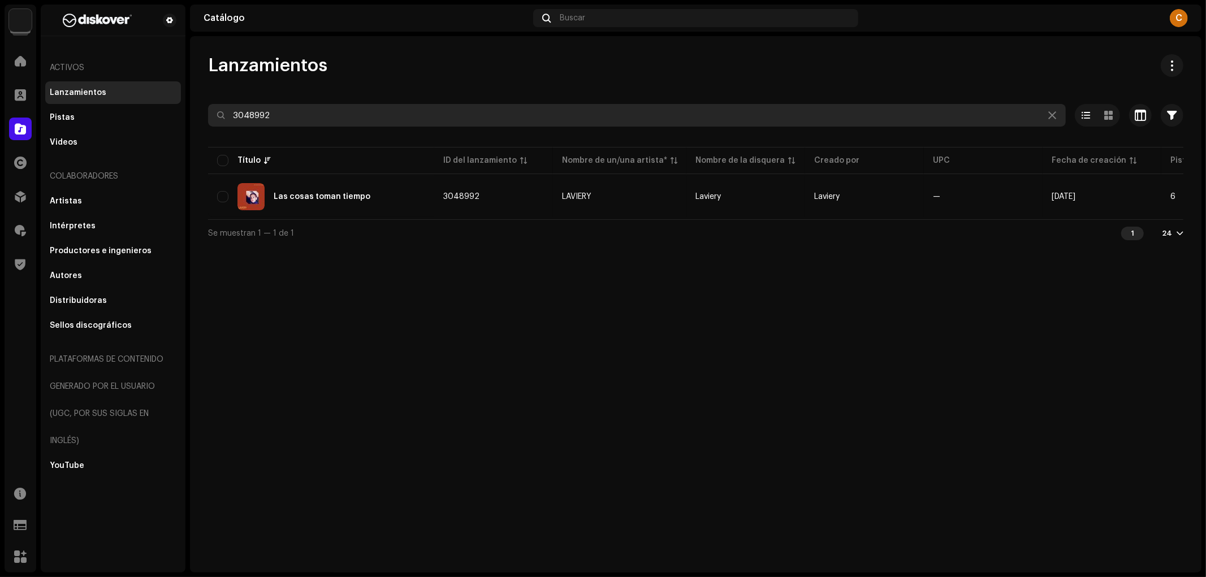
click at [329, 115] on input "3048992" at bounding box center [637, 115] width 858 height 23
paste input "TIGINI"
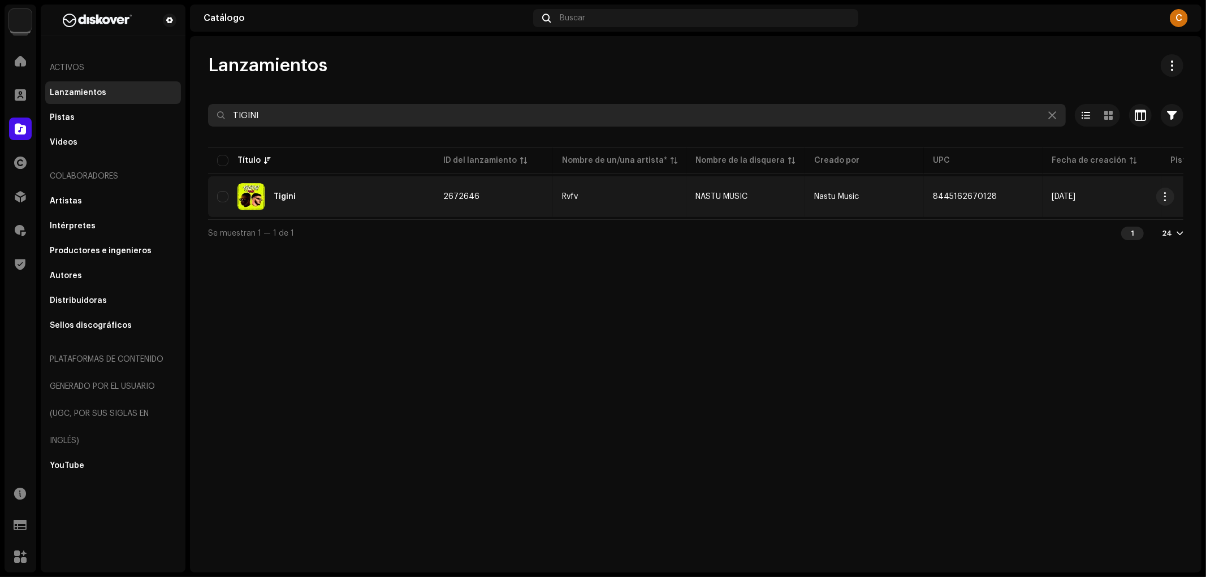
type input "TIGINI"
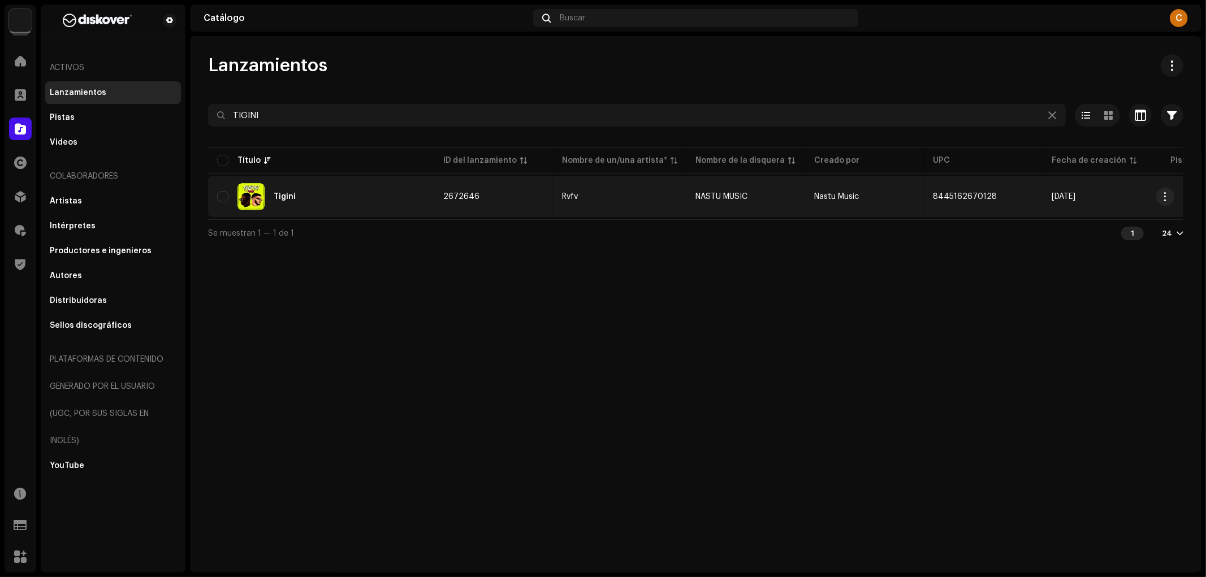
click at [413, 187] on div "Tigini" at bounding box center [321, 196] width 208 height 27
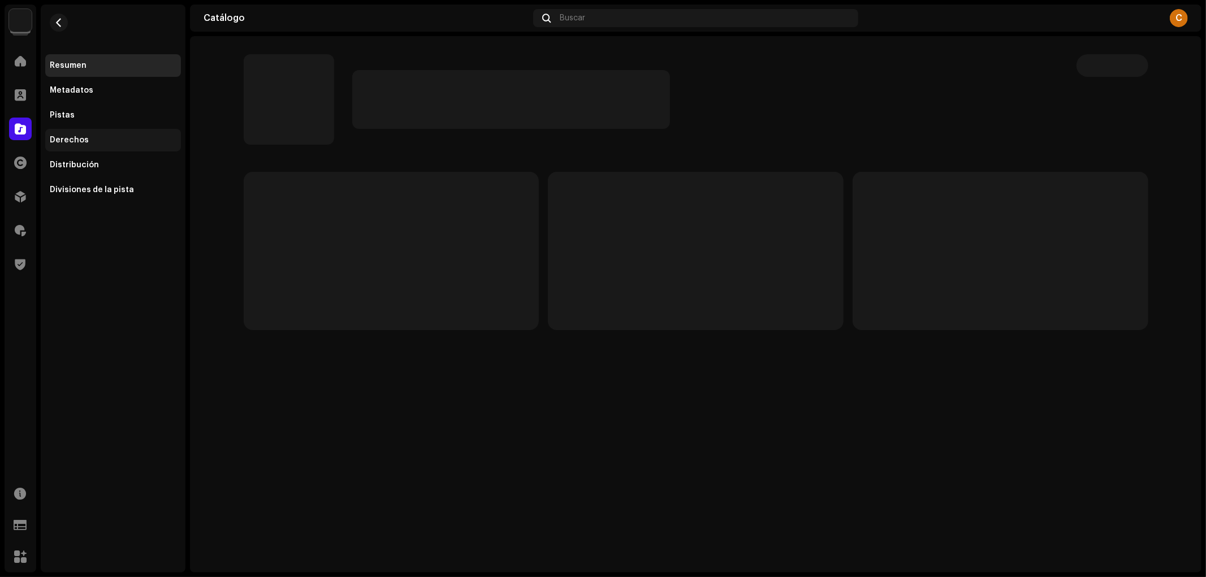
click at [128, 138] on div "Derechos" at bounding box center [113, 140] width 127 height 9
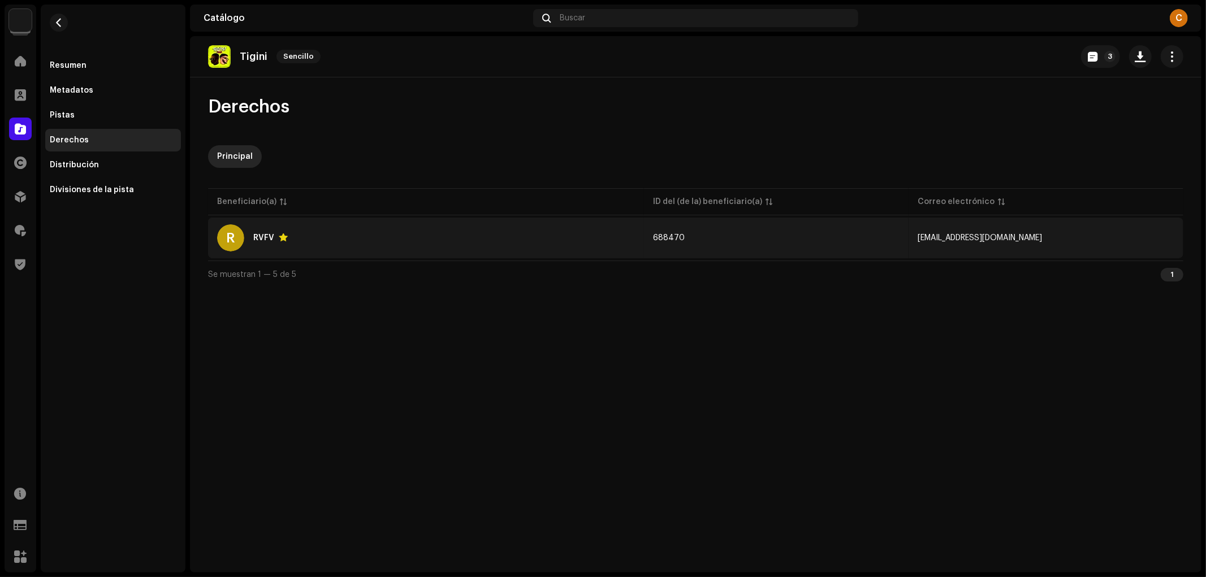
click at [312, 226] on div "R RVFV" at bounding box center [426, 238] width 418 height 27
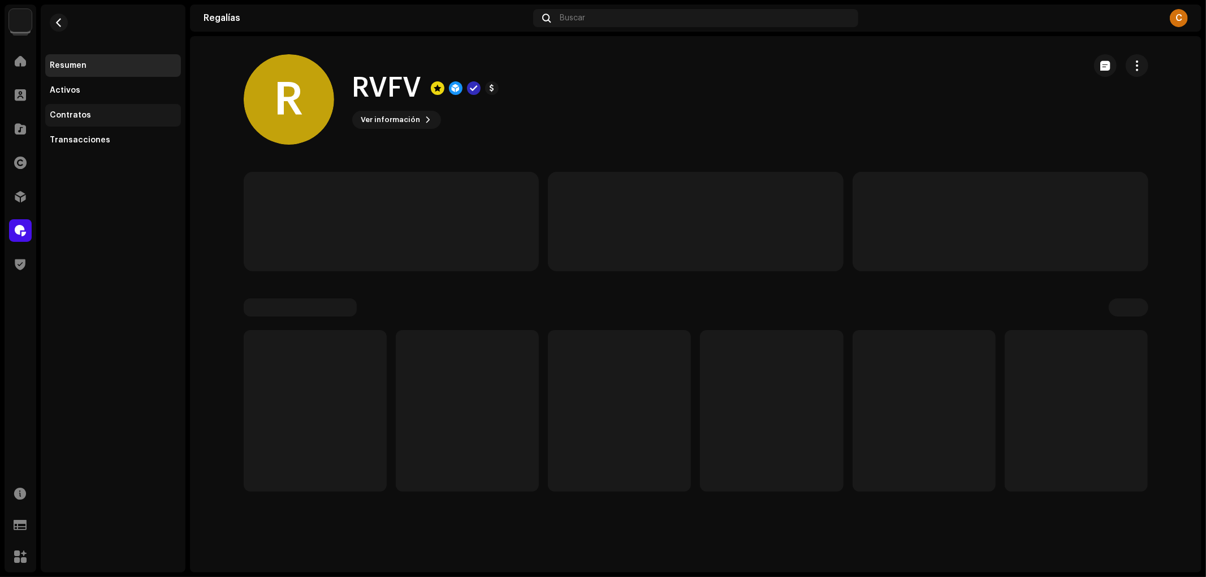
click at [106, 118] on div "Contratos" at bounding box center [113, 115] width 127 height 9
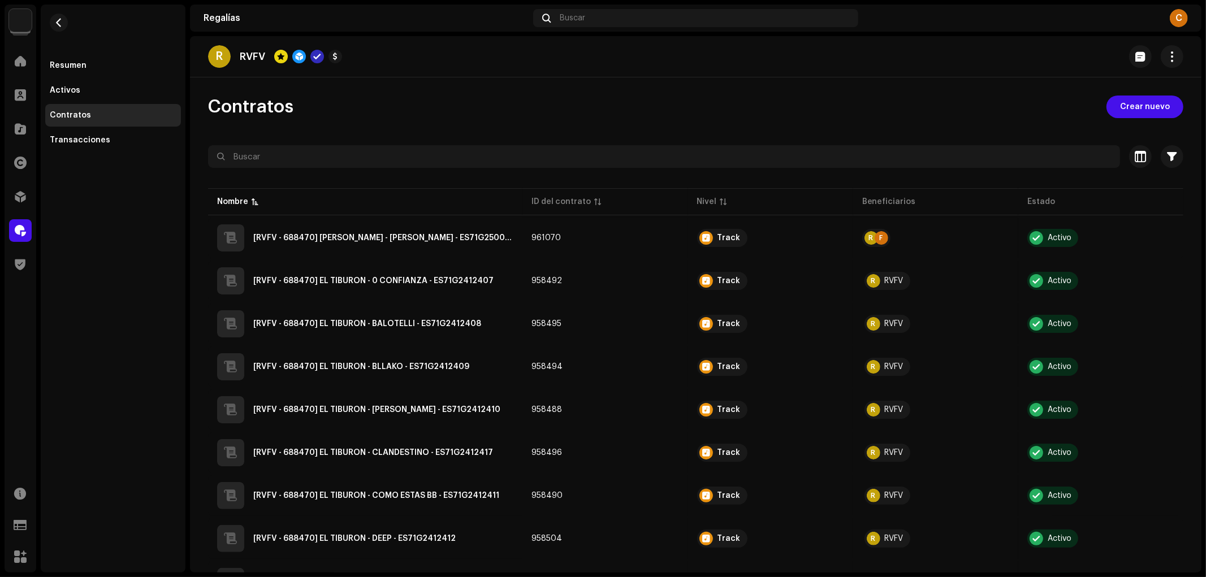
click at [484, 171] on div at bounding box center [695, 177] width 975 height 18
click at [484, 168] on div at bounding box center [695, 177] width 975 height 18
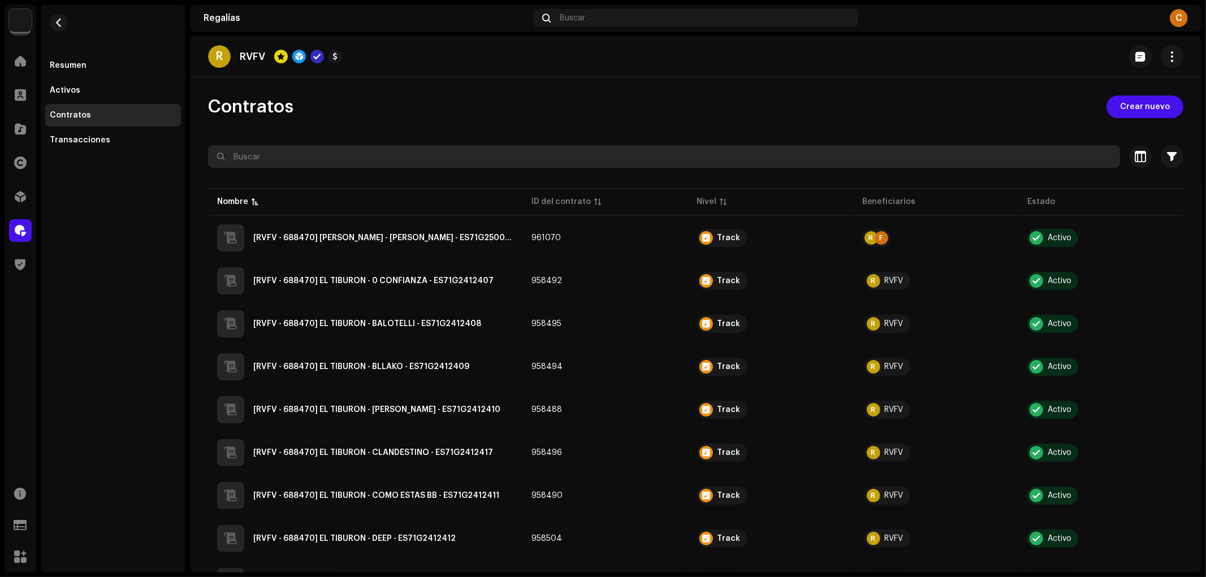
click at [481, 156] on input "text" at bounding box center [664, 156] width 912 height 23
paste input "TIGINI"
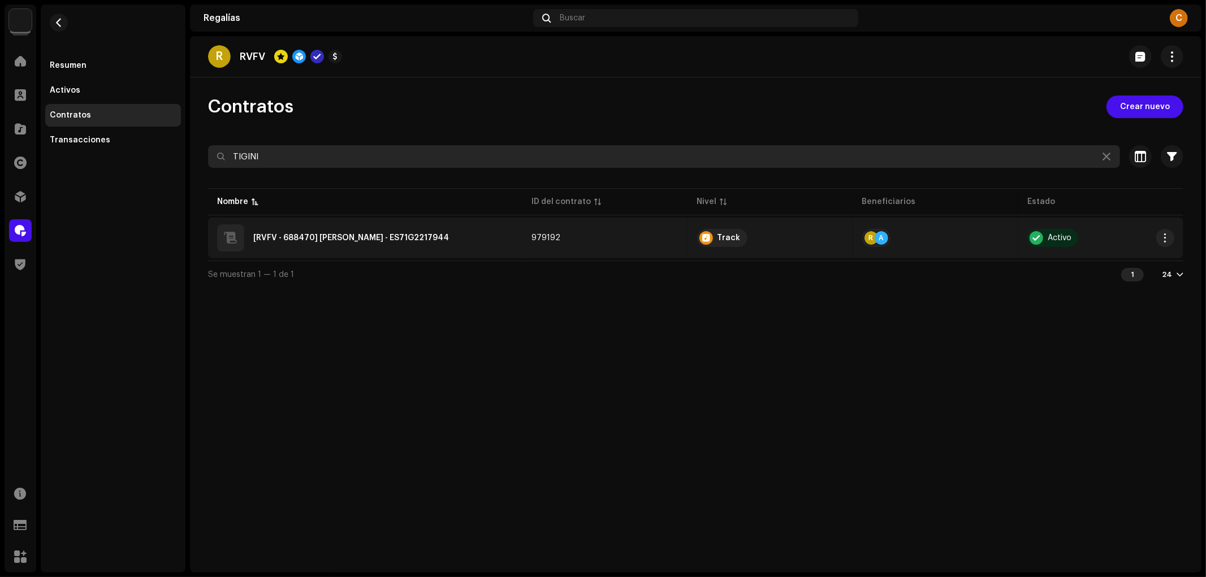
type input "TIGINI"
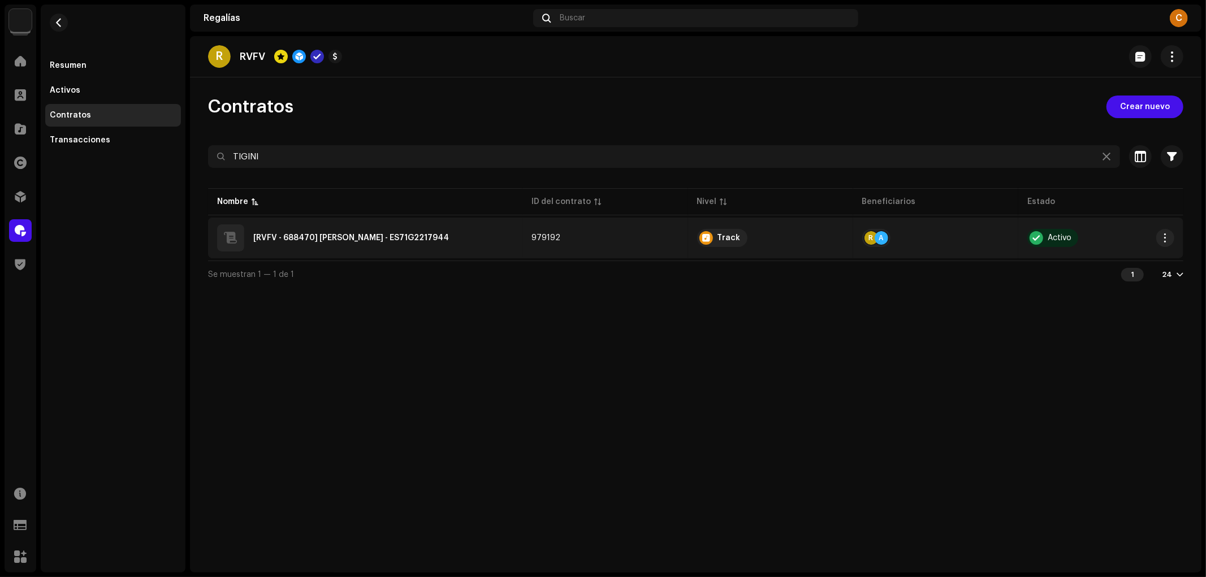
click at [466, 247] on div "[RVFV - 688470] [PERSON_NAME] - ES71G2217944" at bounding box center [365, 238] width 296 height 27
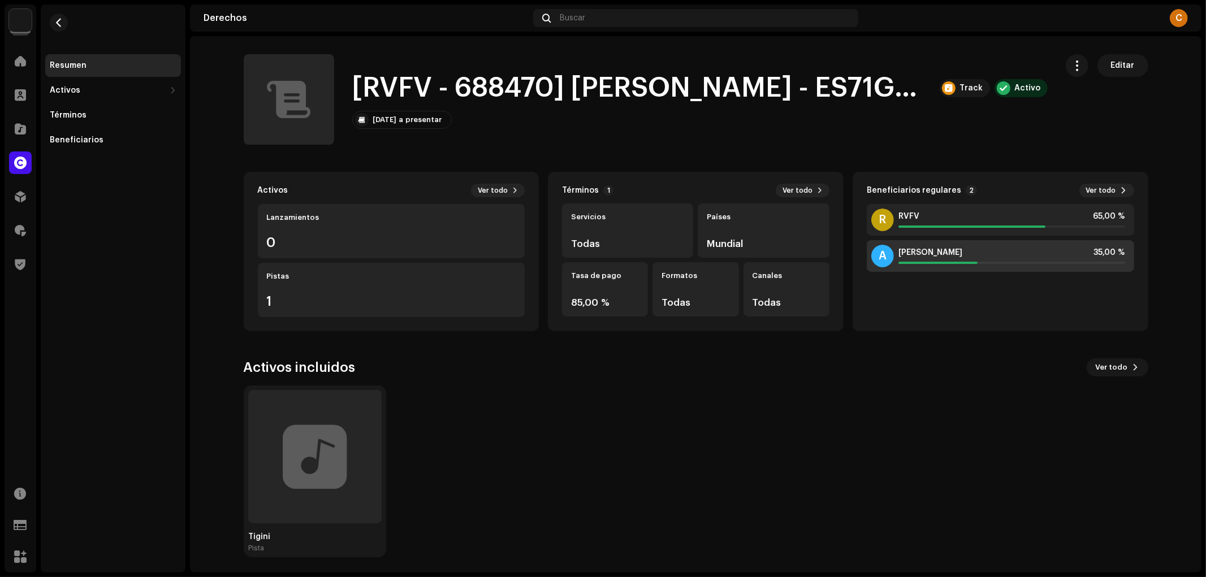
click at [947, 255] on span "[PERSON_NAME]" at bounding box center [931, 252] width 64 height 9
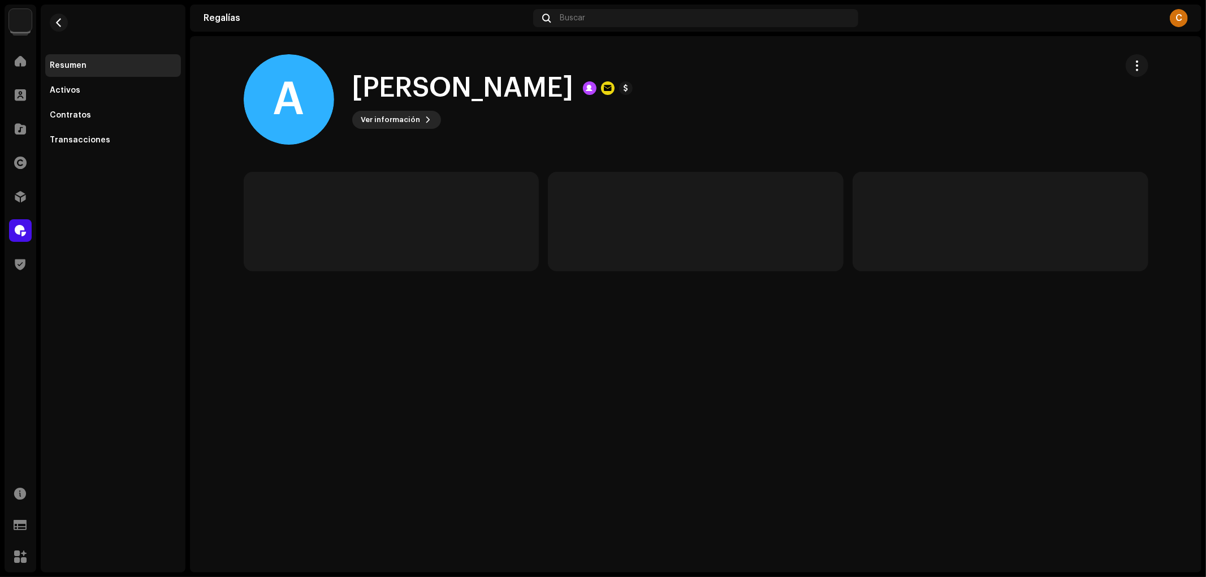
click at [394, 127] on span "Ver información" at bounding box center [390, 120] width 59 height 23
click at [394, 125] on span "Ver información" at bounding box center [390, 120] width 59 height 23
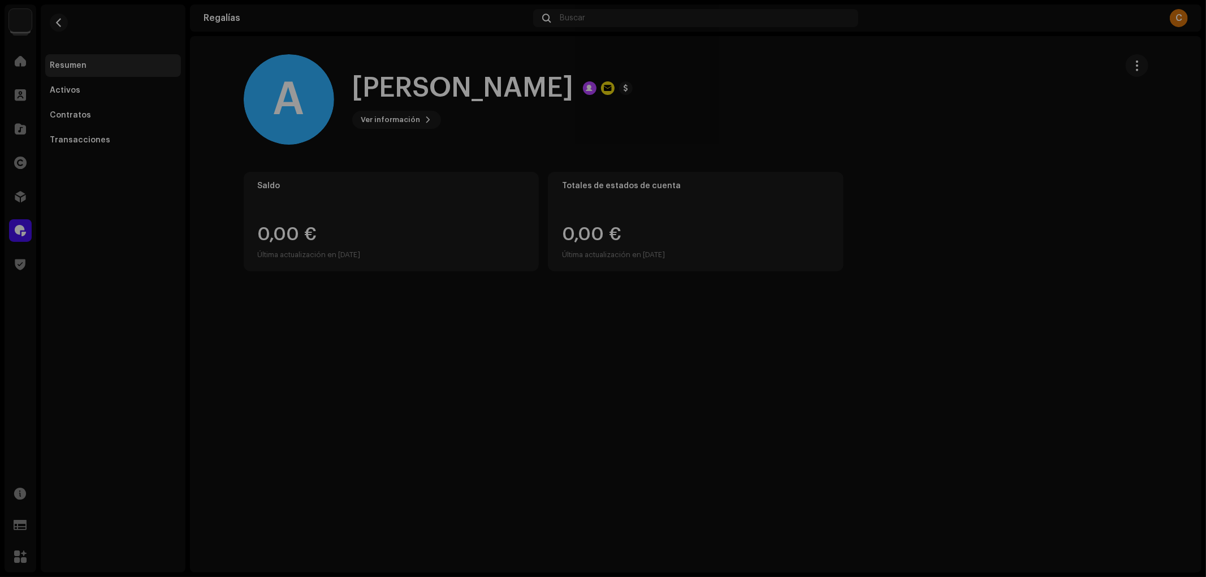
click at [861, 153] on div "A [PERSON_NAME] 756548 Tipo Portal Pagar a nombre de [PERSON_NAME] Correo elect…" at bounding box center [603, 288] width 1206 height 577
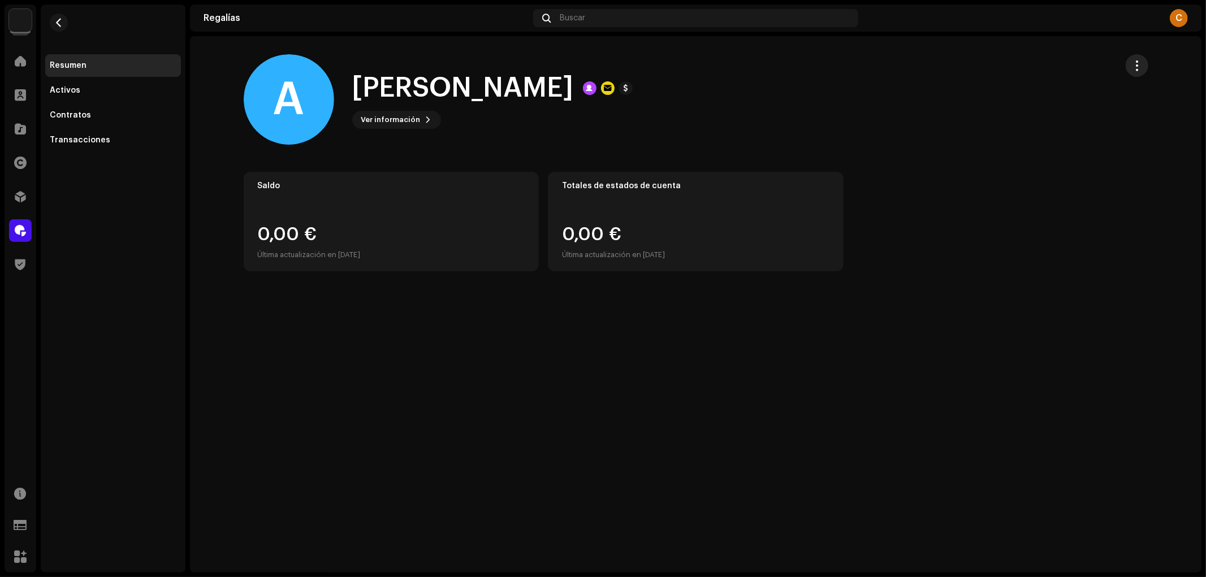
click at [1138, 62] on span "button" at bounding box center [1137, 65] width 11 height 9
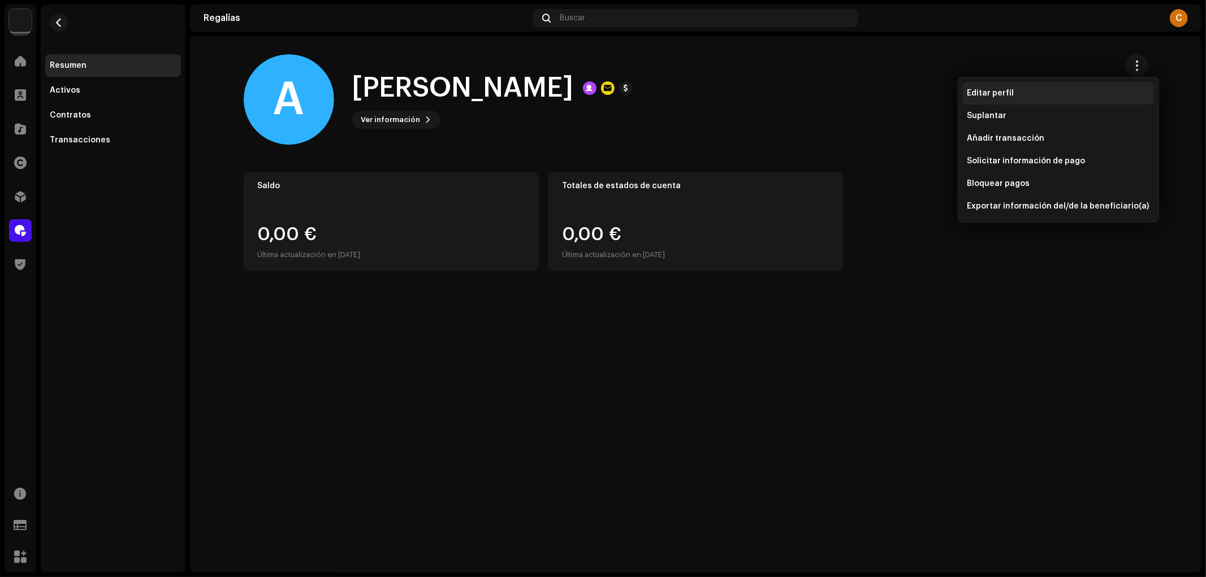
click at [1087, 94] on div "Editar perfil" at bounding box center [1059, 93] width 182 height 9
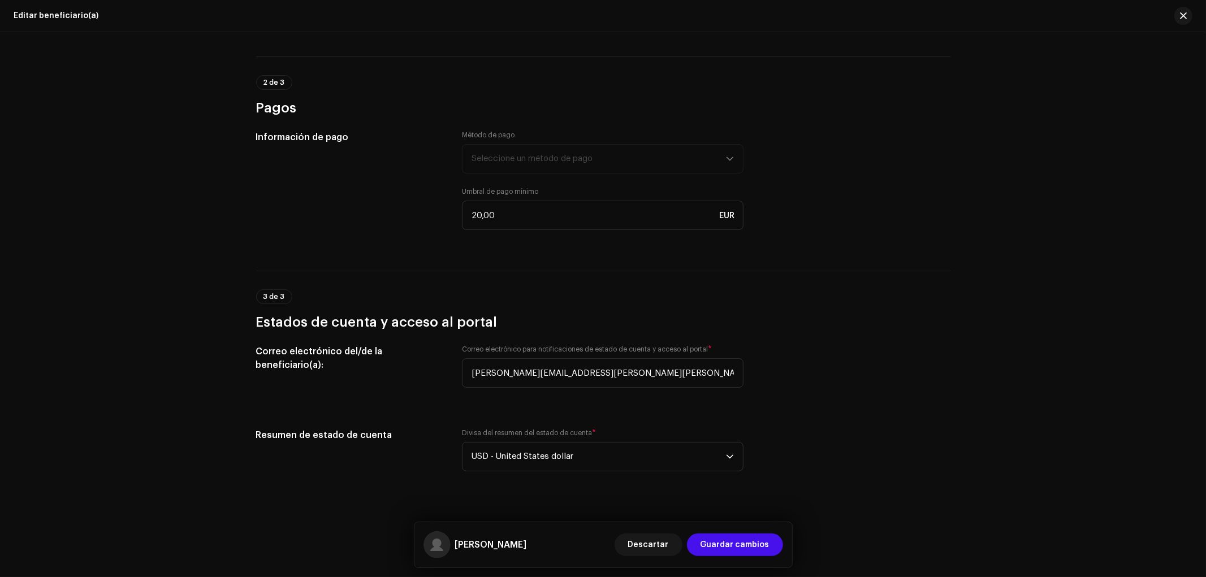
scroll to position [741, 0]
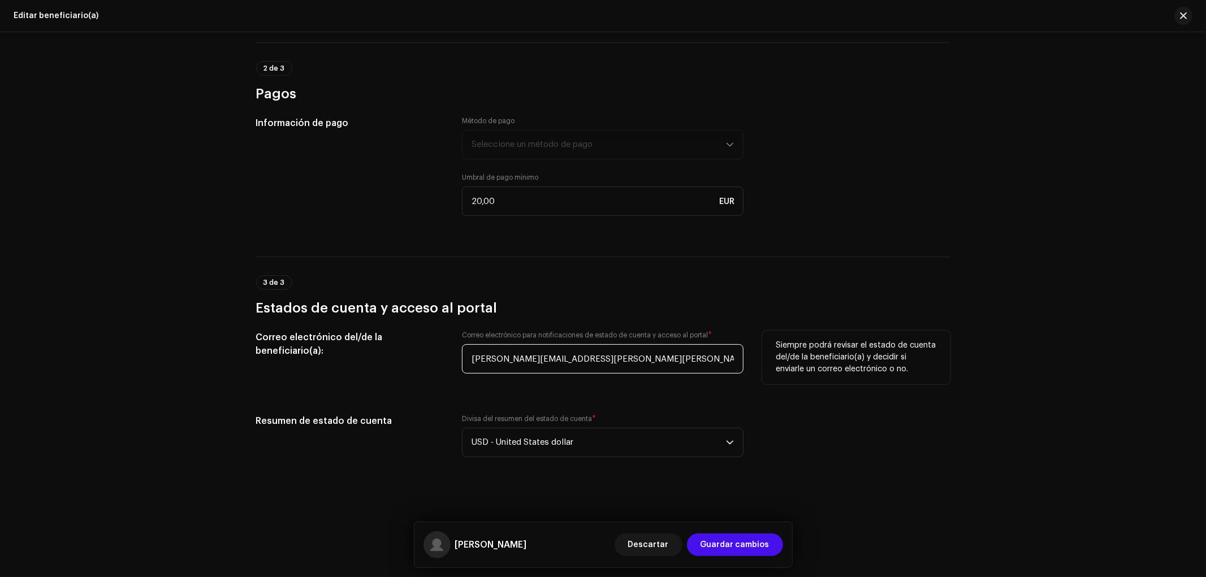
click at [620, 349] on input "armelle.fourlon@fourlon-avocats.com" at bounding box center [603, 358] width 282 height 29
click at [620, 351] on input "armelle.fourlon@fourlon-avocats.com" at bounding box center [603, 358] width 282 height 29
paste input "criollorecords1@gmail"
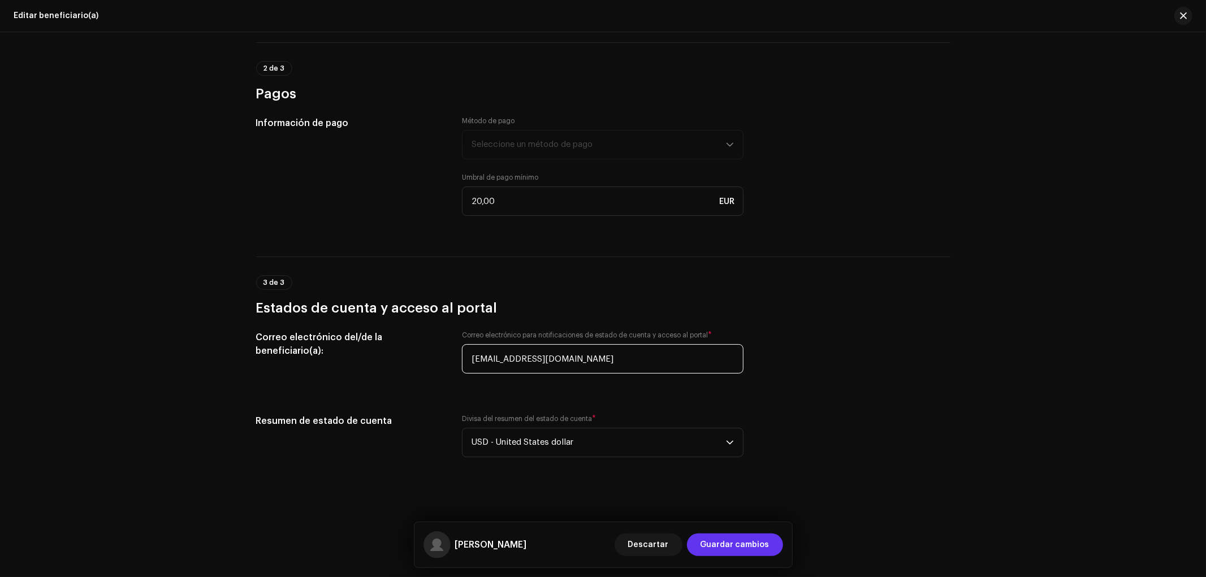
type input "criollorecords1@gmail.com"
click at [740, 541] on span "Guardar cambios" at bounding box center [735, 545] width 69 height 23
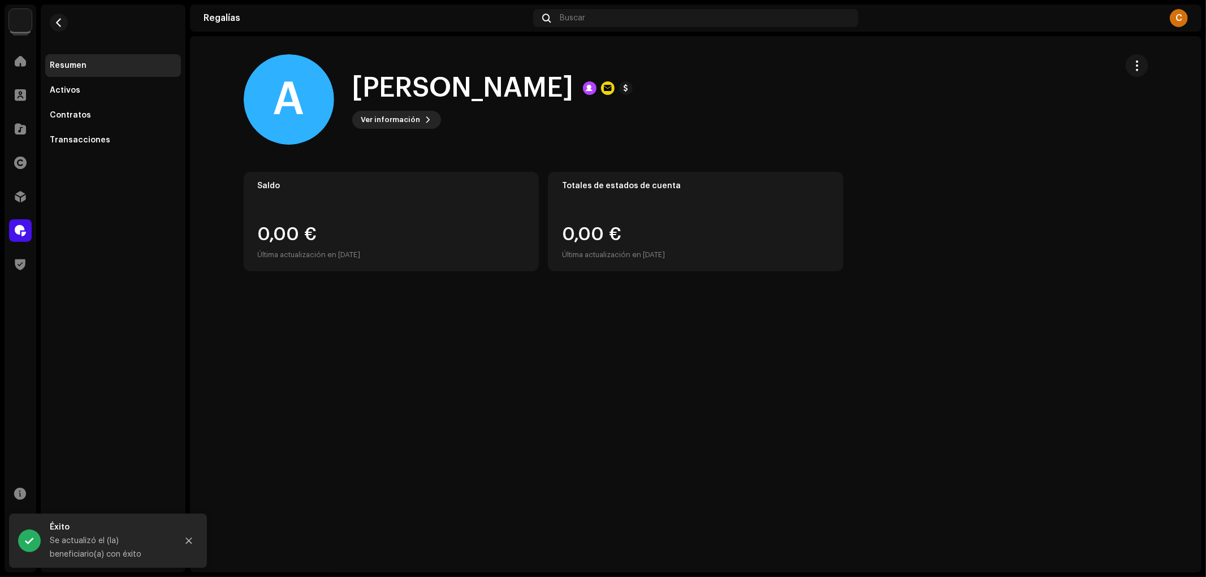
click at [428, 116] on button "Ver información" at bounding box center [396, 120] width 89 height 18
click at [795, 156] on div "A Armelle Fourlon 756548 Tipo Portal Pagar a nombre de Armelle Fourlon Correo e…" at bounding box center [603, 288] width 1206 height 577
click at [1139, 66] on span "button" at bounding box center [1137, 65] width 11 height 9
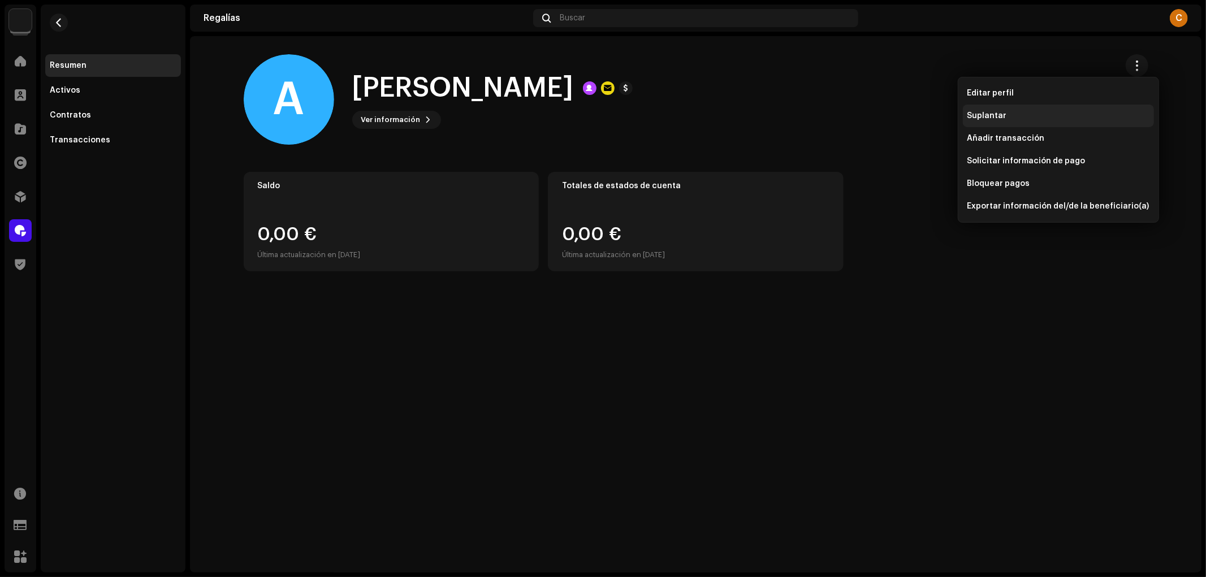
click at [1026, 114] on div "Suplantar" at bounding box center [1059, 115] width 182 height 9
